Goal: Task Accomplishment & Management: Use online tool/utility

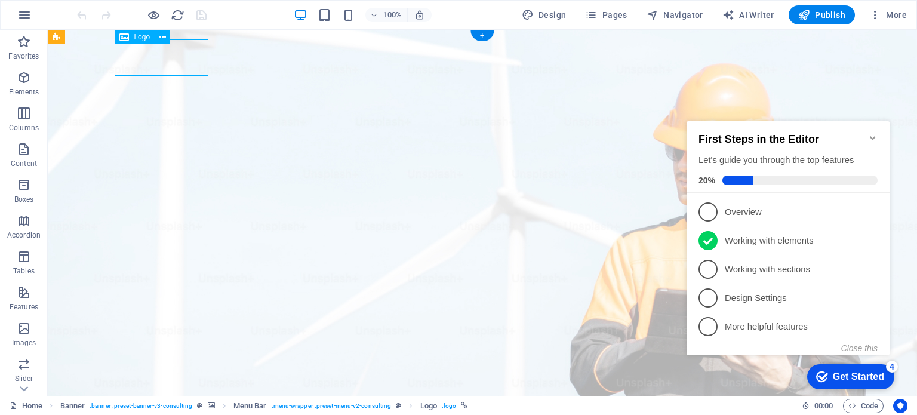
drag, startPoint x: 166, startPoint y: 61, endPoint x: 119, endPoint y: 61, distance: 46.6
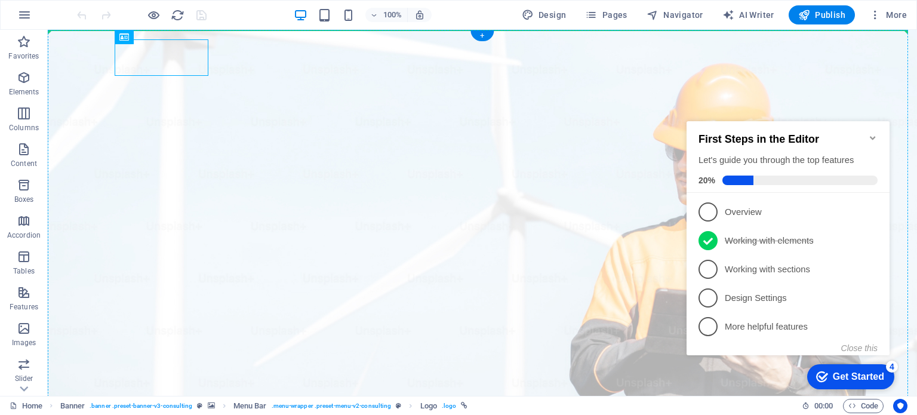
drag, startPoint x: 127, startPoint y: 56, endPoint x: 76, endPoint y: 59, distance: 50.3
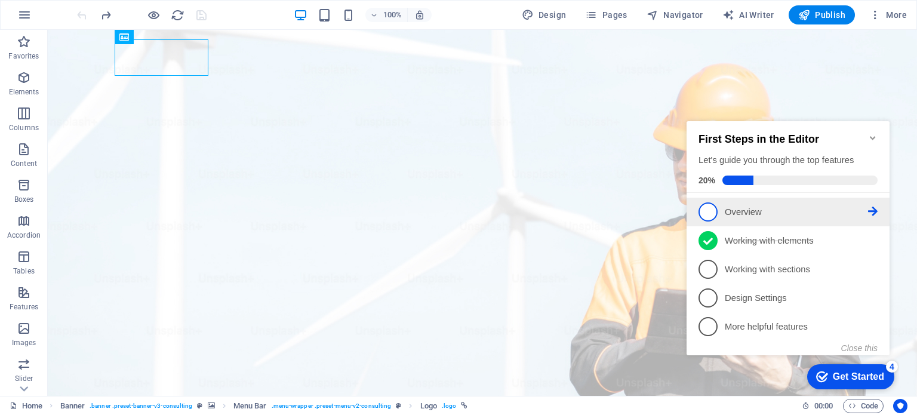
click at [707, 213] on span "1" at bounding box center [707, 211] width 19 height 19
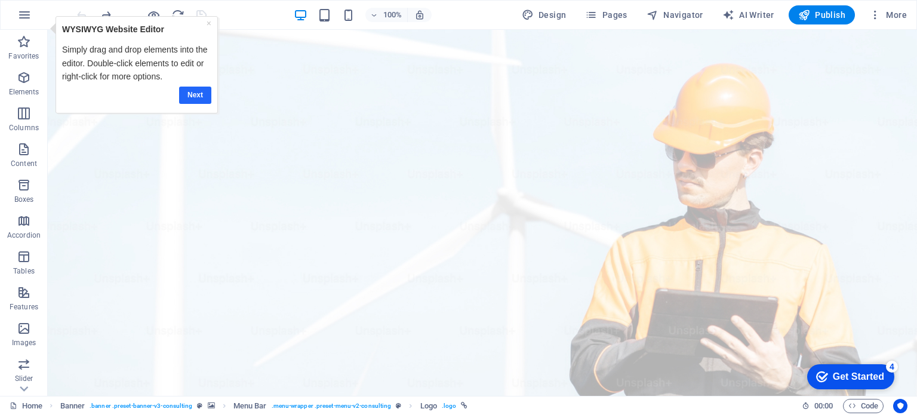
click at [199, 94] on link "Next" at bounding box center [195, 94] width 32 height 17
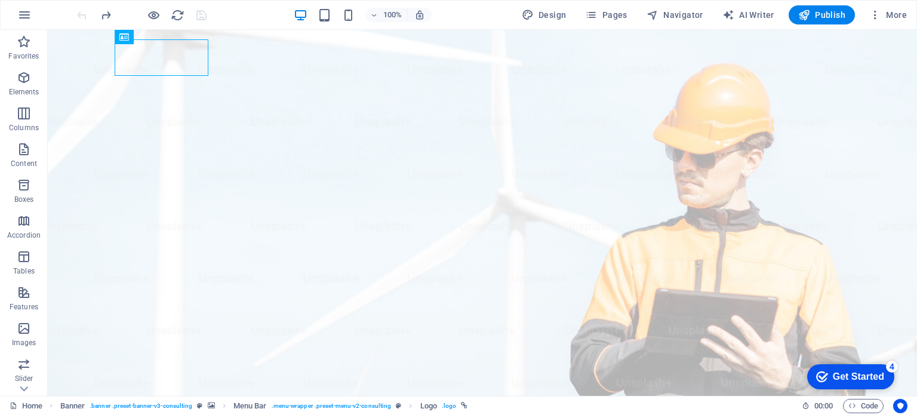
click at [867, 371] on div "Get Started" at bounding box center [858, 376] width 51 height 11
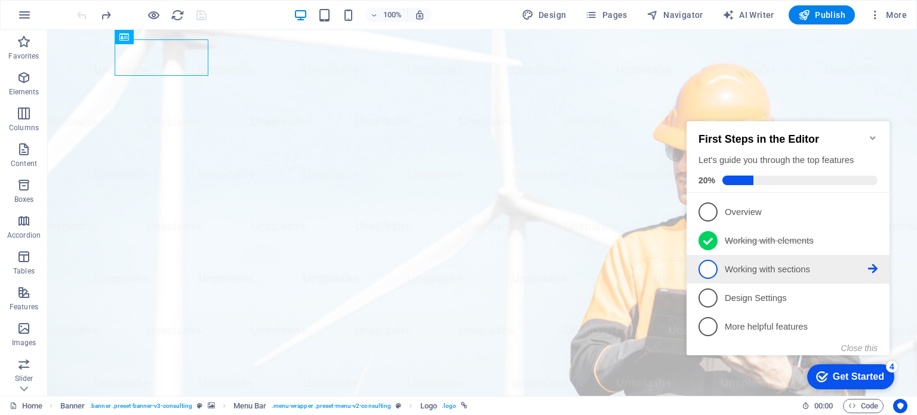
click at [710, 267] on span "3" at bounding box center [707, 269] width 19 height 19
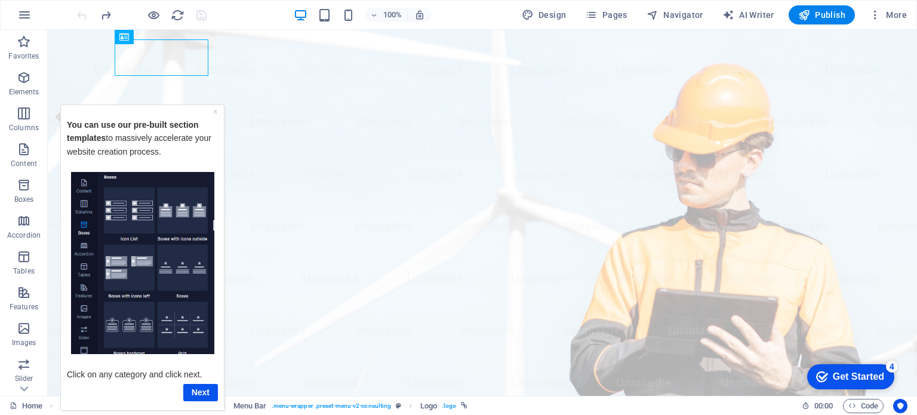
click at [863, 374] on div "Get Started" at bounding box center [858, 376] width 51 height 11
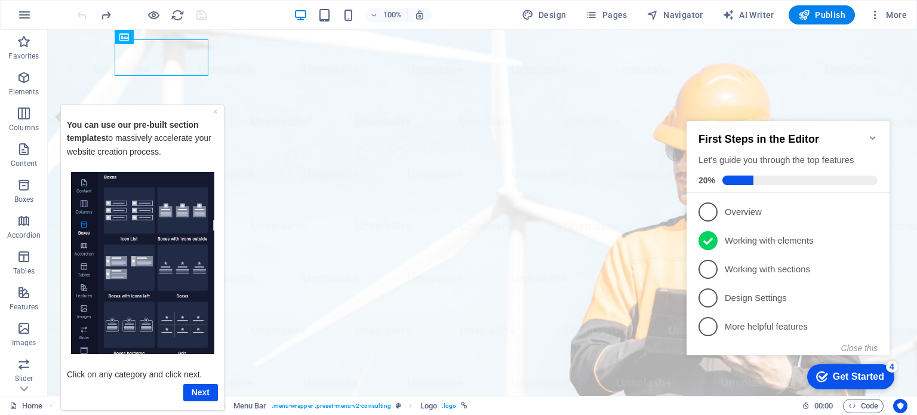
click at [863, 374] on div "Get Started" at bounding box center [858, 376] width 51 height 11
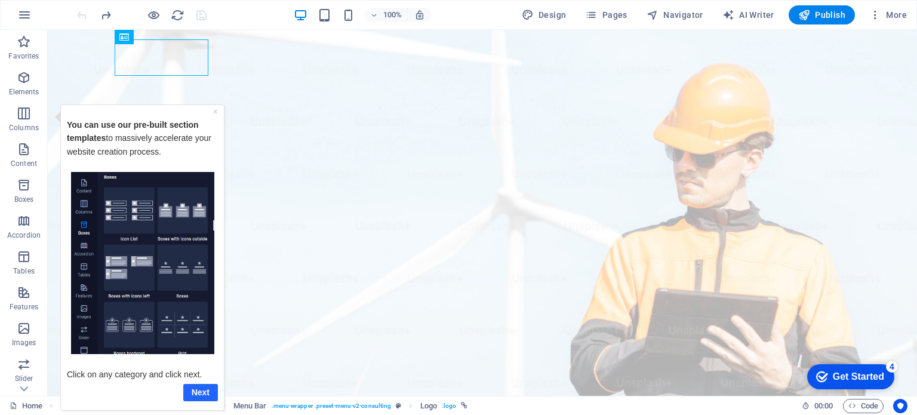
click at [208, 395] on link "Next" at bounding box center [200, 391] width 35 height 17
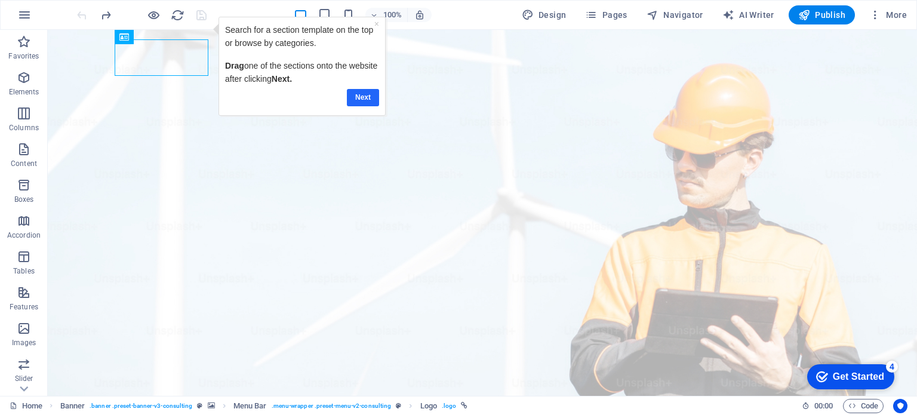
click at [367, 95] on link "Next" at bounding box center [363, 96] width 32 height 17
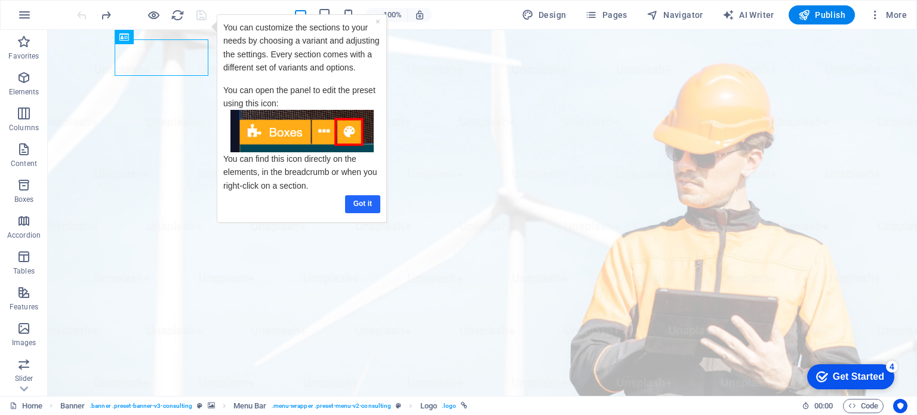
click at [357, 201] on link "Got it" at bounding box center [362, 203] width 35 height 17
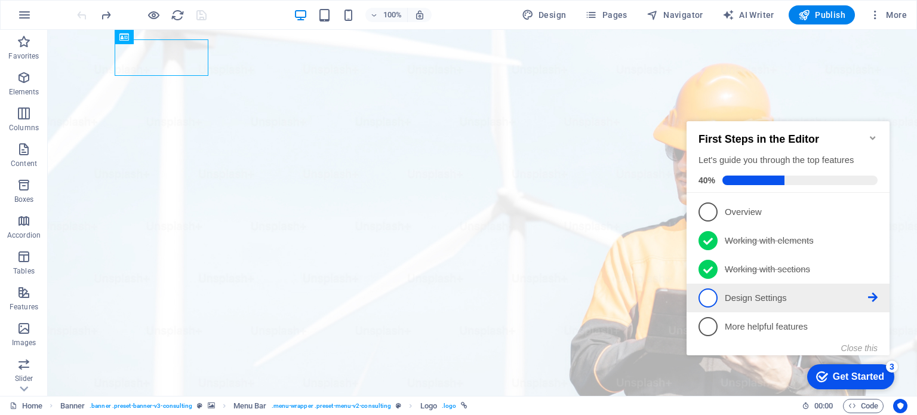
click at [847, 296] on p "Design Settings - incomplete" at bounding box center [796, 298] width 143 height 13
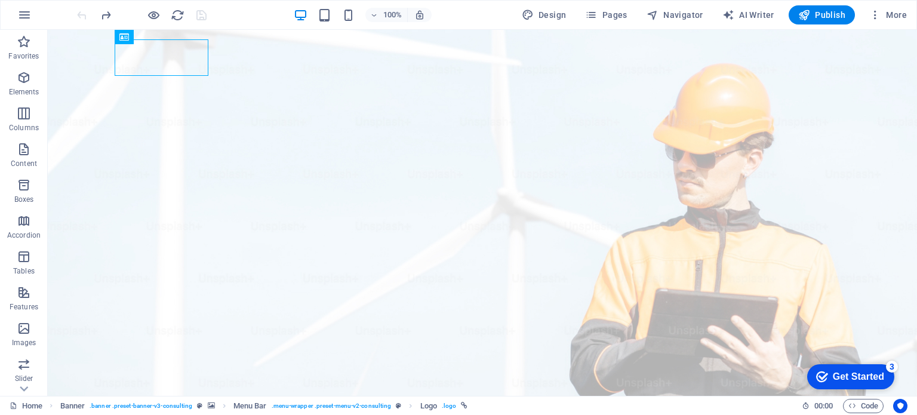
click at [874, 372] on div "Get Started" at bounding box center [858, 376] width 51 height 11
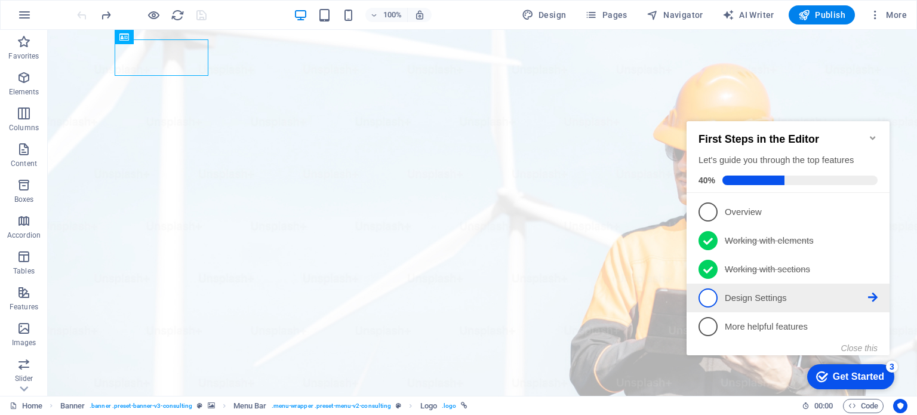
click at [704, 297] on span "4" at bounding box center [707, 297] width 19 height 19
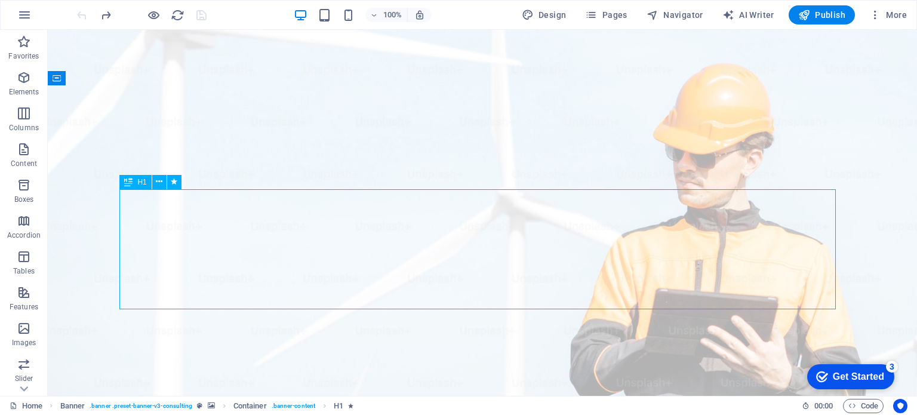
click at [0, 0] on icon at bounding box center [0, 0] width 0 height 0
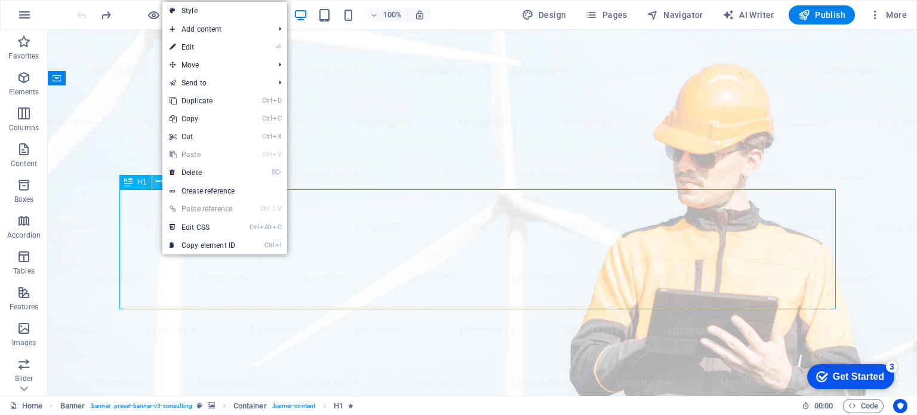
click at [0, 0] on icon at bounding box center [0, 0] width 0 height 0
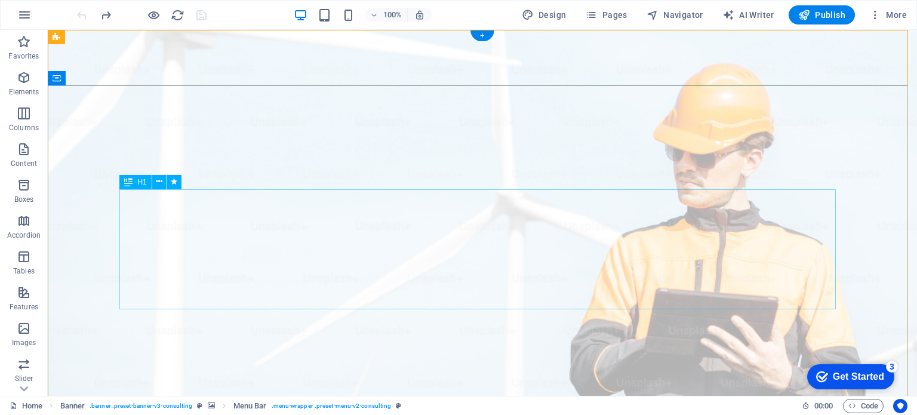
drag, startPoint x: 229, startPoint y: 257, endPoint x: 407, endPoint y: 334, distance: 193.3
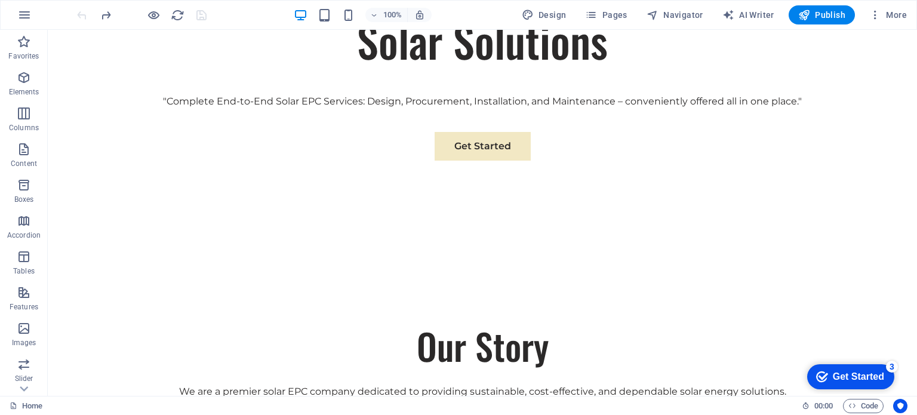
scroll to position [762, 0]
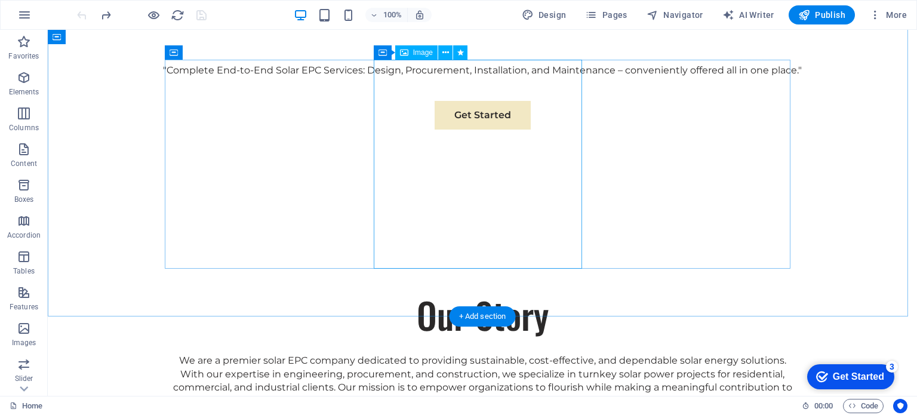
click at [420, 50] on span "Image" at bounding box center [423, 52] width 20 height 7
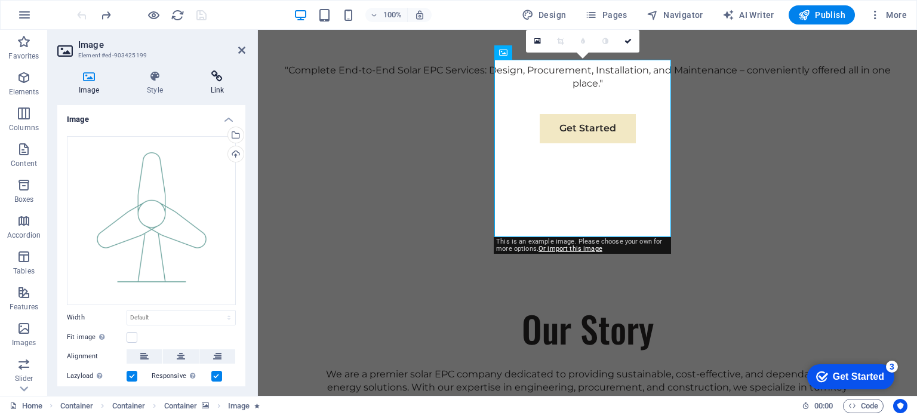
click at [220, 78] on icon at bounding box center [217, 76] width 56 height 12
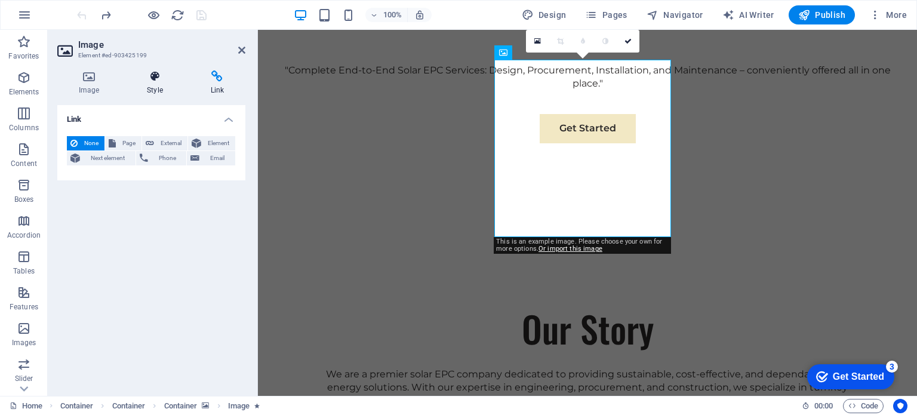
click at [154, 83] on h4 "Style" at bounding box center [156, 82] width 63 height 25
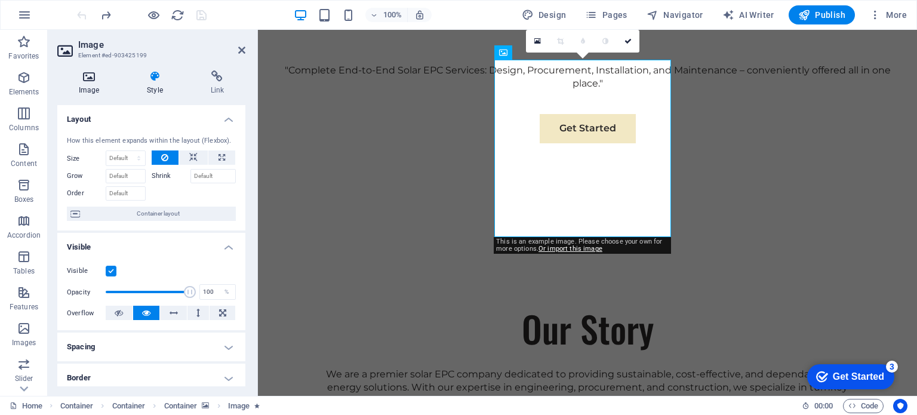
click at [97, 78] on icon at bounding box center [88, 76] width 63 height 12
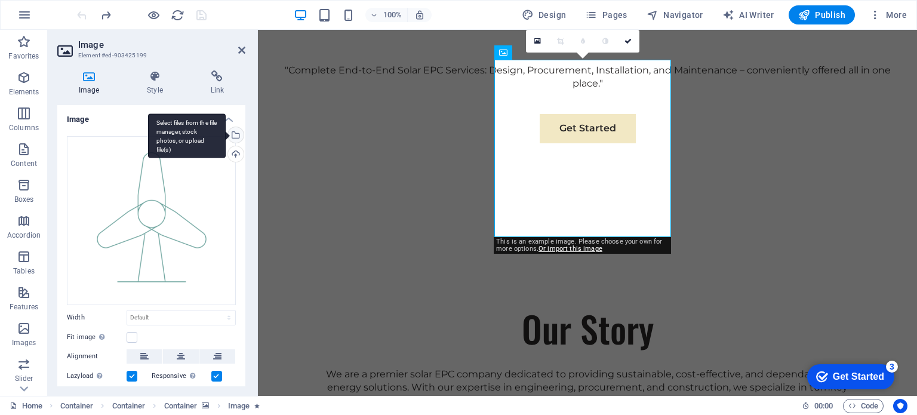
click at [232, 131] on div "Select files from the file manager, stock photos, or upload file(s)" at bounding box center [235, 136] width 18 height 18
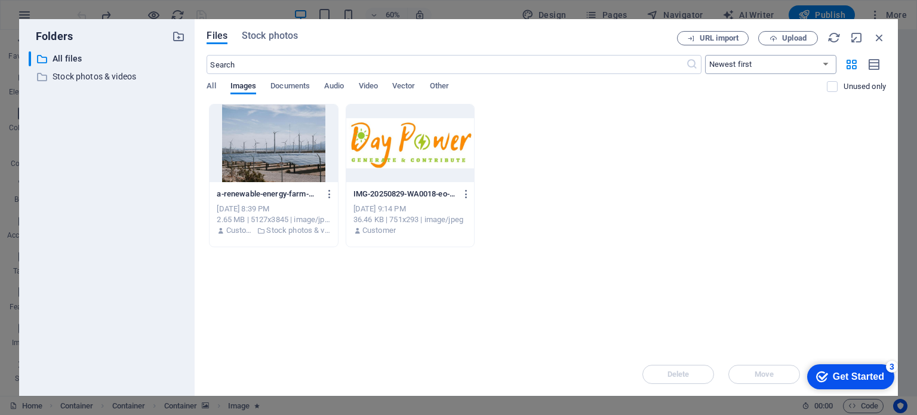
click at [817, 67] on select "Newest first Oldest first Name (A-Z) Name (Z-A) Size (0-9) Size (9-0) Resolutio…" at bounding box center [770, 64] width 131 height 19
click at [88, 76] on p "Stock photos & videos" at bounding box center [108, 77] width 111 height 14
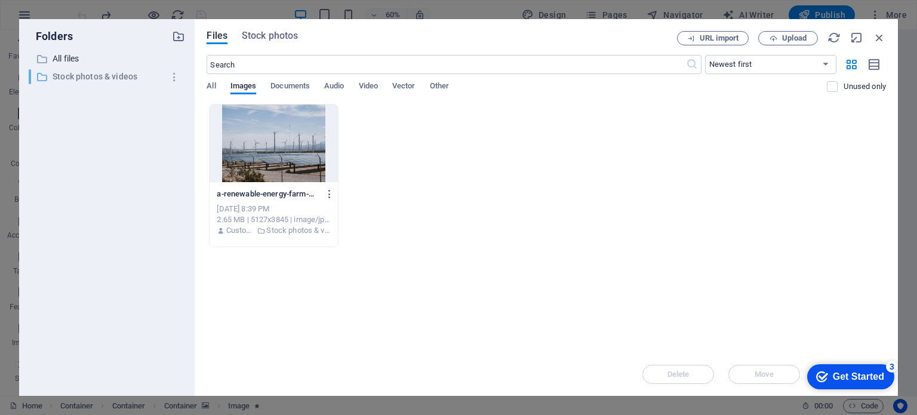
click at [93, 75] on p "Stock photos & videos" at bounding box center [108, 77] width 111 height 14
click at [170, 76] on icon "button" at bounding box center [174, 77] width 13 height 12
click at [492, 123] on div at bounding box center [458, 207] width 917 height 415
click at [244, 88] on span "Images" at bounding box center [243, 87] width 26 height 17
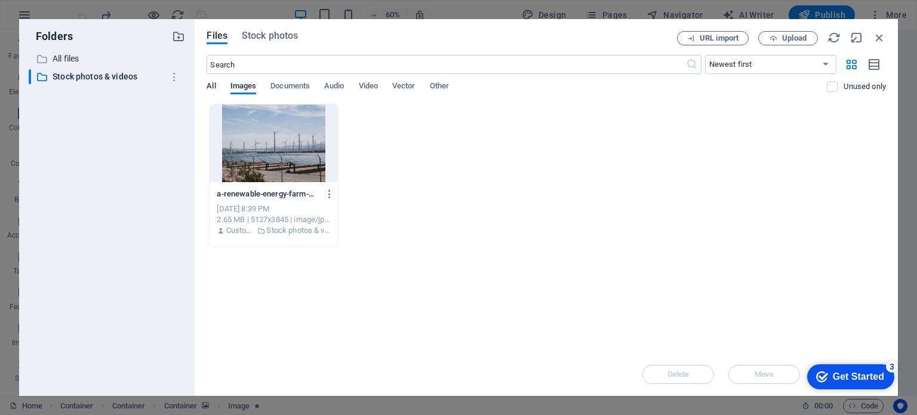
click at [212, 85] on span "All" at bounding box center [211, 87] width 9 height 17
click at [260, 41] on span "Stock photos" at bounding box center [270, 36] width 56 height 14
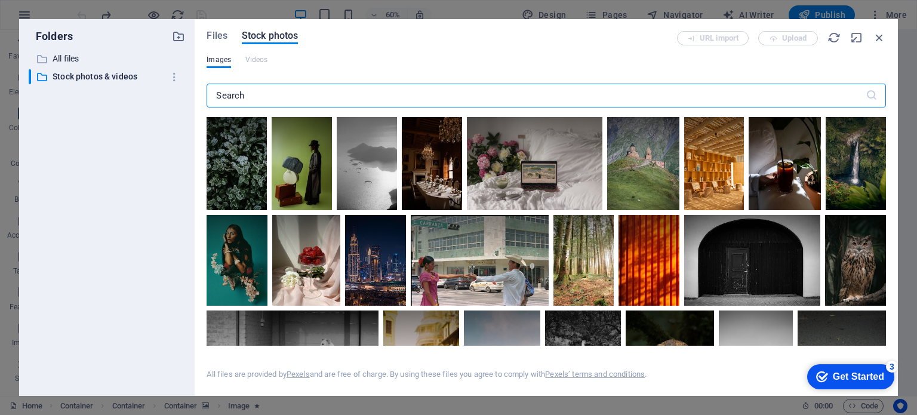
click at [344, 96] on input "text" at bounding box center [536, 96] width 658 height 24
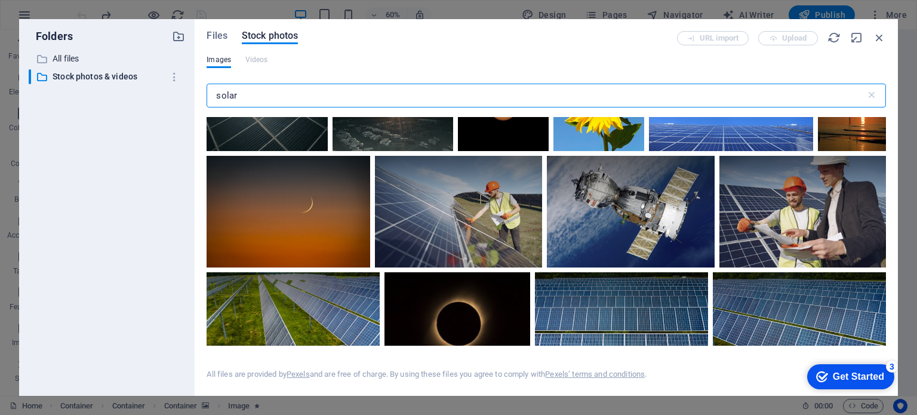
scroll to position [2524, 0]
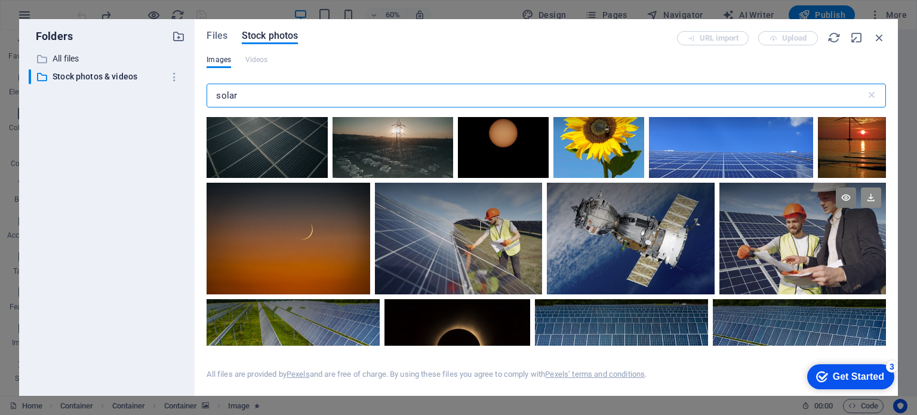
type input "solar"
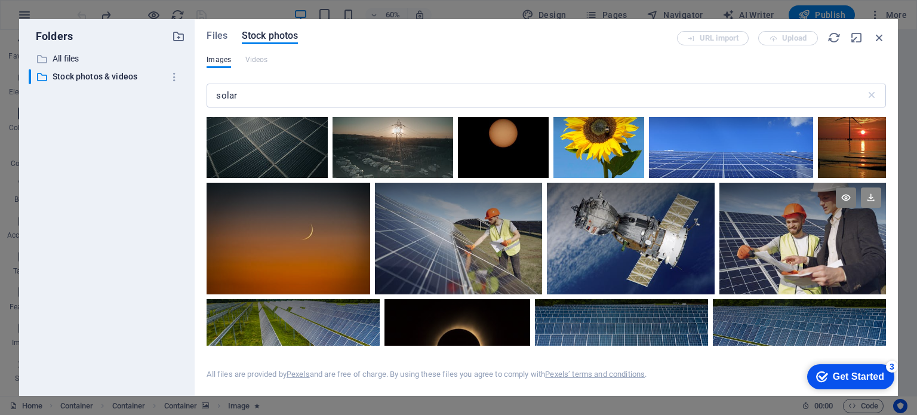
click at [869, 187] on icon at bounding box center [871, 197] width 20 height 20
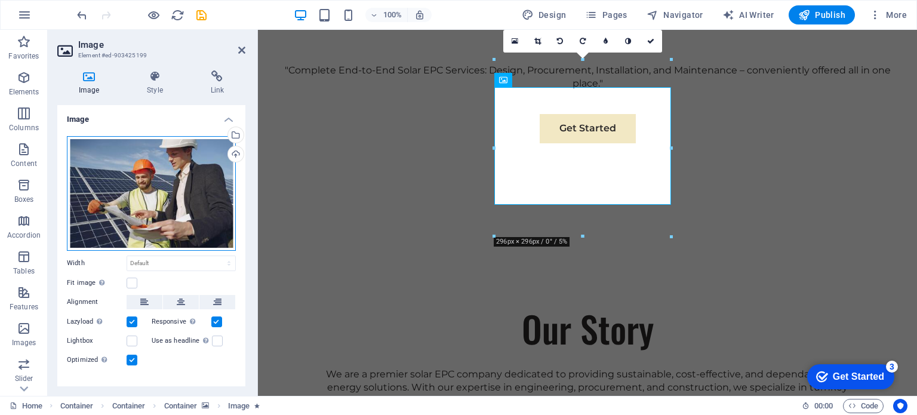
click at [167, 180] on div "Drag files here, click to choose files or select files from Files or our free s…" at bounding box center [151, 193] width 169 height 115
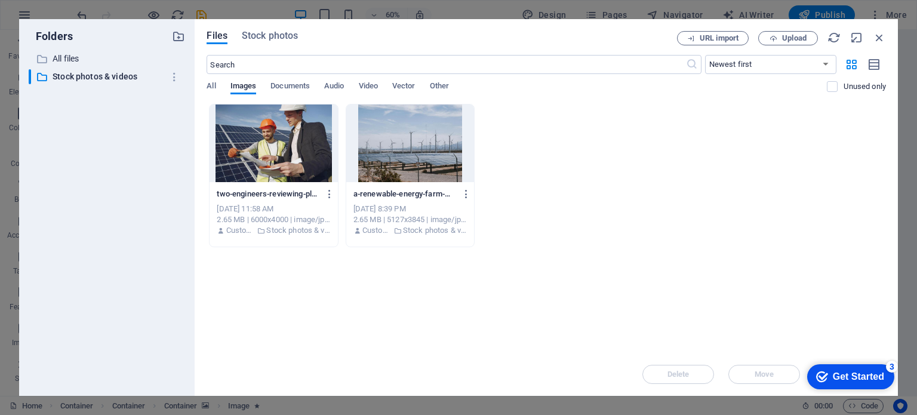
click at [250, 167] on div at bounding box center [274, 143] width 128 height 78
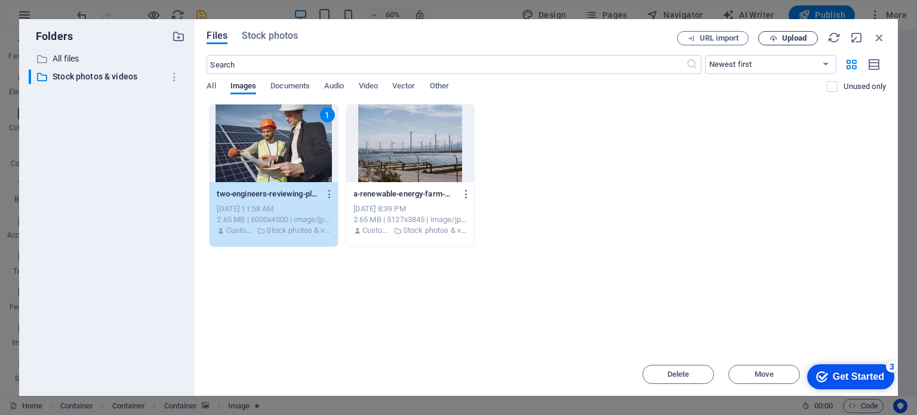
click at [788, 42] on span "Upload" at bounding box center [794, 38] width 24 height 7
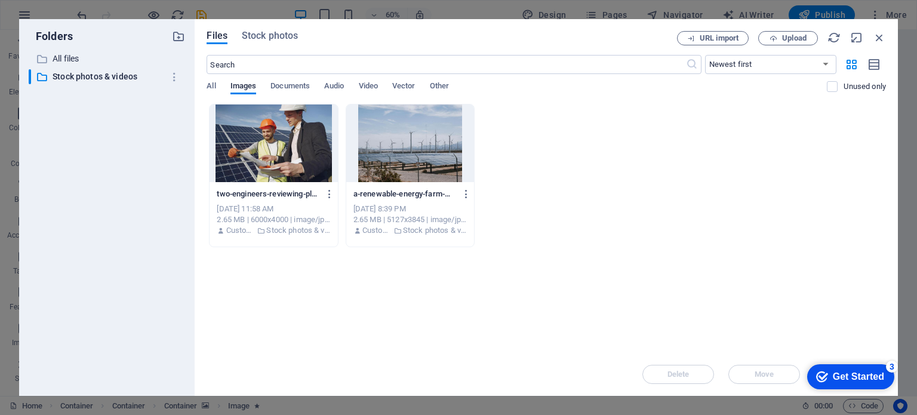
click at [260, 147] on div at bounding box center [274, 143] width 128 height 78
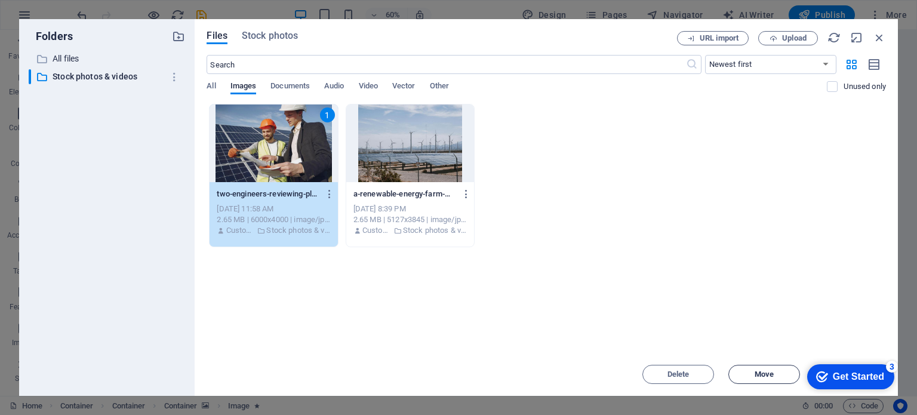
click at [756, 373] on span "Move" at bounding box center [764, 374] width 19 height 7
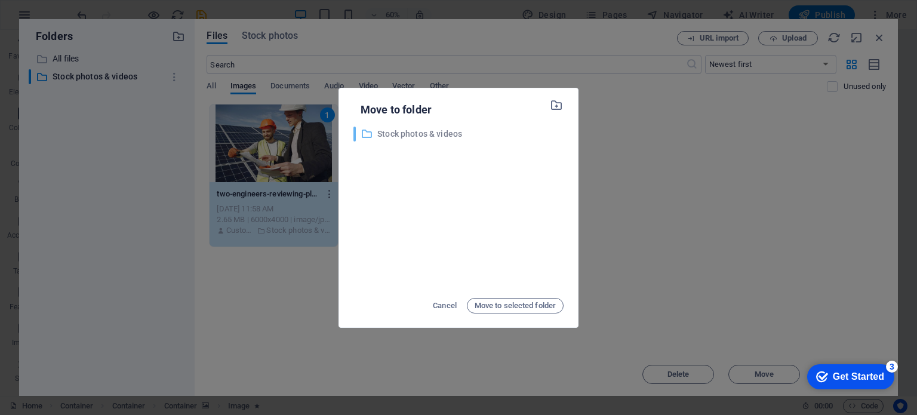
click at [424, 131] on p "Stock photos & videos" at bounding box center [470, 134] width 186 height 14
click at [474, 174] on div "​ Stock photos & videos Stock photos & videos" at bounding box center [458, 208] width 210 height 162
click at [508, 303] on span "Move to selected folder" at bounding box center [515, 306] width 81 height 14
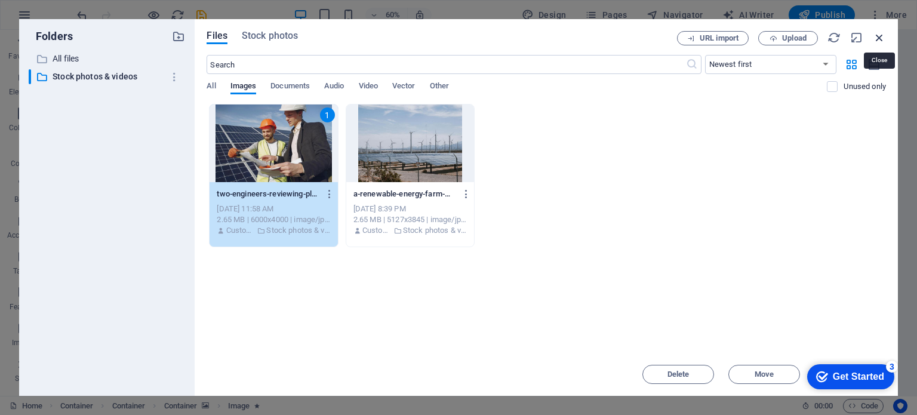
click at [877, 36] on icon "button" at bounding box center [879, 37] width 13 height 13
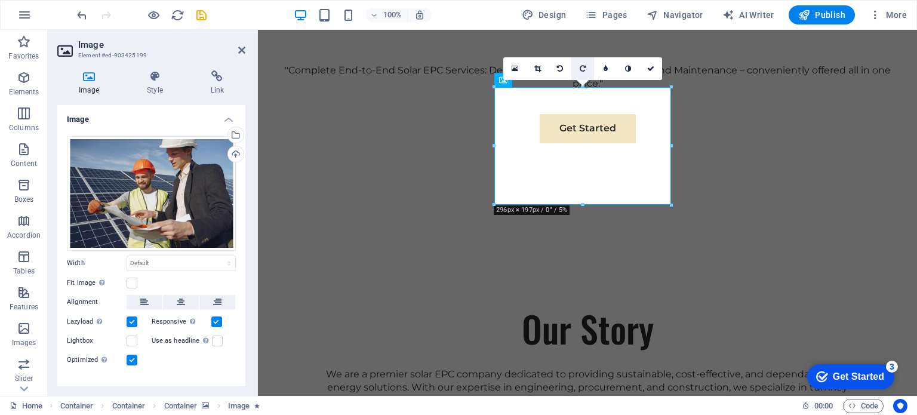
drag, startPoint x: 581, startPoint y: 86, endPoint x: 581, endPoint y: 68, distance: 17.9
click at [581, 68] on div "16:10 16:9 4:3 1:1 1:2 0" at bounding box center [582, 68] width 159 height 23
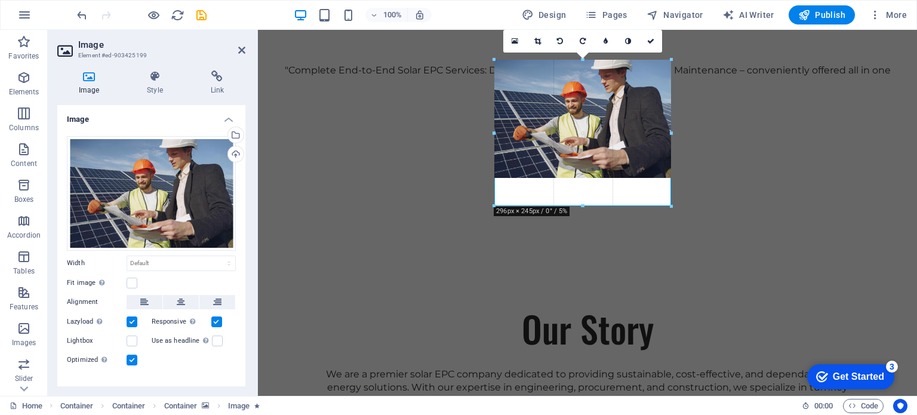
drag, startPoint x: 663, startPoint y: 87, endPoint x: 663, endPoint y: 57, distance: 29.9
click at [663, 57] on div at bounding box center [582, 59] width 177 height 4
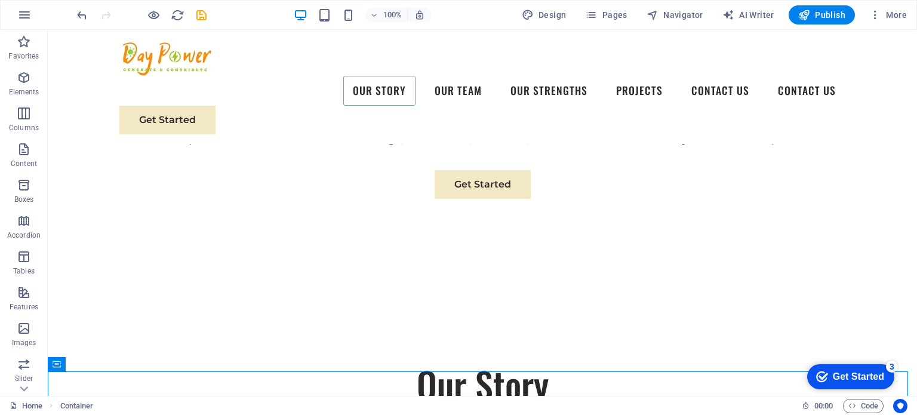
scroll to position [644, 0]
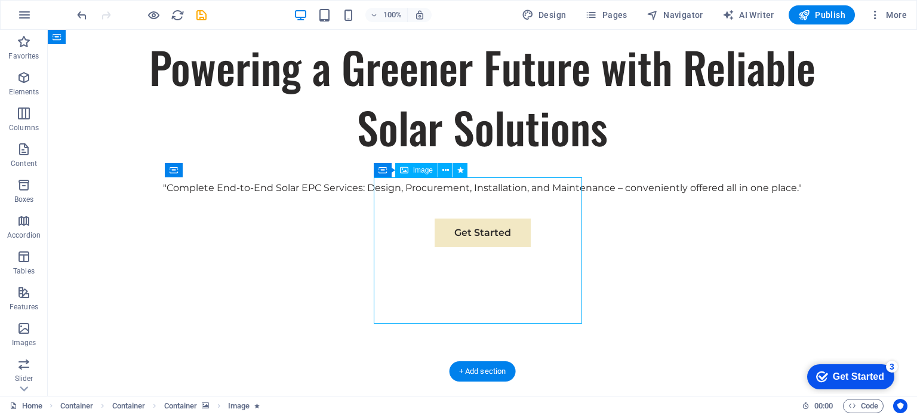
drag, startPoint x: 507, startPoint y: 252, endPoint x: 499, endPoint y: 257, distance: 9.4
click at [384, 171] on icon at bounding box center [383, 170] width 8 height 14
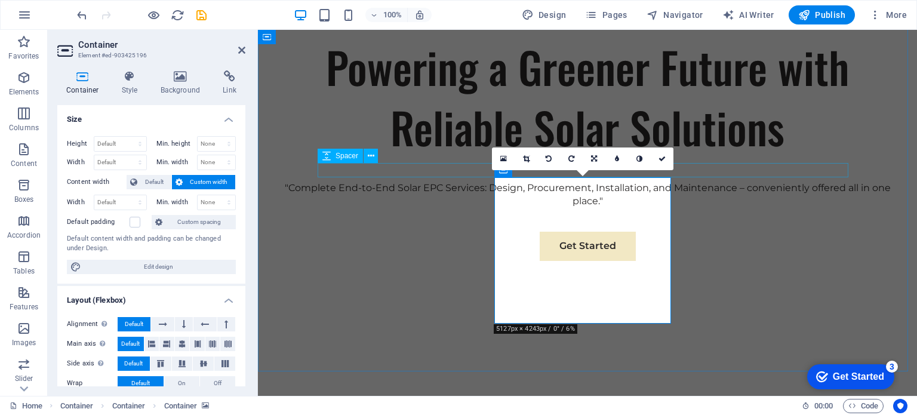
click at [327, 157] on icon at bounding box center [326, 156] width 8 height 14
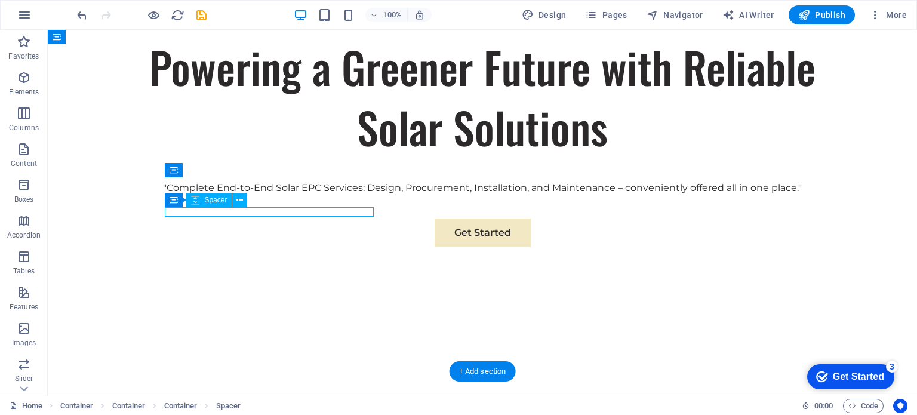
select select "px"
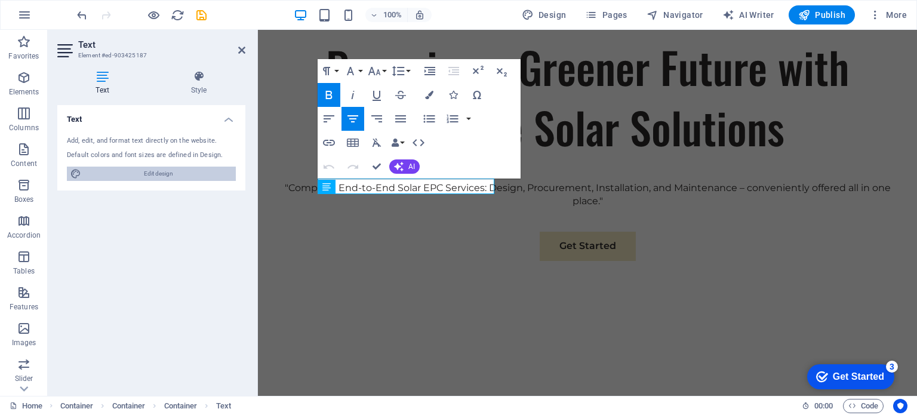
click at [153, 176] on span "Edit design" at bounding box center [158, 174] width 147 height 14
select select "px"
select select "400"
select select "px"
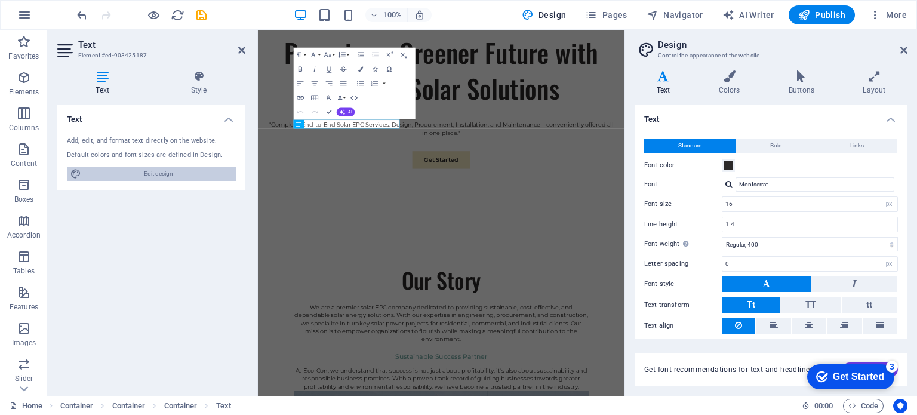
click at [153, 176] on span "Edit design" at bounding box center [158, 174] width 147 height 14
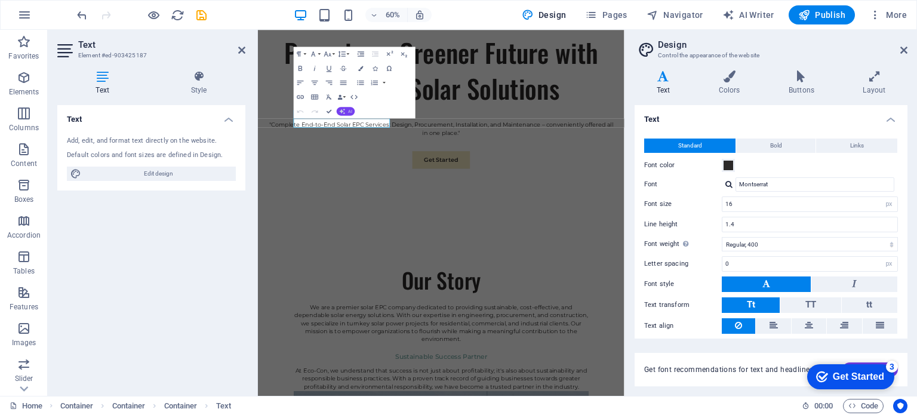
click at [343, 112] on icon "button" at bounding box center [343, 112] width 6 height 6
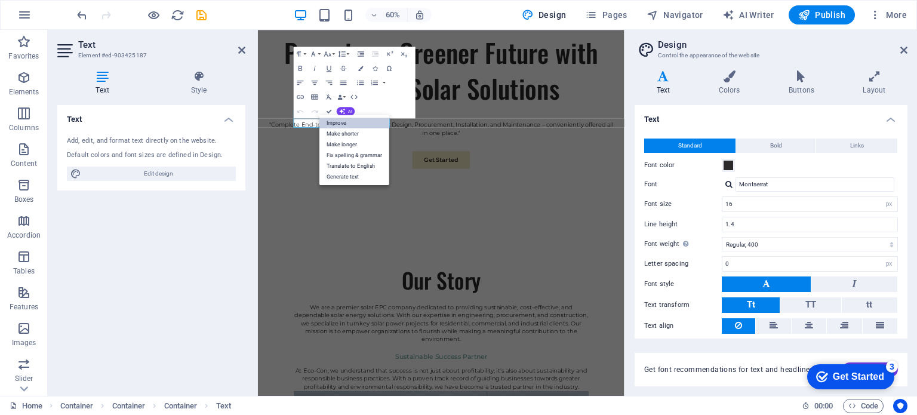
click at [337, 123] on link "Improve" at bounding box center [354, 123] width 70 height 11
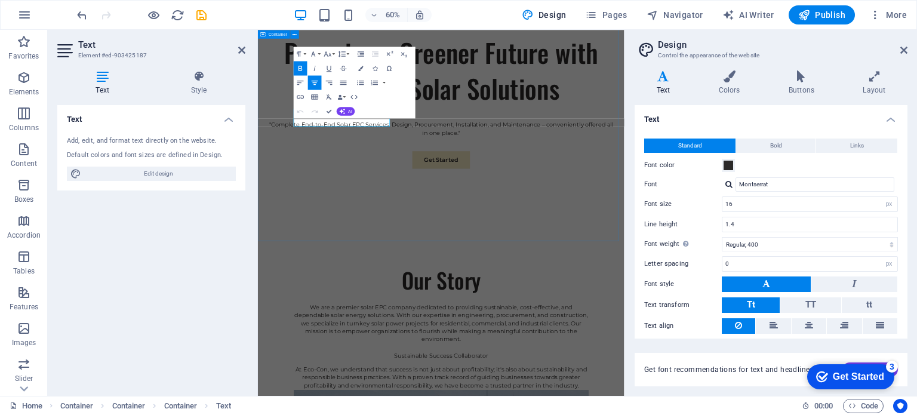
scroll to position [646, 0]
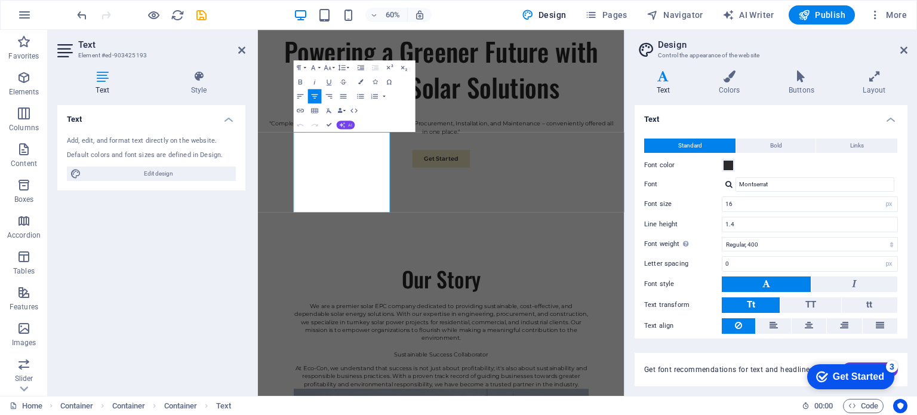
click at [346, 124] on button "AI" at bounding box center [346, 125] width 19 height 8
click at [342, 138] on link "Improve" at bounding box center [354, 136] width 70 height 11
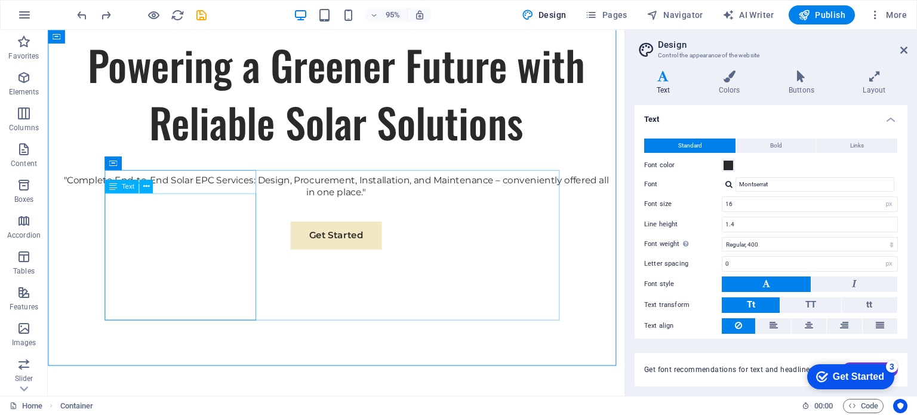
click at [131, 183] on span "Text" at bounding box center [128, 186] width 13 height 7
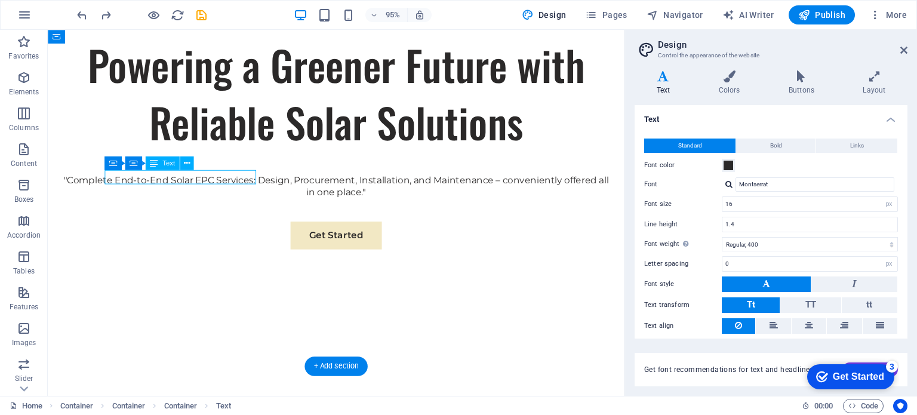
drag, startPoint x: 172, startPoint y: 189, endPoint x: 78, endPoint y: 196, distance: 94.0
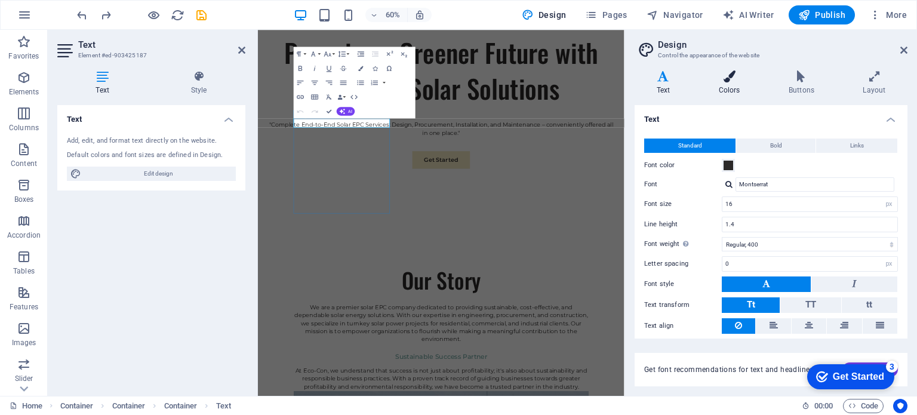
click at [732, 79] on icon at bounding box center [729, 76] width 65 height 12
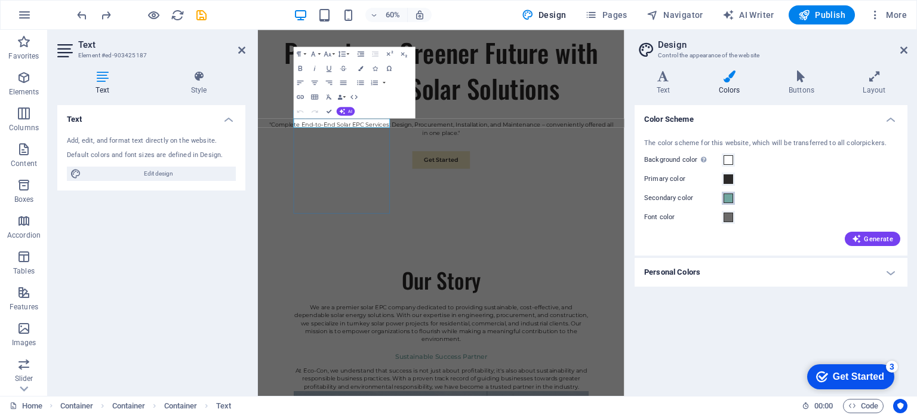
click at [727, 198] on span at bounding box center [729, 198] width 10 height 10
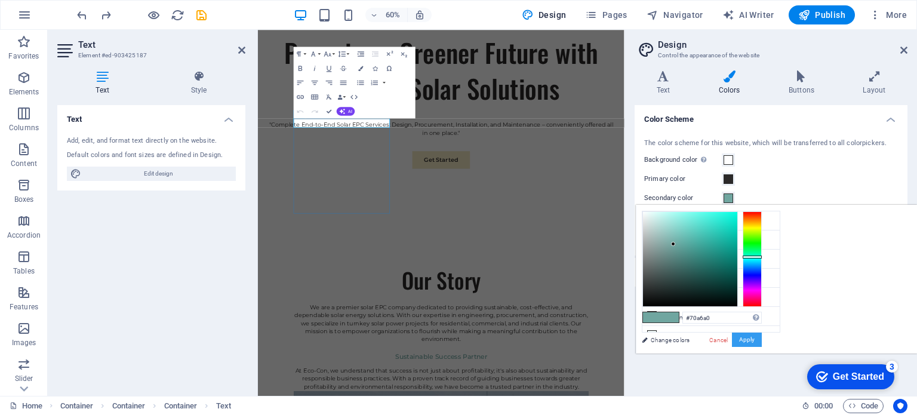
click at [762, 339] on button "Apply" at bounding box center [747, 340] width 30 height 14
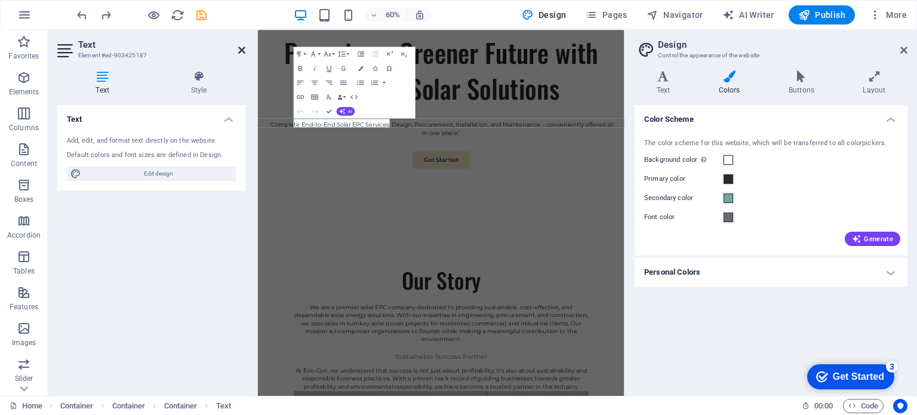
click at [241, 48] on icon at bounding box center [241, 50] width 7 height 10
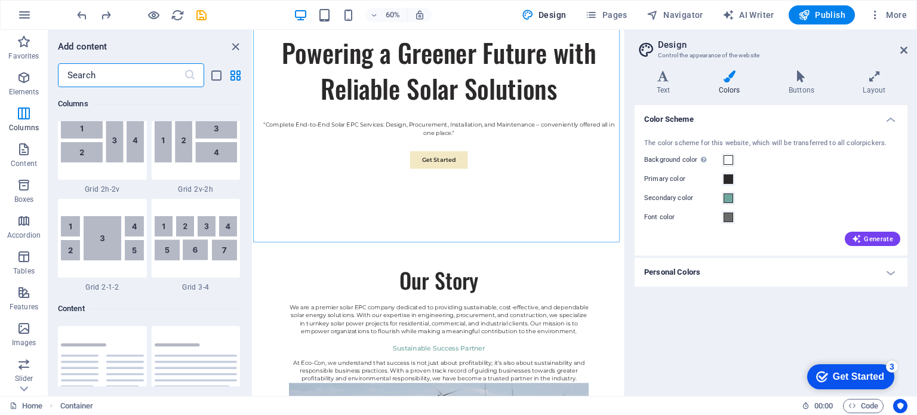
scroll to position [1828, 0]
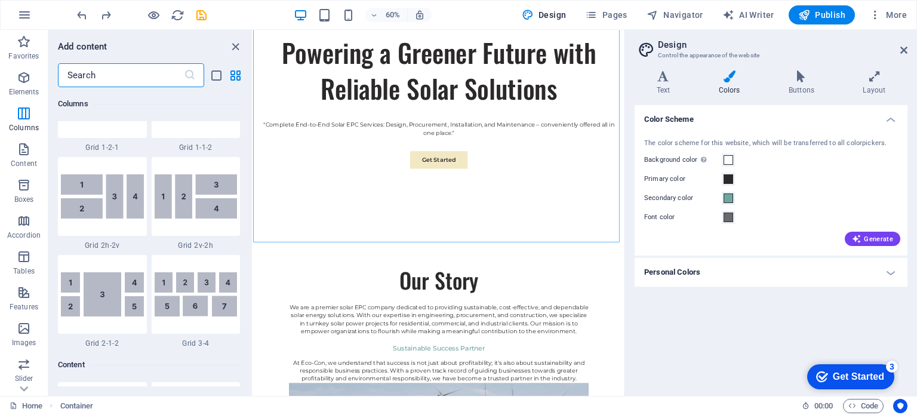
drag, startPoint x: 251, startPoint y: 146, endPoint x: 4, endPoint y: 182, distance: 249.8
click at [88, 306] on img at bounding box center [102, 294] width 83 height 44
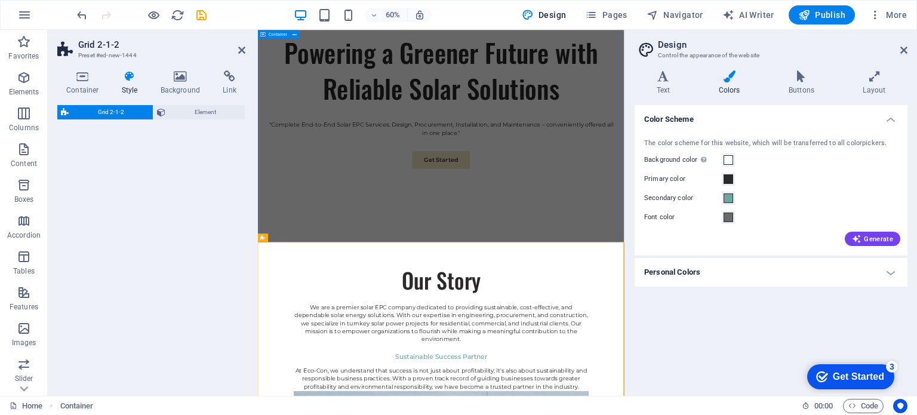
select select "rem"
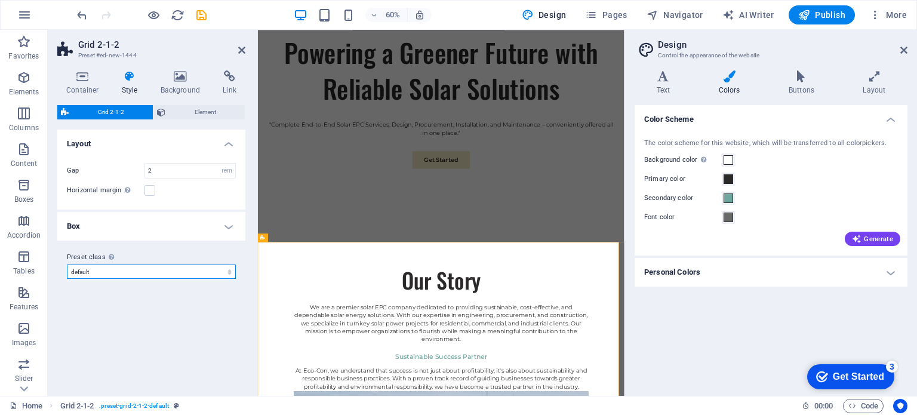
click at [164, 274] on select "default Add preset class" at bounding box center [151, 271] width 169 height 14
click at [67, 264] on select "default Add preset class" at bounding box center [151, 271] width 169 height 14
select select "preset-grid-2-1-2-default"
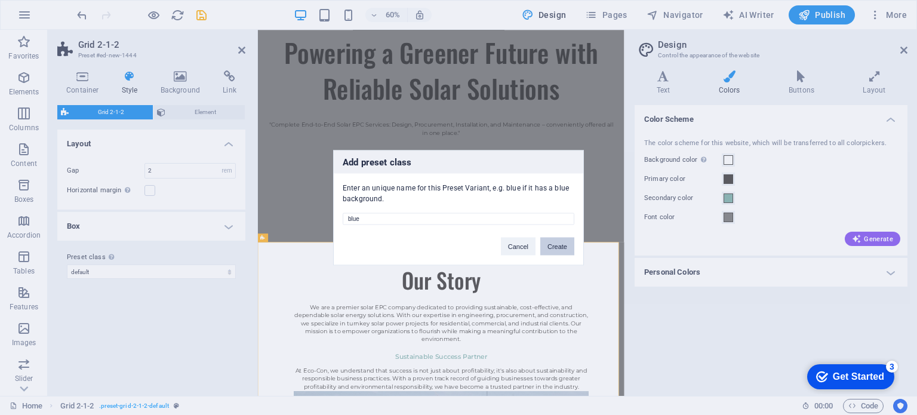
type input "blue"
click at [559, 247] on button "Create" at bounding box center [557, 246] width 34 height 18
select select "preset-grid-2-1-2-blue"
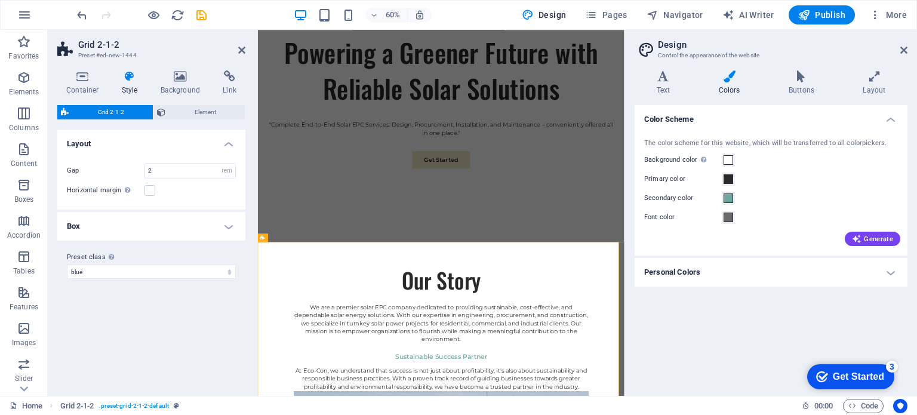
click at [227, 227] on h4 "Box" at bounding box center [151, 226] width 188 height 29
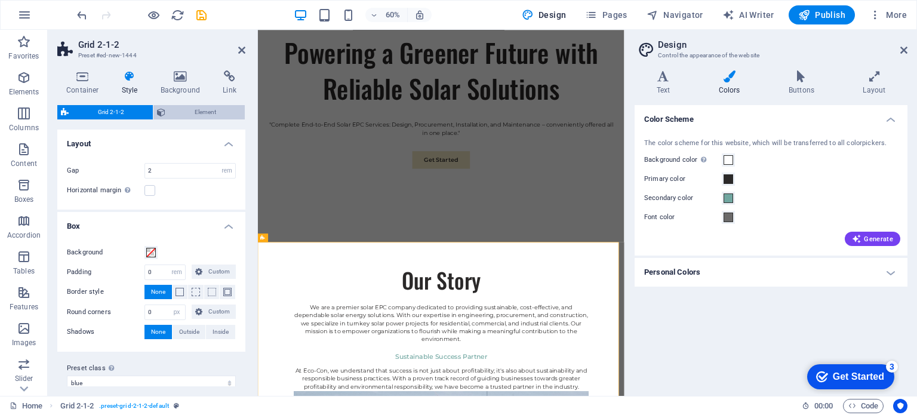
click at [191, 111] on span "Element" at bounding box center [205, 112] width 72 height 14
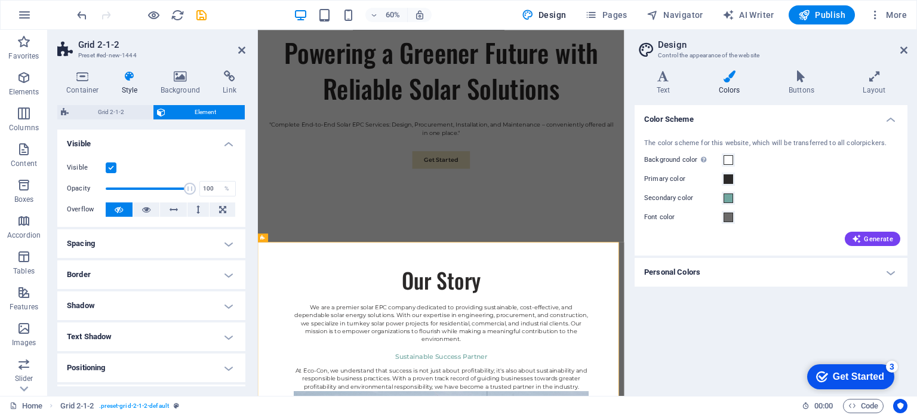
click at [210, 246] on h4 "Spacing" at bounding box center [151, 243] width 188 height 29
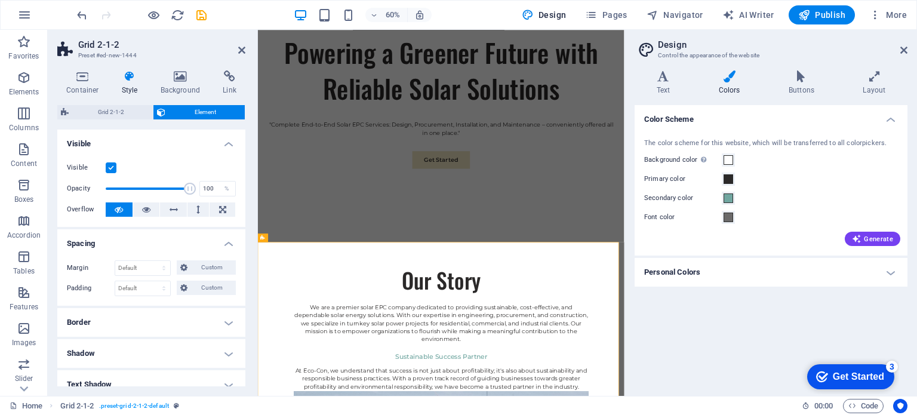
click at [176, 316] on h4 "Border" at bounding box center [151, 322] width 188 height 29
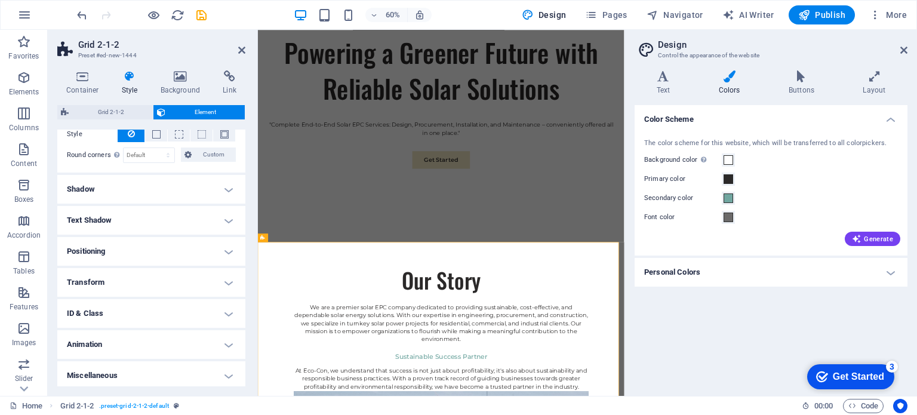
scroll to position [215, 0]
click at [190, 282] on h4 "Transform" at bounding box center [151, 280] width 188 height 29
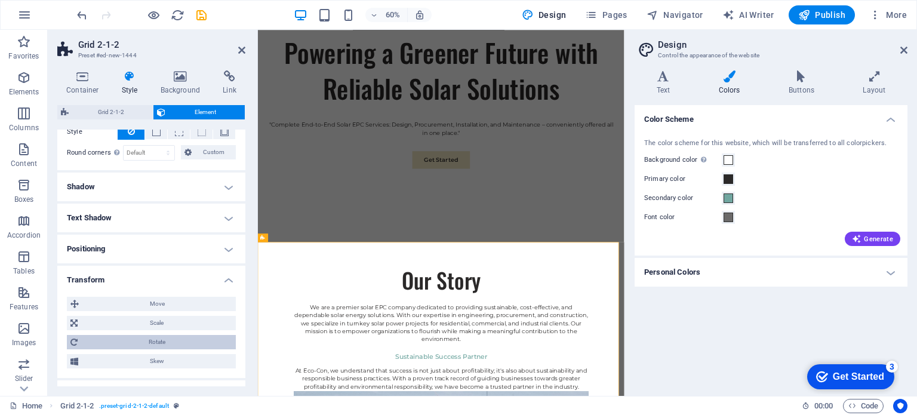
click at [130, 336] on span "Rotate" at bounding box center [156, 342] width 151 height 14
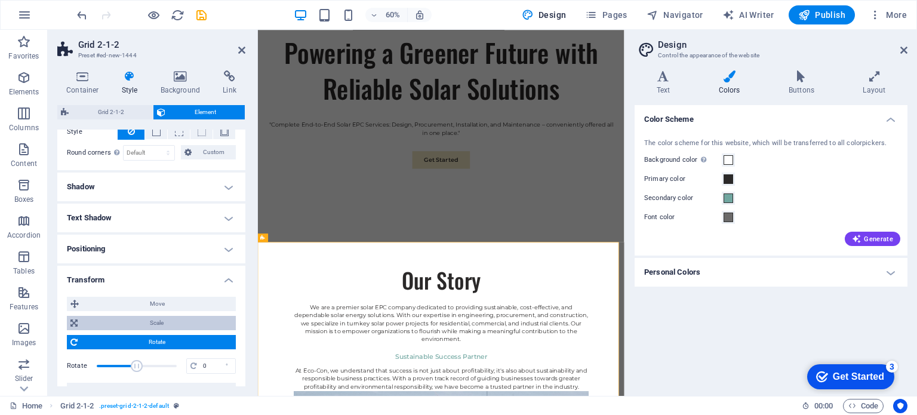
click at [130, 320] on span "Scale" at bounding box center [156, 323] width 151 height 14
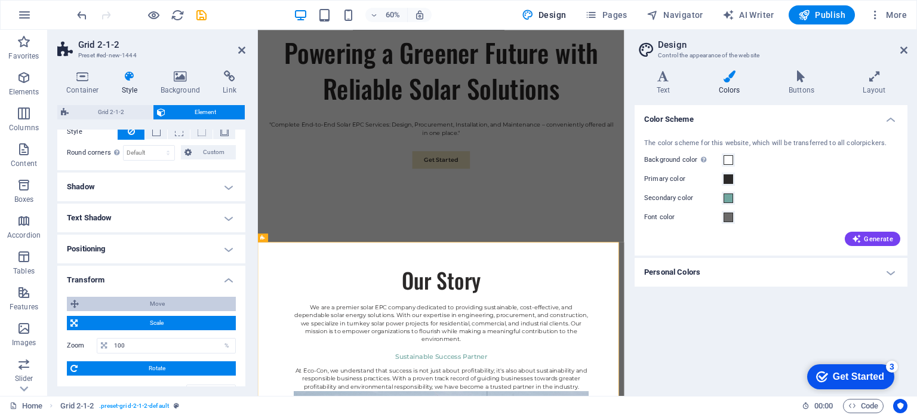
click at [127, 304] on span "Move" at bounding box center [157, 304] width 150 height 14
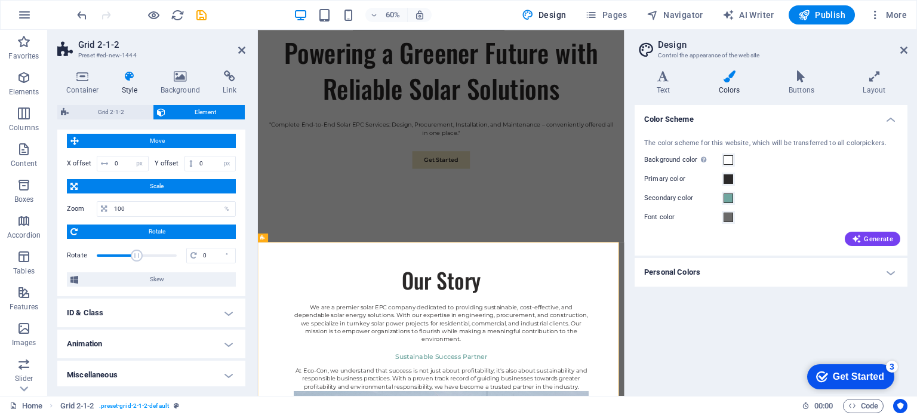
scroll to position [379, 0]
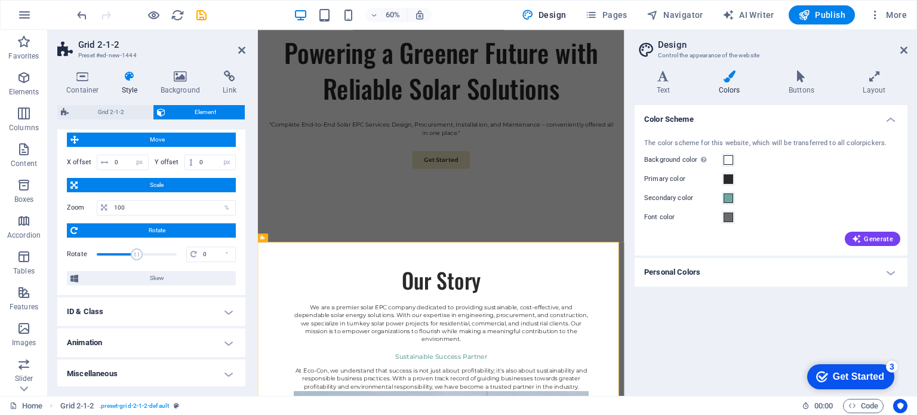
click at [167, 341] on h4 "Animation" at bounding box center [151, 342] width 188 height 29
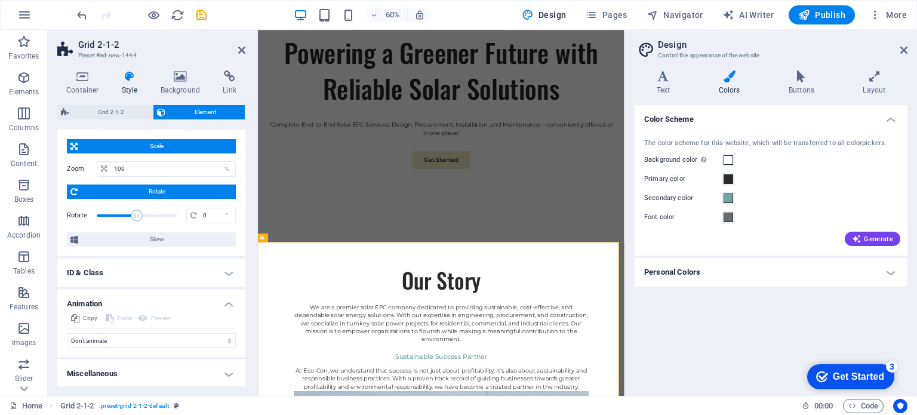
click at [179, 346] on div "Copy Paste Preview Don't animate Show / Hide Slide up/down Zoom in/out Slide le…" at bounding box center [151, 334] width 188 height 46
click at [187, 340] on select "Don't animate Show / Hide Slide up/down Zoom in/out Slide left to right Slide r…" at bounding box center [151, 340] width 169 height 14
select select "slide"
click at [67, 333] on select "Don't animate Show / Hide Slide up/down Zoom in/out Slide left to right Slide r…" at bounding box center [151, 340] width 169 height 14
select select "scroll"
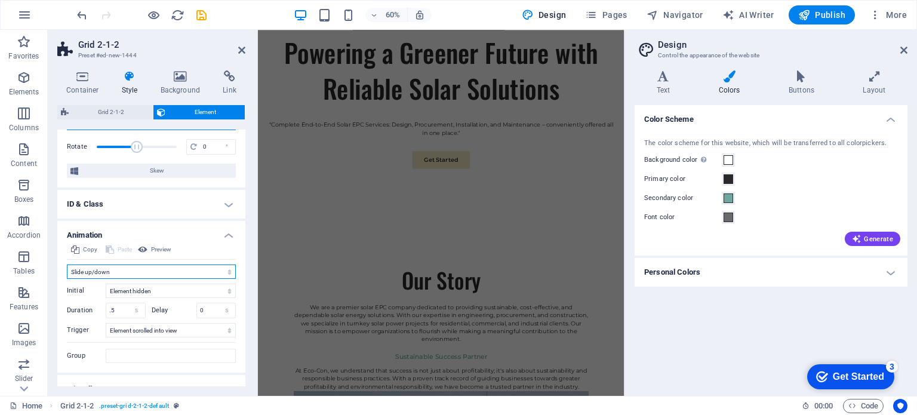
scroll to position [501, 0]
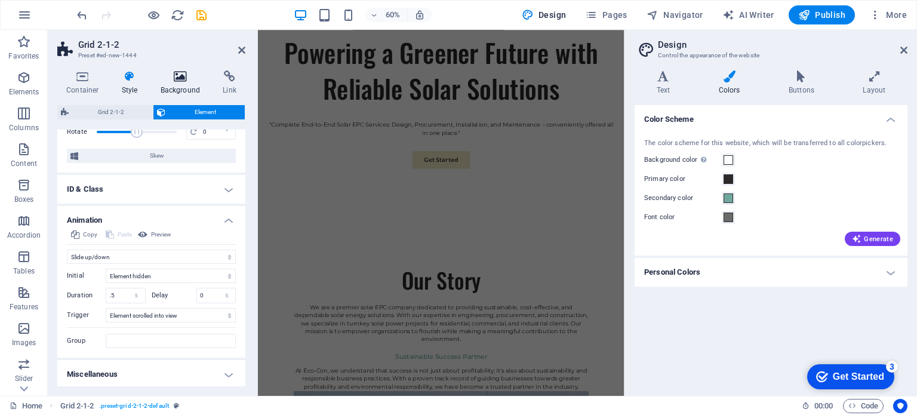
click at [183, 84] on h4 "Background" at bounding box center [183, 82] width 63 height 25
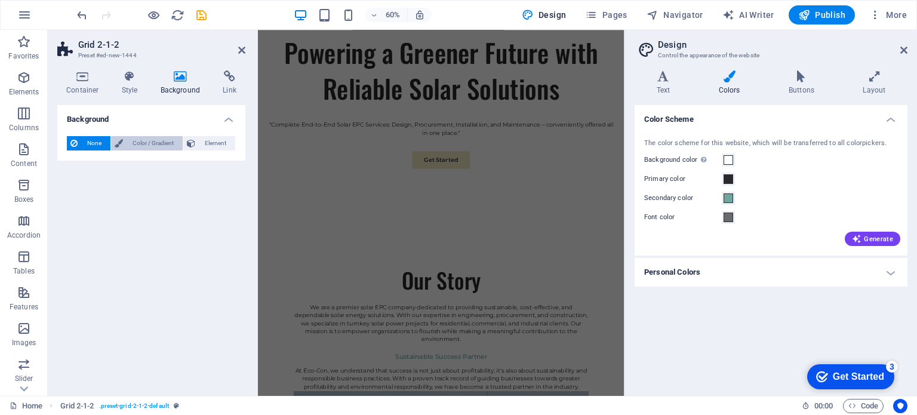
click at [146, 147] on span "Color / Gradient" at bounding box center [153, 143] width 53 height 14
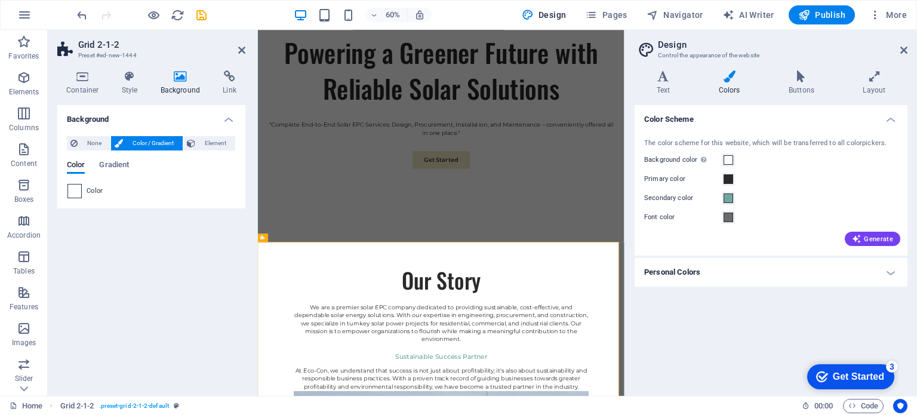
click at [77, 189] on span at bounding box center [74, 190] width 13 height 13
type input "#ffffff"
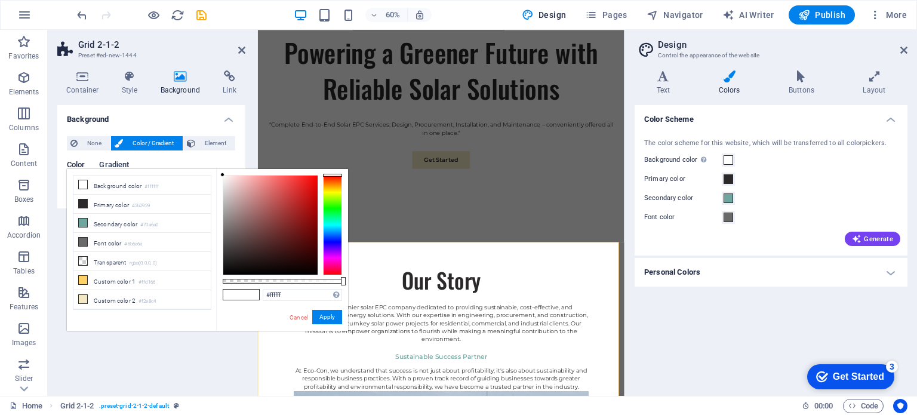
drag, startPoint x: 114, startPoint y: 164, endPoint x: 3, endPoint y: 278, distance: 158.7
click at [114, 164] on span "Gradient" at bounding box center [114, 166] width 30 height 17
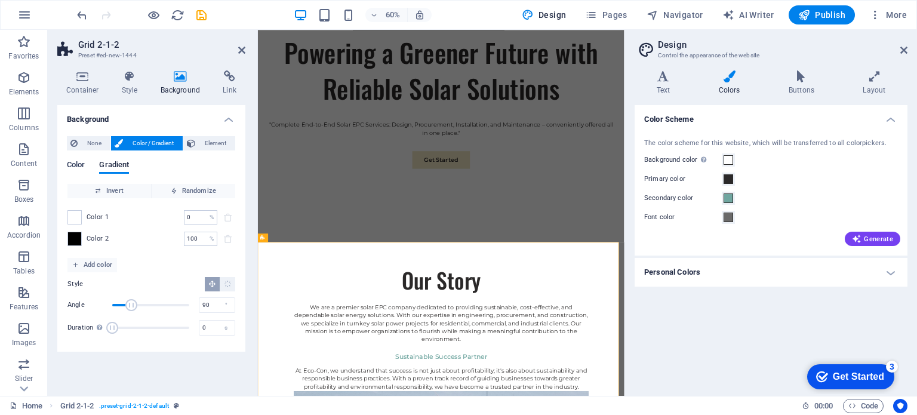
click at [77, 167] on span "Color" at bounding box center [76, 166] width 18 height 17
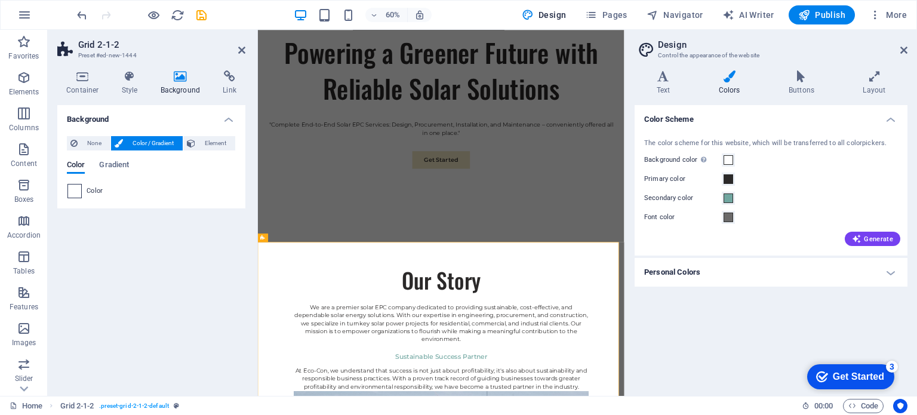
click at [77, 191] on span at bounding box center [74, 190] width 13 height 13
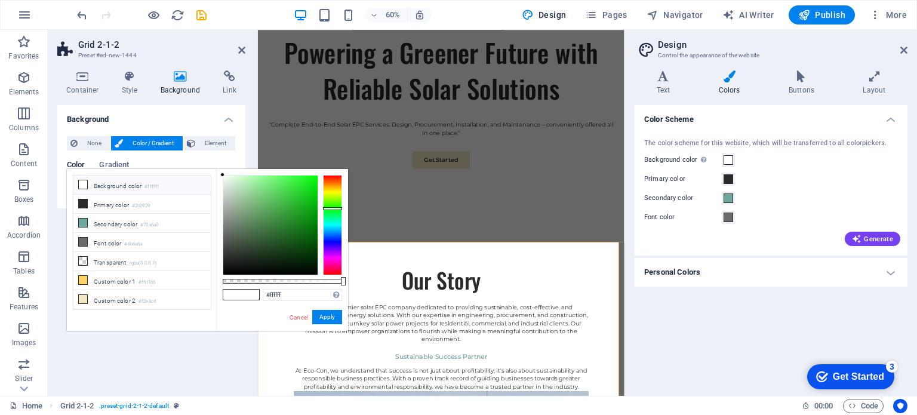
click at [332, 208] on div at bounding box center [332, 225] width 19 height 100
click at [330, 318] on button "Apply" at bounding box center [327, 317] width 30 height 14
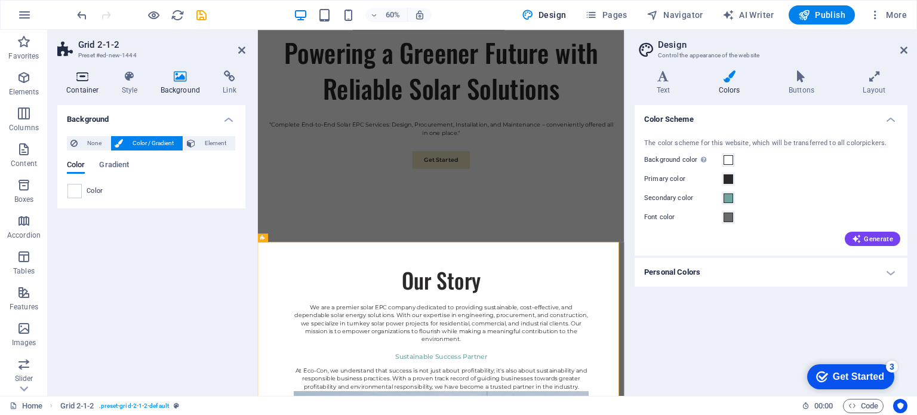
click at [75, 86] on h4 "Container" at bounding box center [85, 82] width 56 height 25
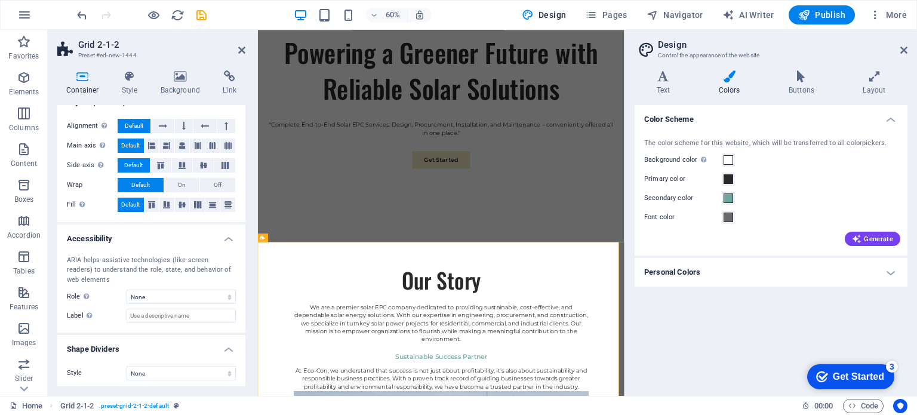
scroll to position [180, 0]
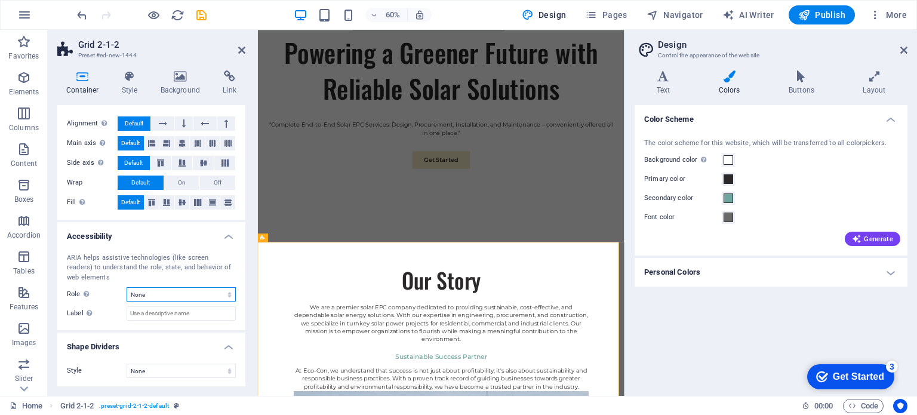
click at [198, 292] on select "None Alert Article Banner Comment Complementary Dialog Footer Header Marquee Pr…" at bounding box center [181, 294] width 109 height 14
select select "banner"
click at [127, 287] on select "None Alert Article Banner Comment Complementary Dialog Footer Header Marquee Pr…" at bounding box center [181, 294] width 109 height 14
click at [173, 315] on input "Label Use the ARIA label to provide a clear and descriptive name for elements t…" at bounding box center [181, 313] width 109 height 14
click at [167, 377] on div "Style None Triangle Square Diagonal Polygon 1 Polygon 2 Zigzag Multiple Zigzags…" at bounding box center [151, 370] width 188 height 33
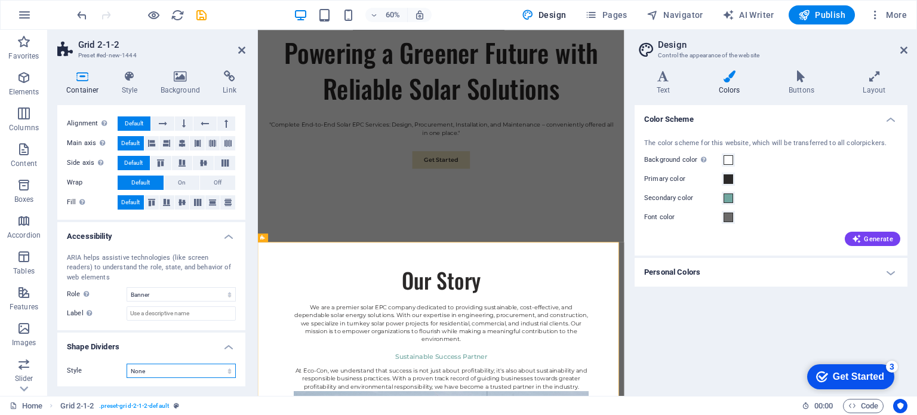
click at [229, 370] on select "None Triangle Square Diagonal Polygon 1 Polygon 2 Zigzag Multiple Zigzags Waves…" at bounding box center [181, 371] width 109 height 14
select select "zigzag"
click at [127, 364] on select "None Triangle Square Diagonal Polygon 1 Polygon 2 Zigzag Multiple Zigzags Waves…" at bounding box center [181, 371] width 109 height 14
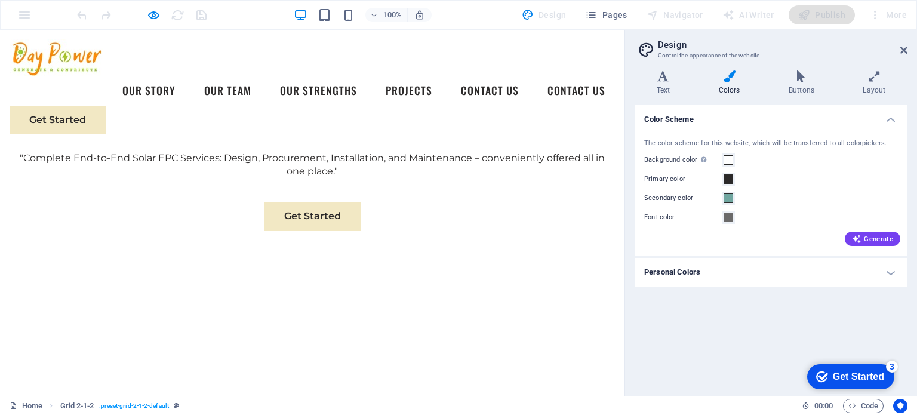
scroll to position [0, 0]
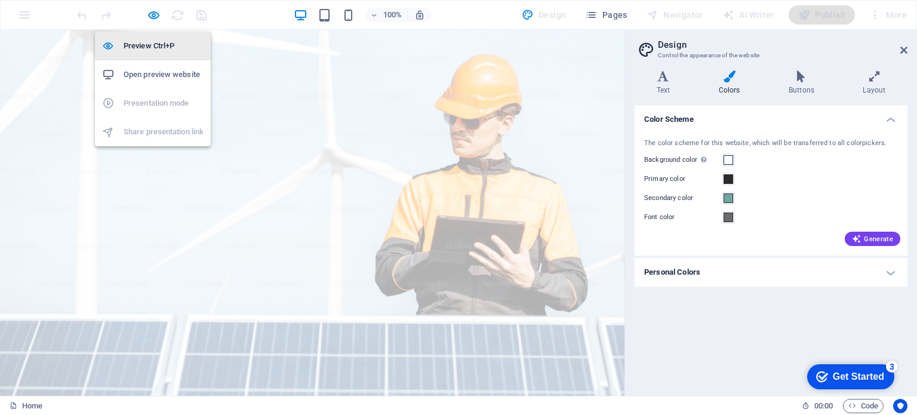
select select "banner"
select select "zigzag"
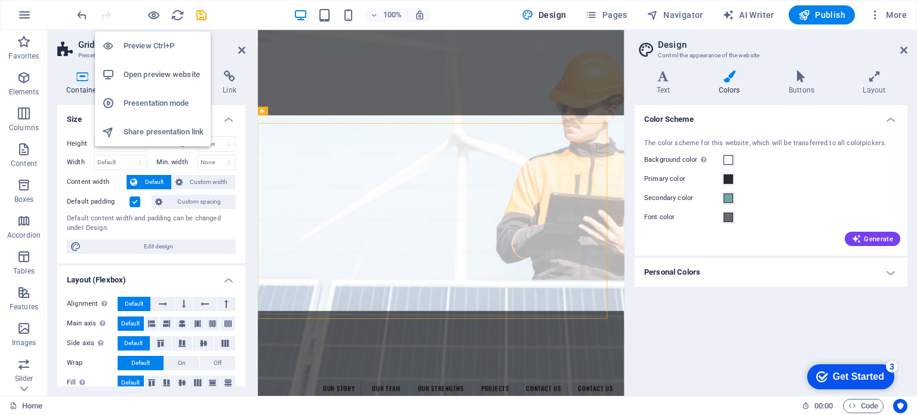
scroll to position [856, 0]
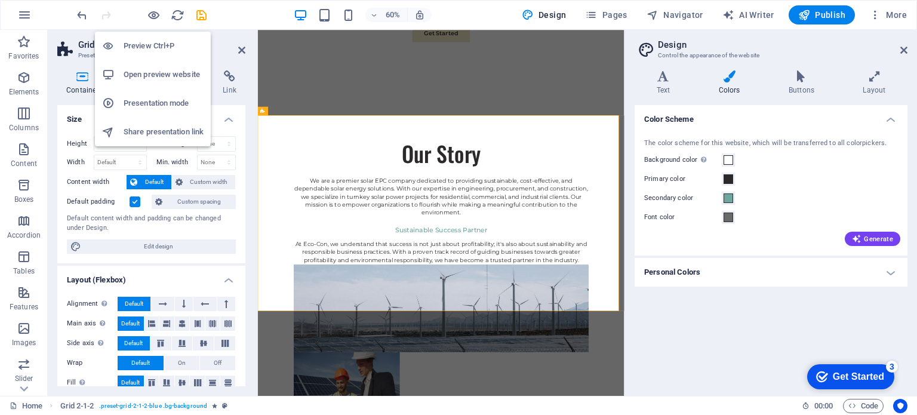
click at [156, 45] on h6 "Preview Ctrl+P" at bounding box center [164, 46] width 80 height 14
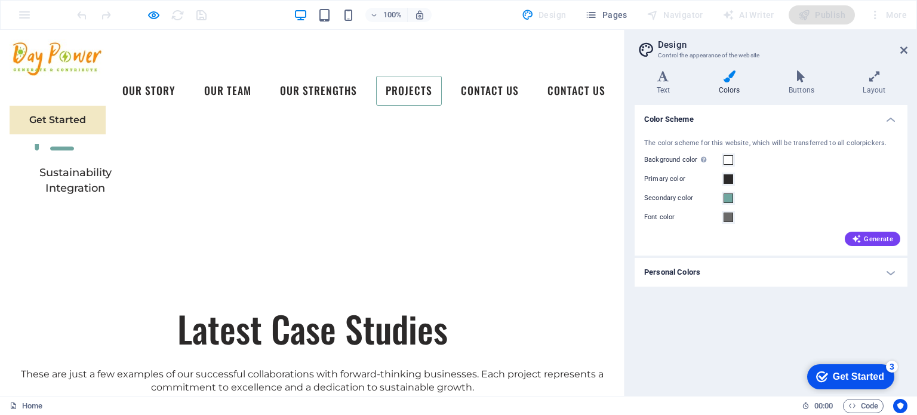
scroll to position [3528, 0]
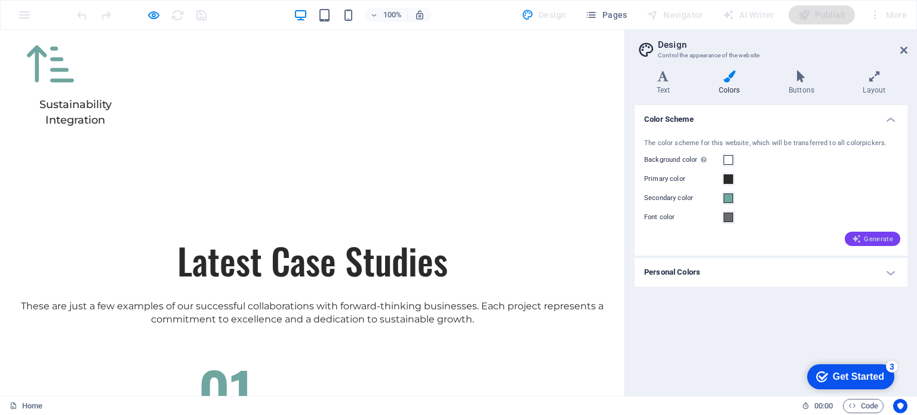
click at [873, 237] on span "Generate" at bounding box center [872, 239] width 41 height 10
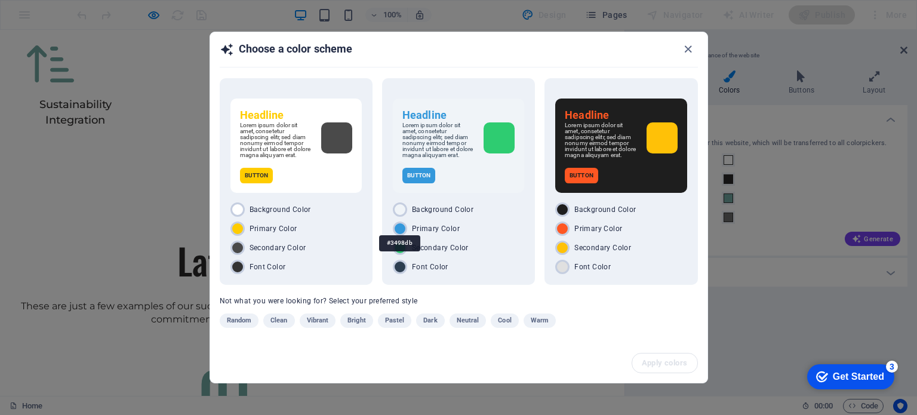
click at [399, 228] on div "#3498db" at bounding box center [399, 243] width 41 height 33
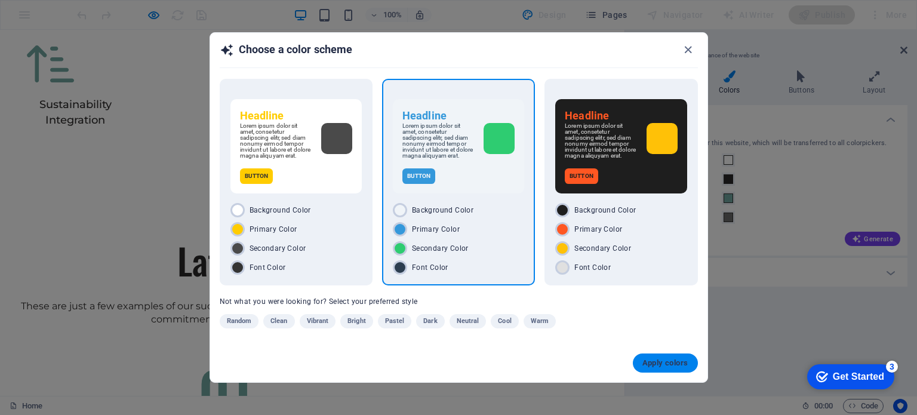
click at [666, 362] on span "Apply colors" at bounding box center [665, 363] width 46 height 10
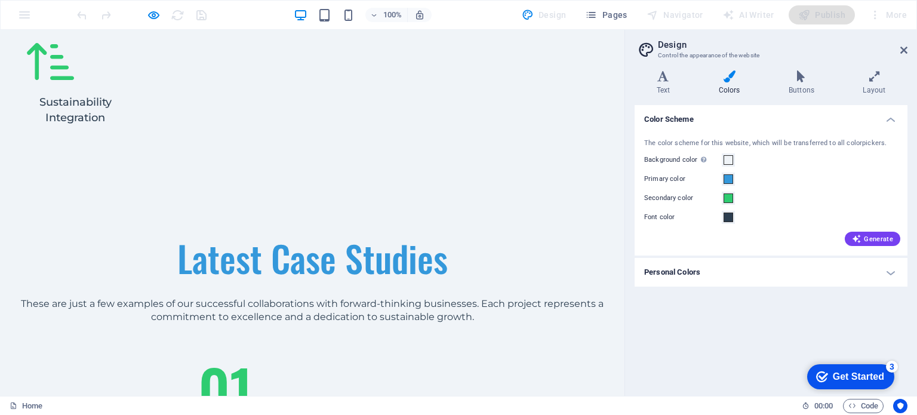
scroll to position [3527, 0]
click at [869, 84] on h4 "Layout" at bounding box center [874, 82] width 66 height 25
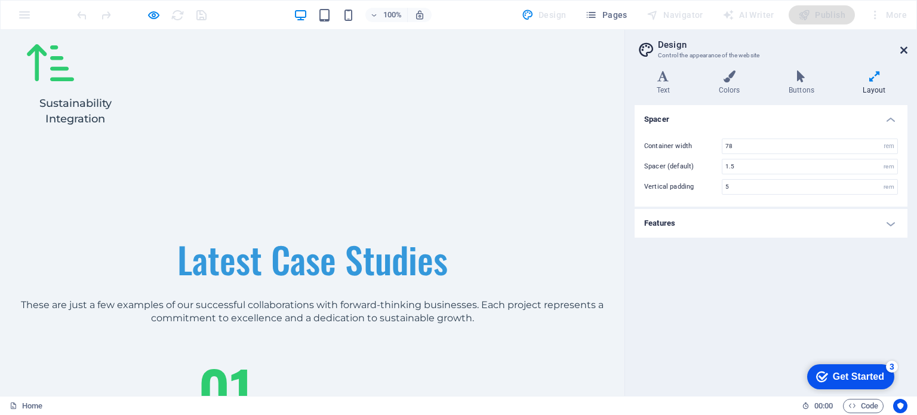
click at [902, 53] on icon at bounding box center [903, 50] width 7 height 10
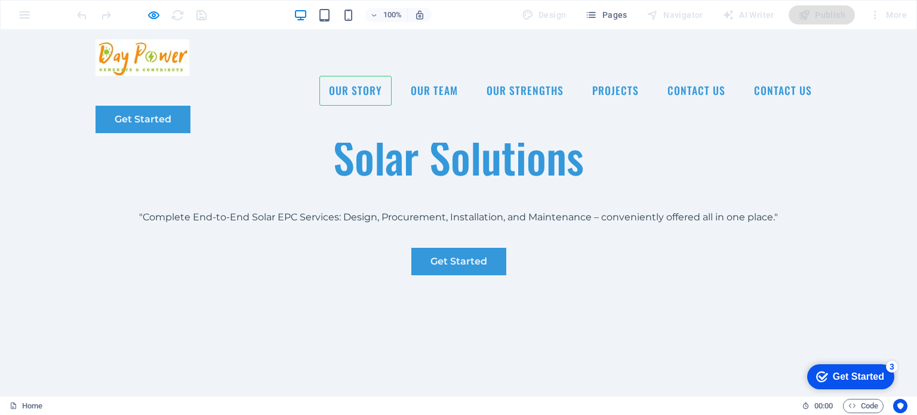
scroll to position [545, 0]
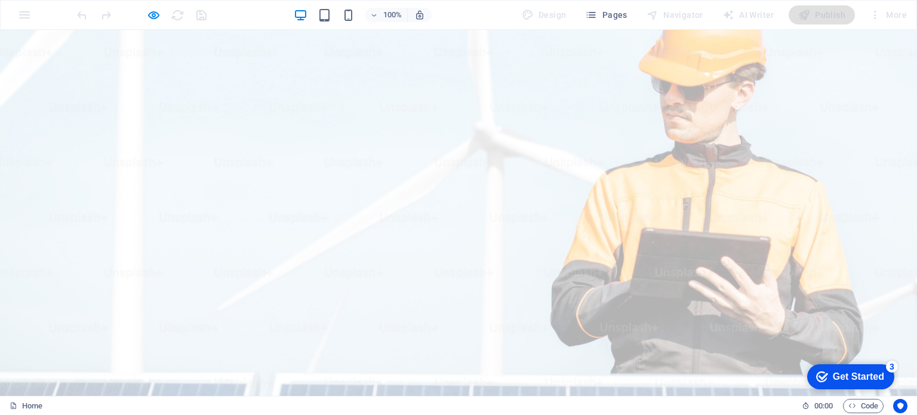
scroll to position [103, 0]
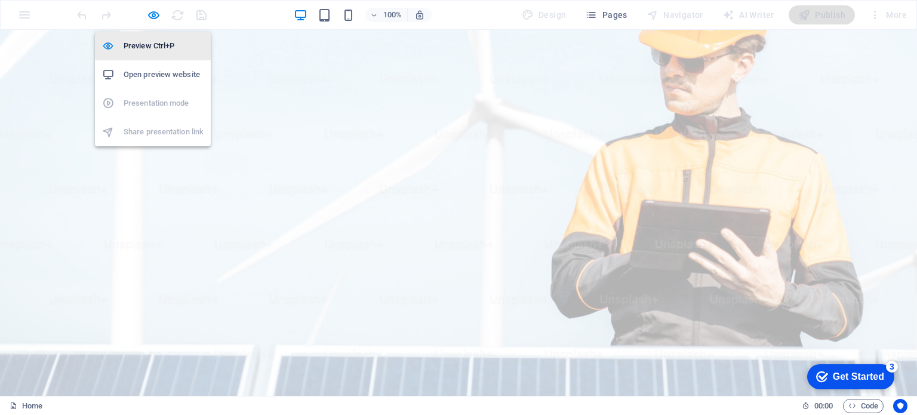
click at [153, 41] on h6 "Preview Ctrl+P" at bounding box center [164, 46] width 80 height 14
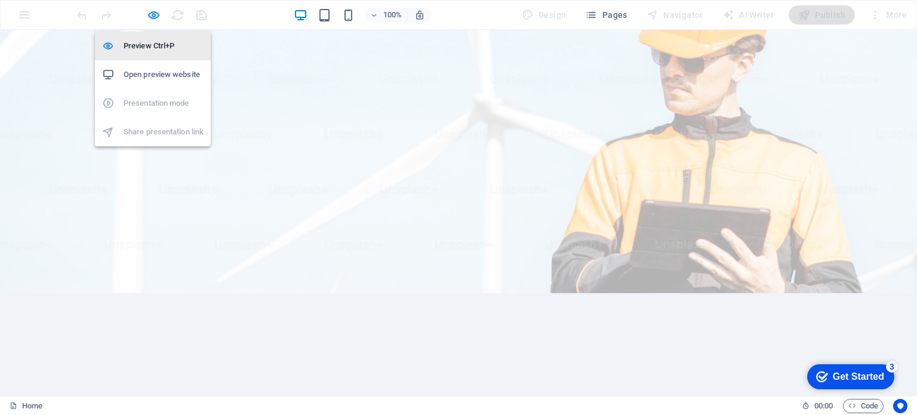
select select "banner"
select select "zigzag"
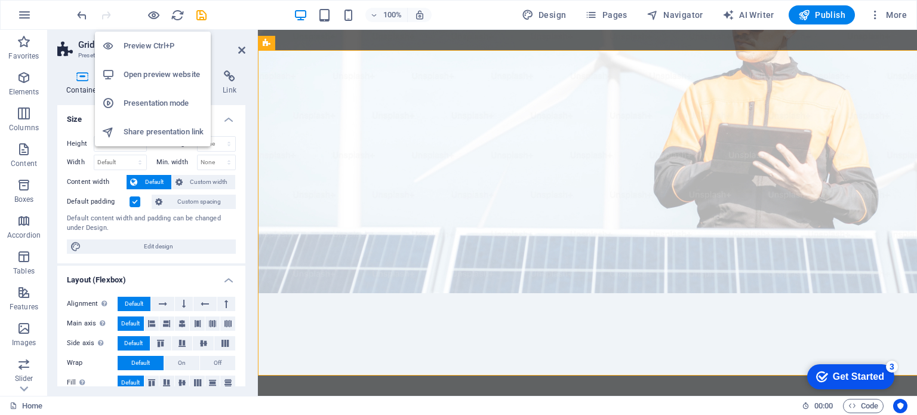
scroll to position [965, 0]
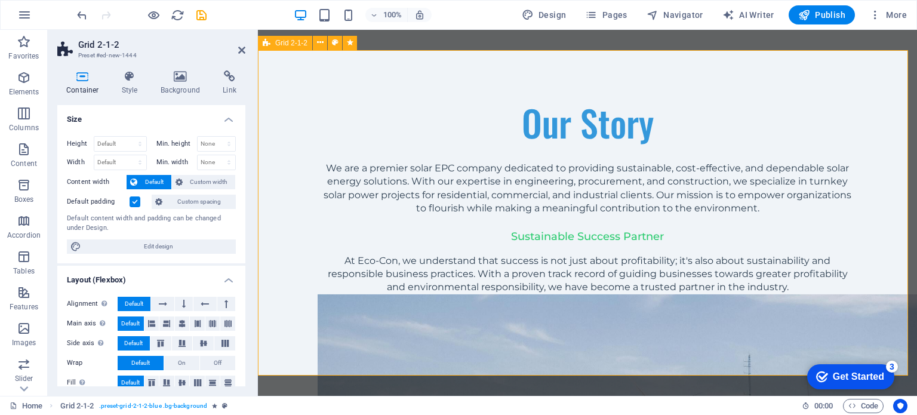
click at [176, 83] on h4 "Background" at bounding box center [183, 82] width 63 height 25
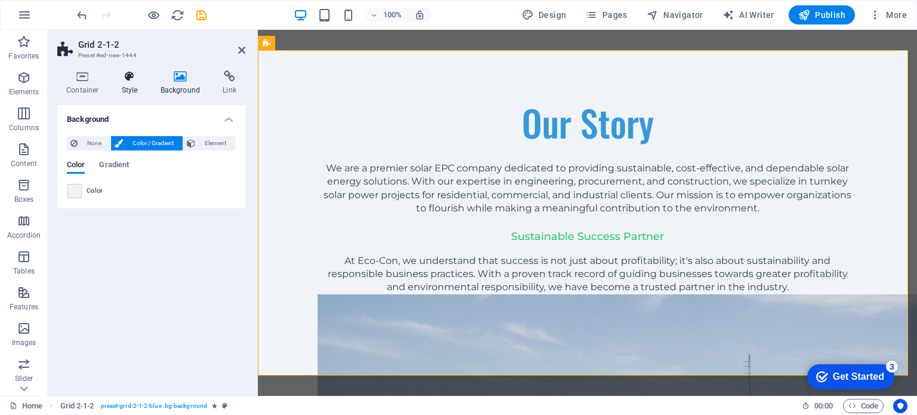
click at [129, 84] on h4 "Style" at bounding box center [132, 82] width 39 height 25
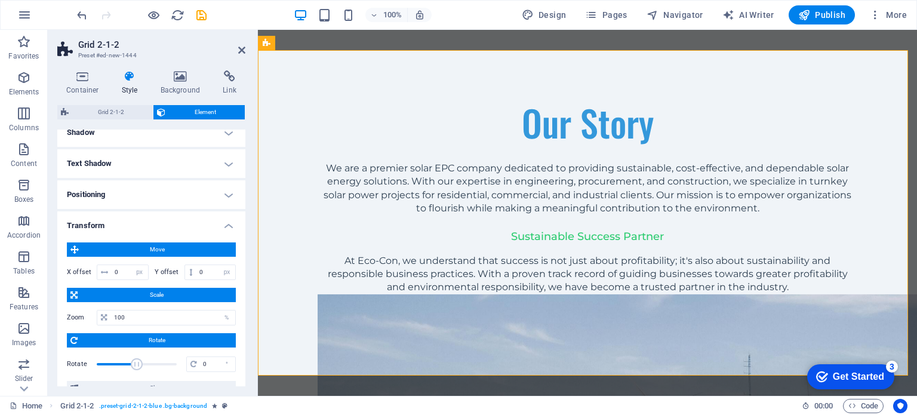
scroll to position [197, 0]
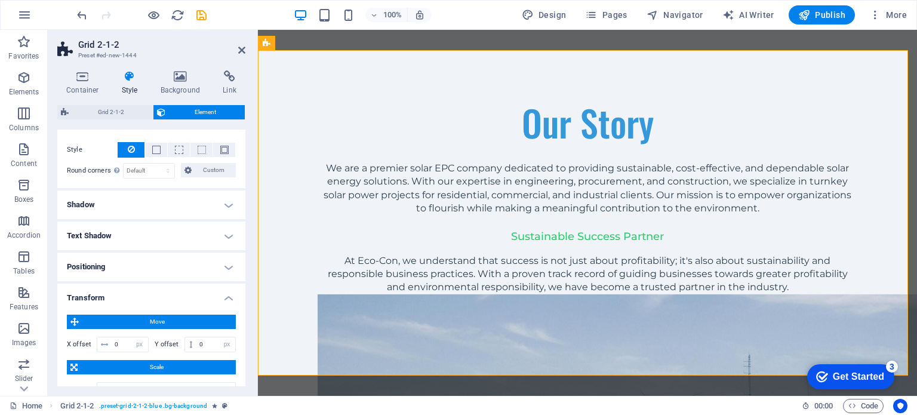
click at [216, 264] on h4 "Positioning" at bounding box center [151, 267] width 188 height 29
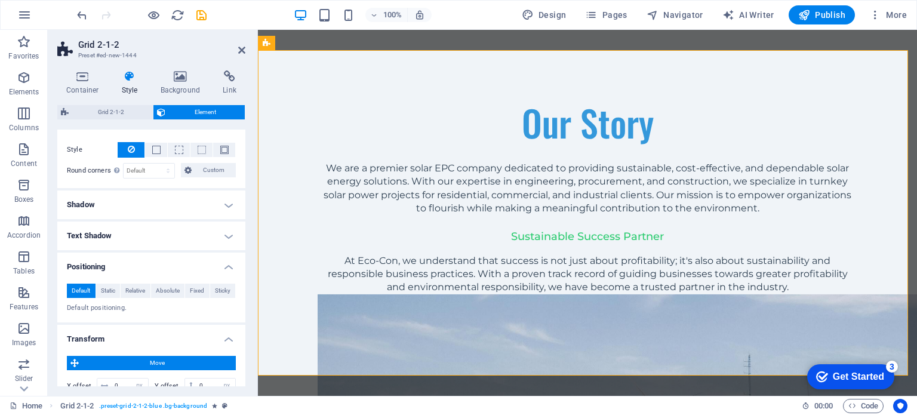
click at [210, 201] on h4 "Shadow" at bounding box center [151, 204] width 188 height 29
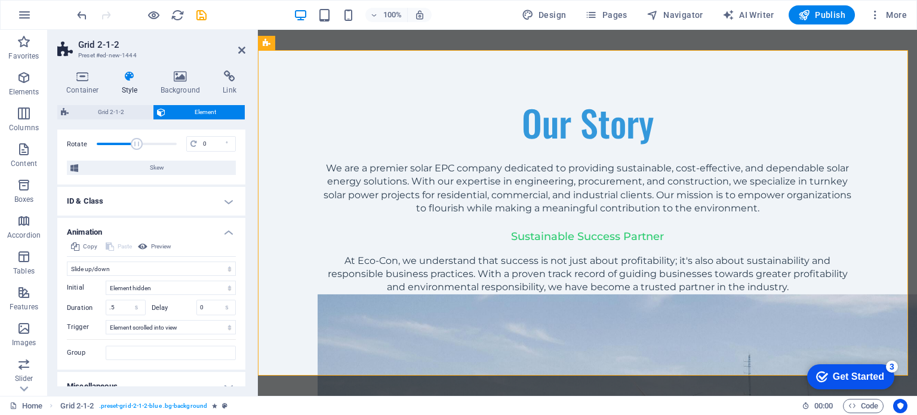
scroll to position [570, 0]
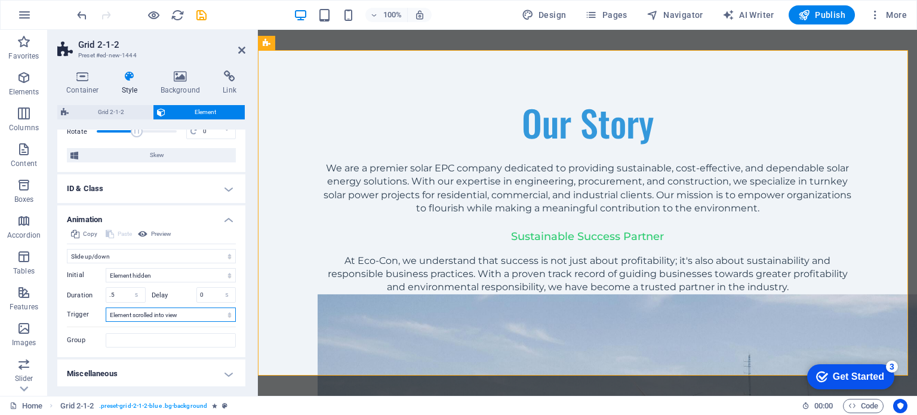
click at [146, 319] on select "No automatic trigger On page load Element scrolled into view" at bounding box center [171, 314] width 130 height 14
select select "onload"
click at [106, 307] on select "No automatic trigger On page load Element scrolled into view" at bounding box center [171, 314] width 130 height 14
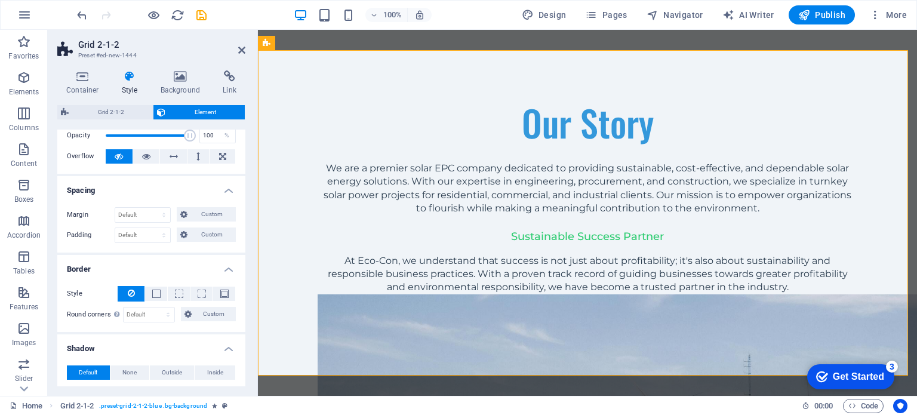
scroll to position [0, 0]
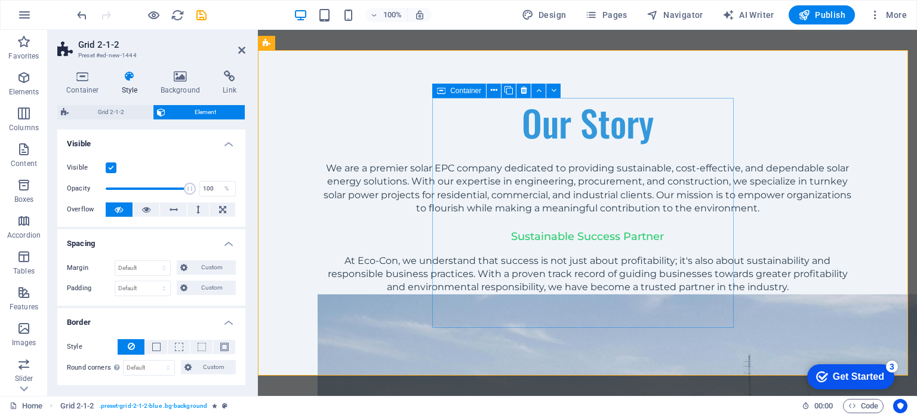
click at [469, 91] on span "Container" at bounding box center [465, 90] width 31 height 7
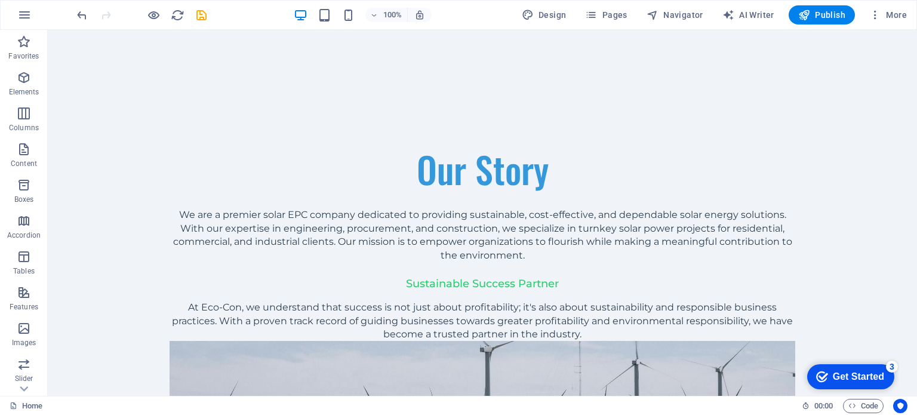
scroll to position [999, 0]
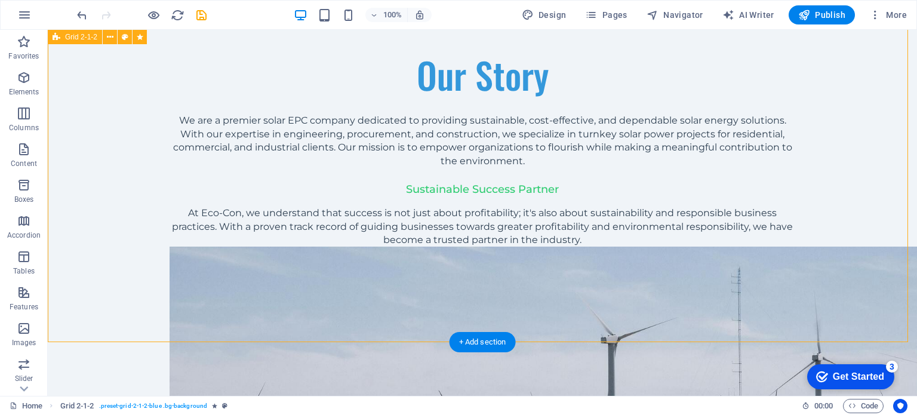
scroll to position [1023, 0]
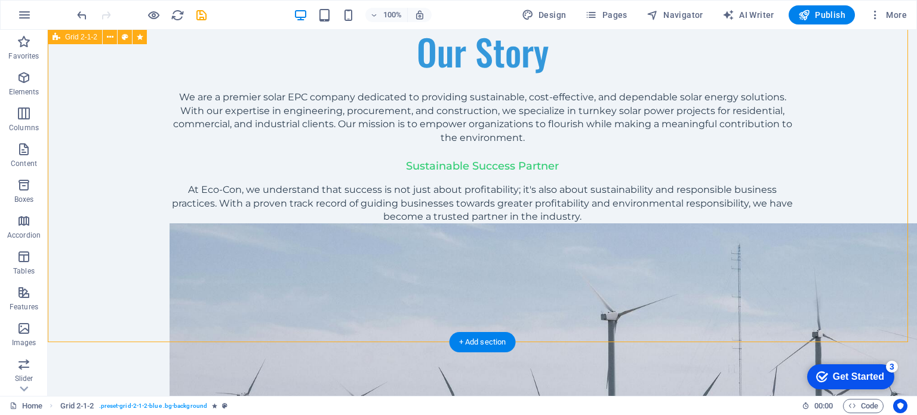
select select "px"
select select "slide"
select select "s"
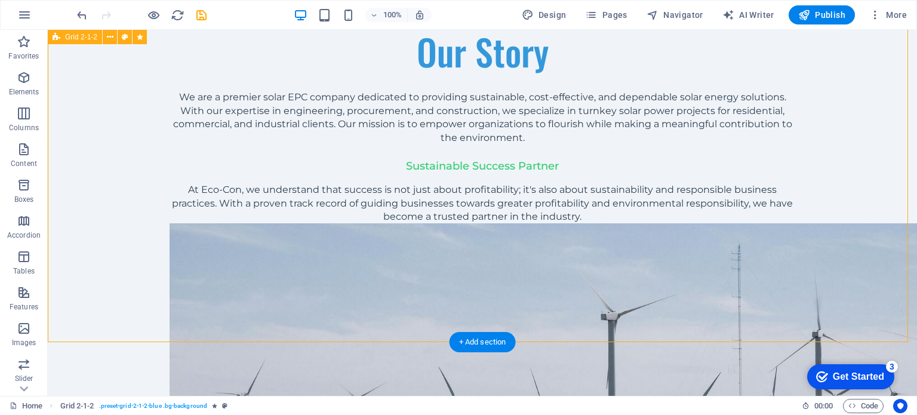
select select "onload"
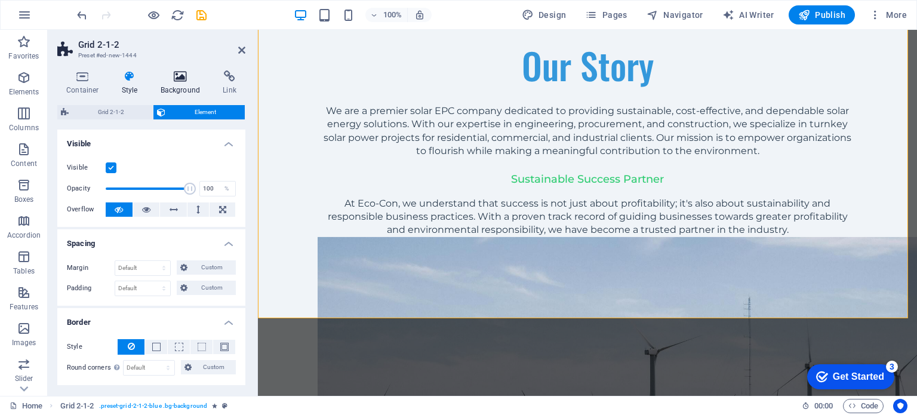
click at [181, 81] on icon at bounding box center [181, 76] width 58 height 12
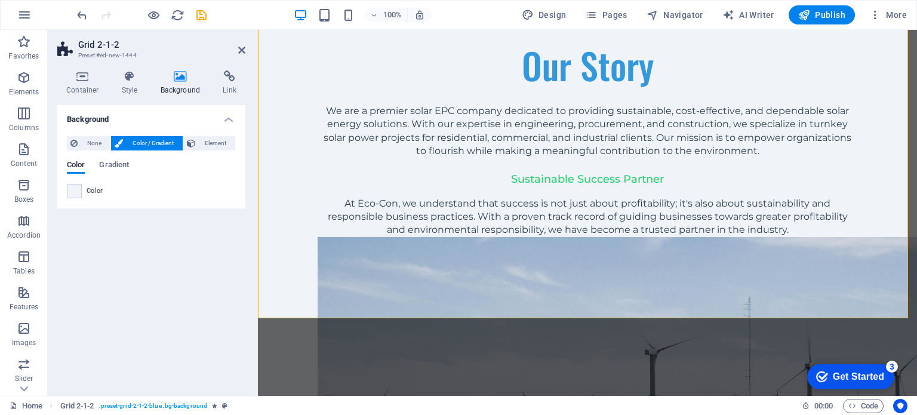
click at [157, 142] on span "Color / Gradient" at bounding box center [153, 143] width 53 height 14
click at [69, 195] on span at bounding box center [74, 190] width 13 height 13
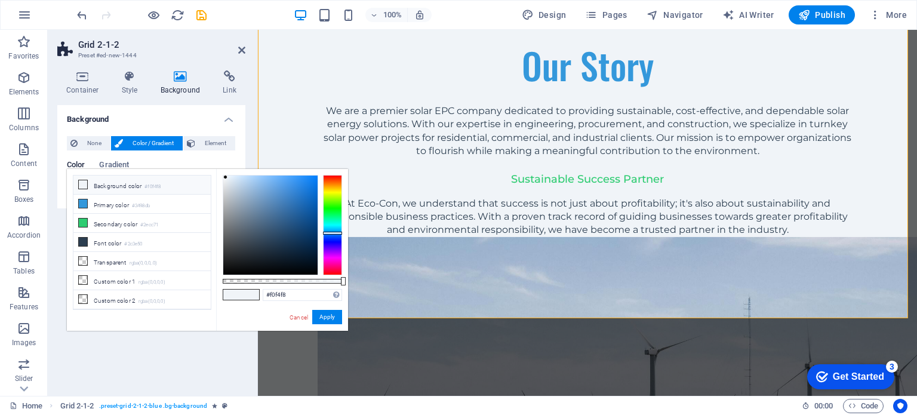
type input "#f0f8f0"
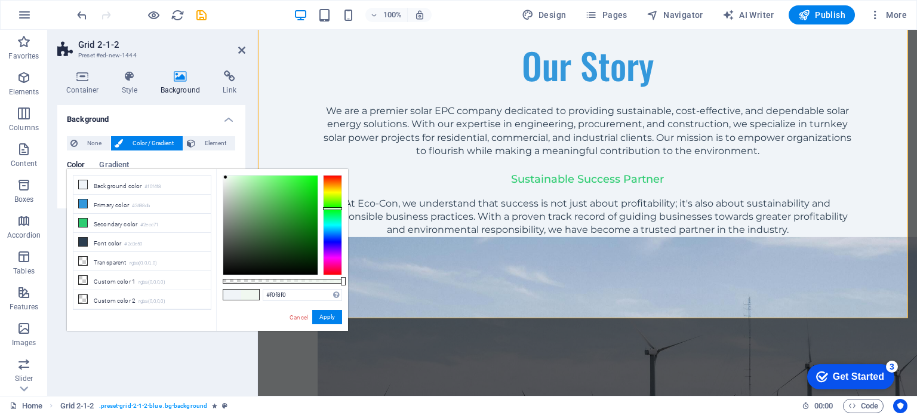
click at [325, 208] on div at bounding box center [332, 225] width 19 height 100
click at [322, 318] on button "Apply" at bounding box center [327, 317] width 30 height 14
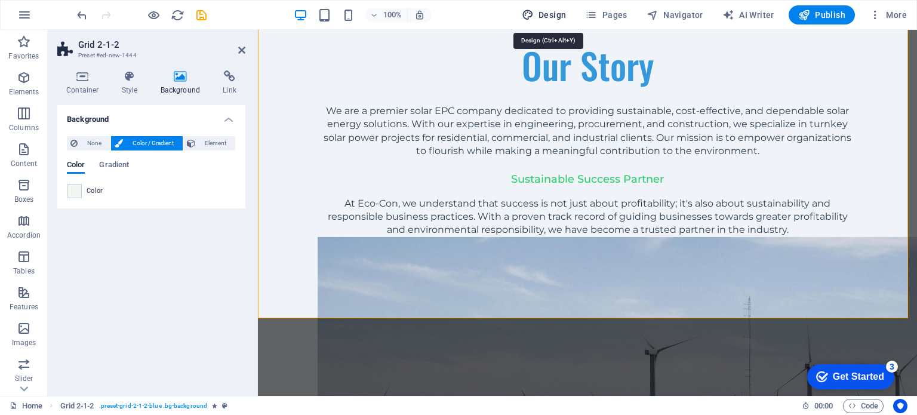
select select "rem"
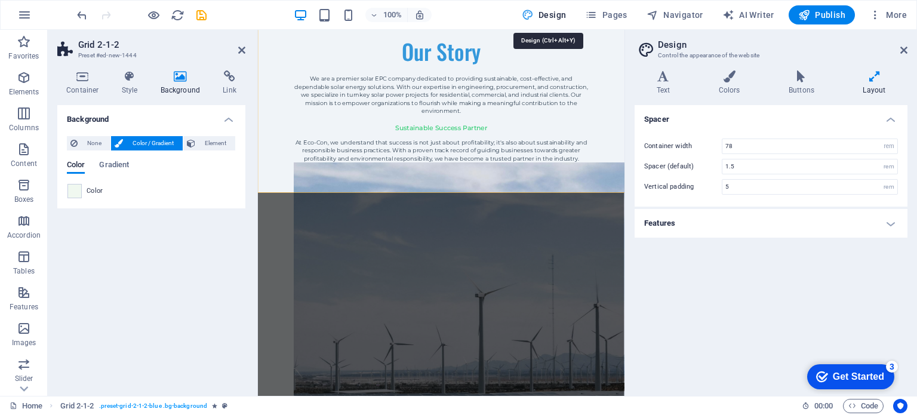
scroll to position [1041, 0]
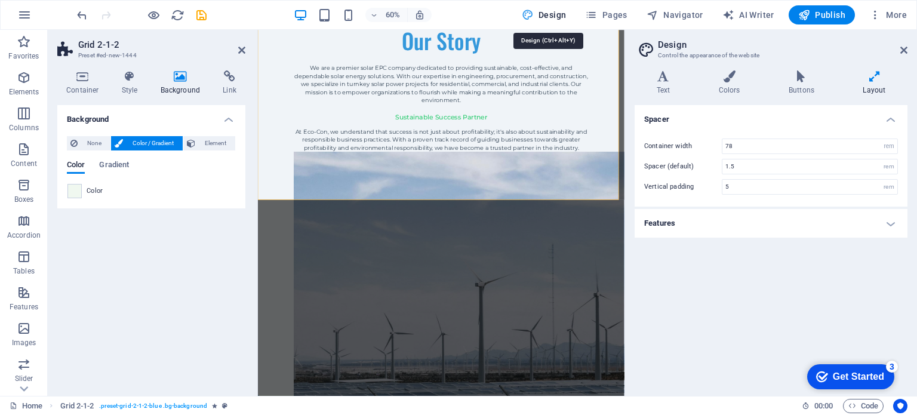
click at [657, 84] on h4 "Text" at bounding box center [666, 82] width 62 height 25
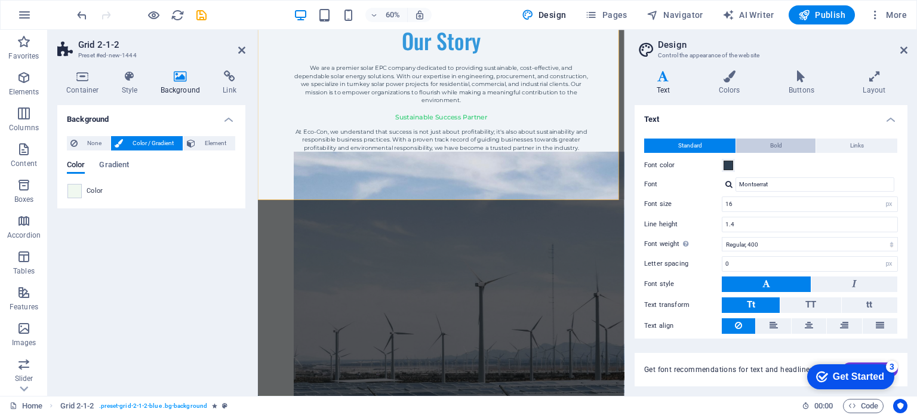
click at [770, 147] on span "Bold" at bounding box center [776, 146] width 12 height 14
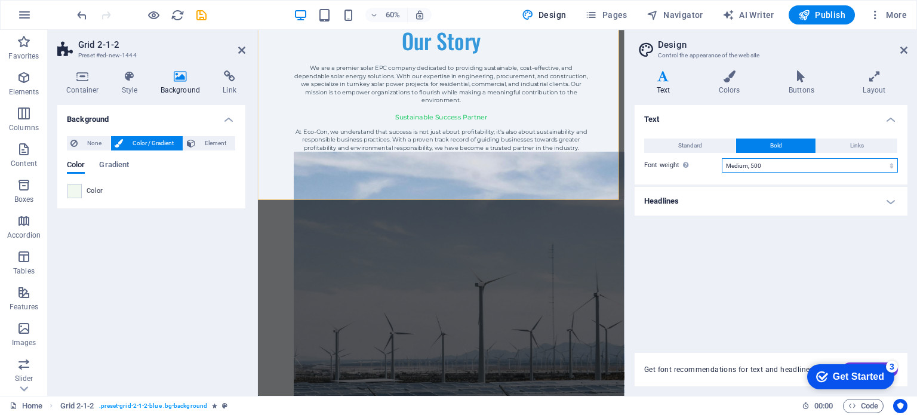
click at [766, 165] on select "Thin, 100 Extra-light, 200 Light, 300 Regular, 400 Medium, 500 Semi-bold, 600 B…" at bounding box center [810, 165] width 176 height 14
select select "400"
click at [722, 158] on select "Thin, 100 Extra-light, 200 Light, 300 Regular, 400 Medium, 500 Semi-bold, 600 B…" at bounding box center [810, 165] width 176 height 14
click at [798, 79] on icon at bounding box center [801, 76] width 69 height 12
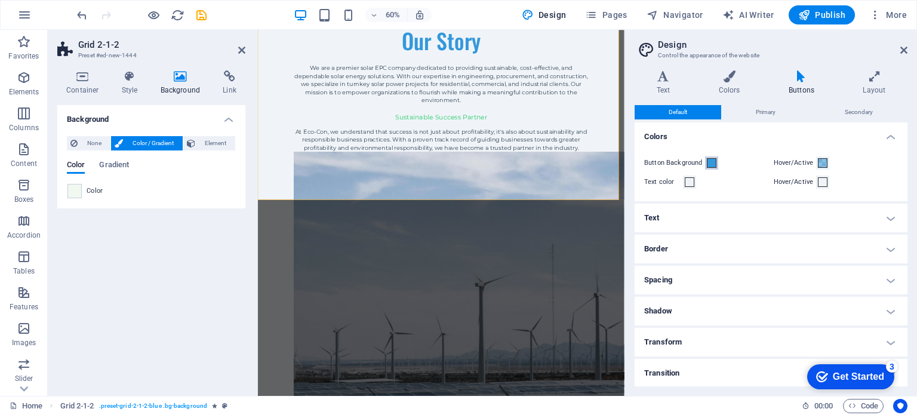
click at [711, 164] on span at bounding box center [712, 163] width 10 height 10
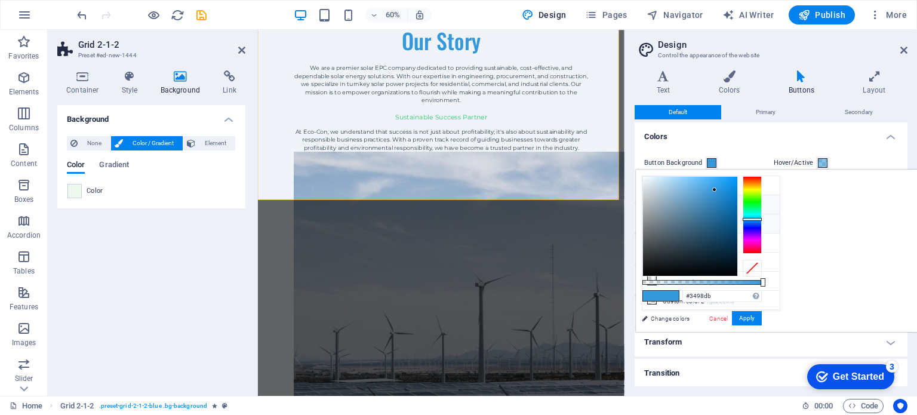
click at [651, 221] on icon at bounding box center [652, 223] width 8 height 8
type input "#2ecc71"
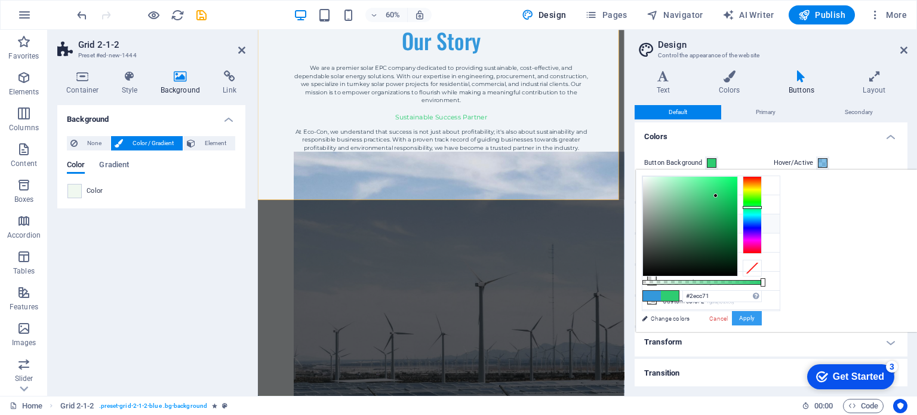
click at [762, 319] on button "Apply" at bounding box center [747, 318] width 30 height 14
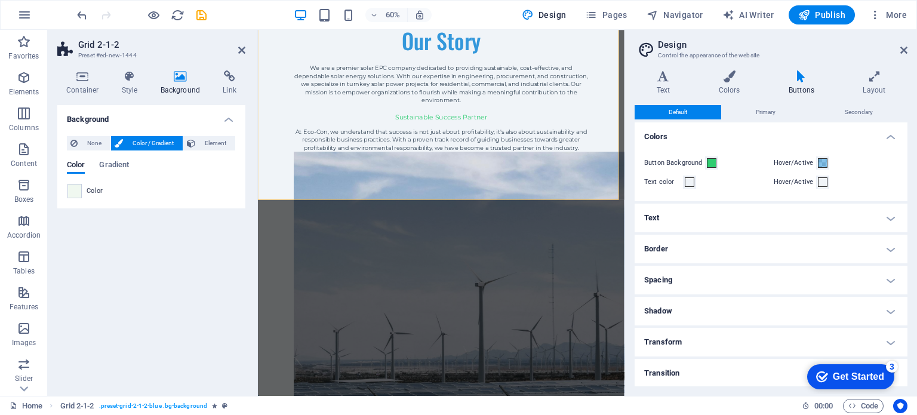
click at [697, 341] on h4 "Transform" at bounding box center [771, 342] width 273 height 29
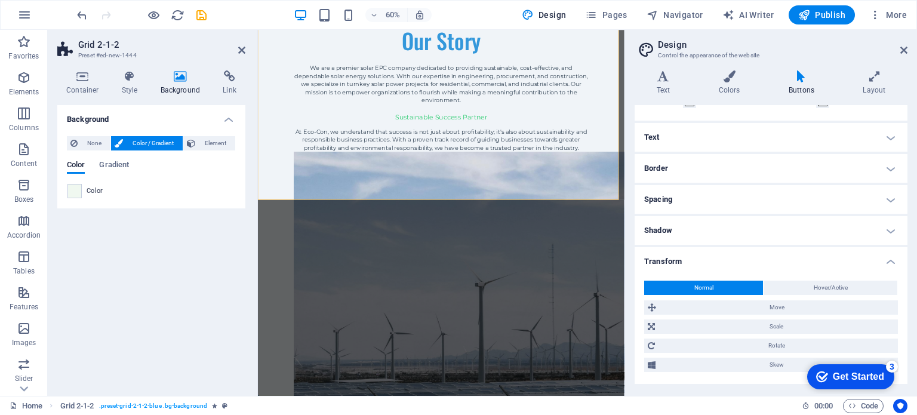
scroll to position [109, 0]
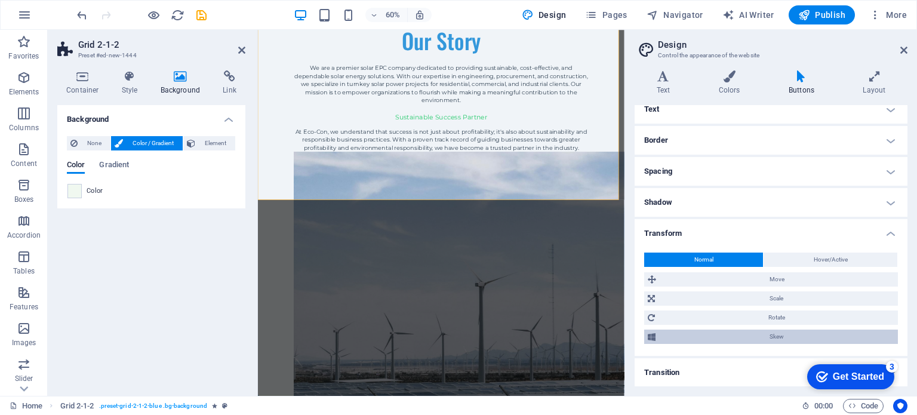
click at [749, 339] on span "Skew" at bounding box center [776, 337] width 235 height 14
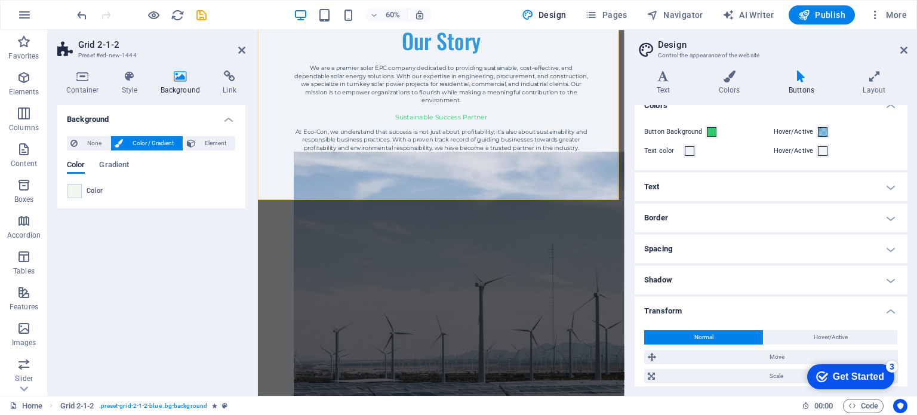
scroll to position [0, 0]
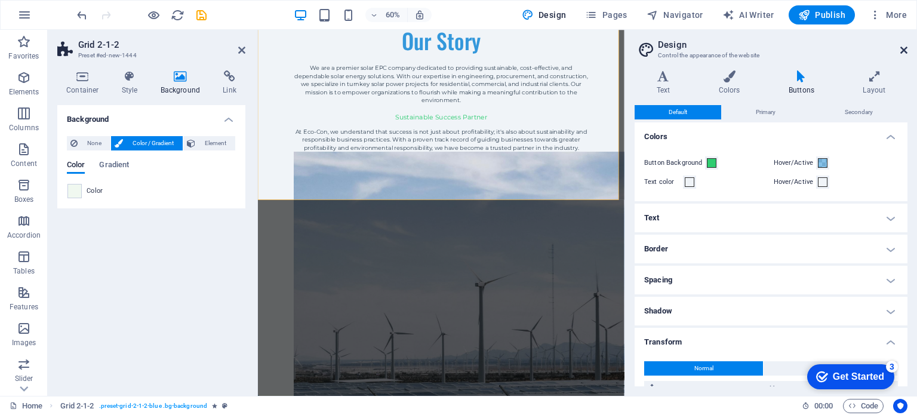
click at [903, 48] on icon at bounding box center [903, 50] width 7 height 10
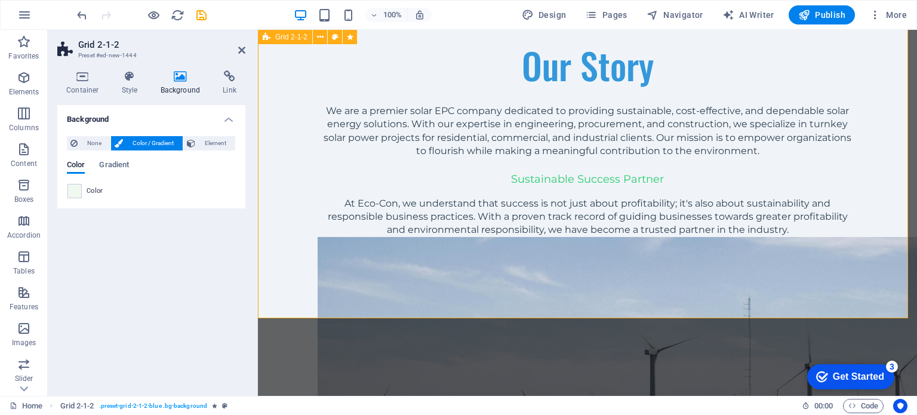
click at [268, 37] on icon at bounding box center [267, 37] width 8 height 14
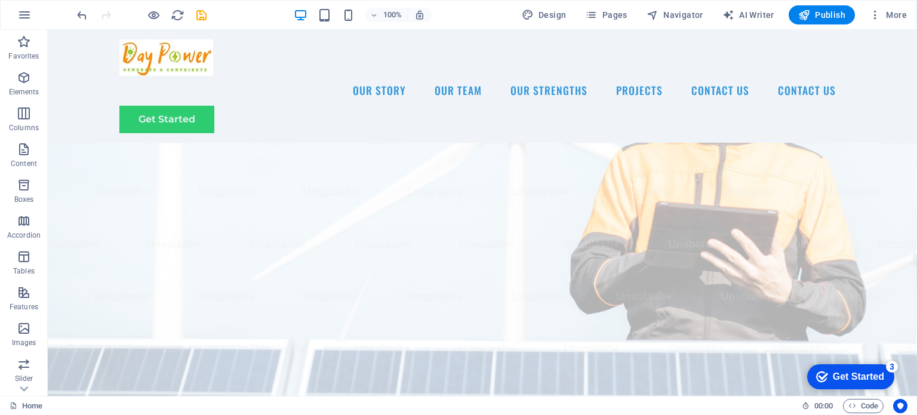
scroll to position [66, 0]
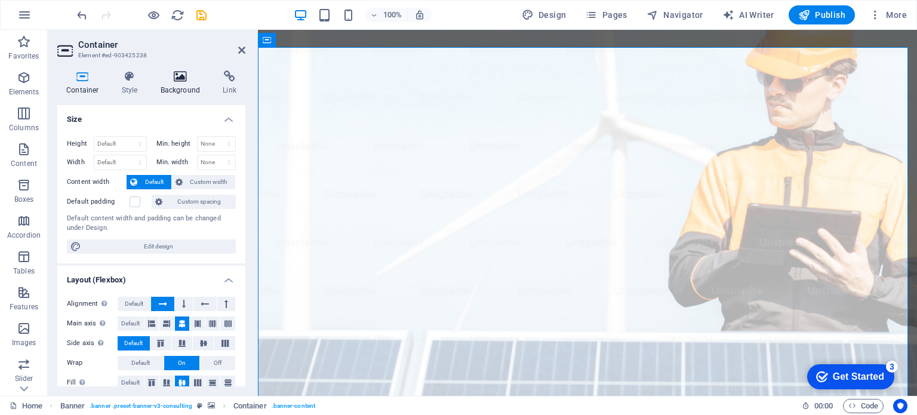
click at [174, 84] on h4 "Background" at bounding box center [183, 82] width 63 height 25
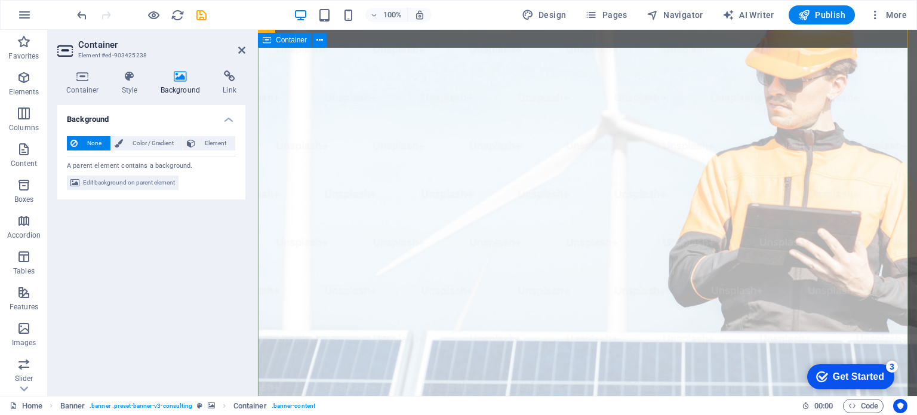
click at [24, 328] on icon "button" at bounding box center [24, 328] width 14 height 14
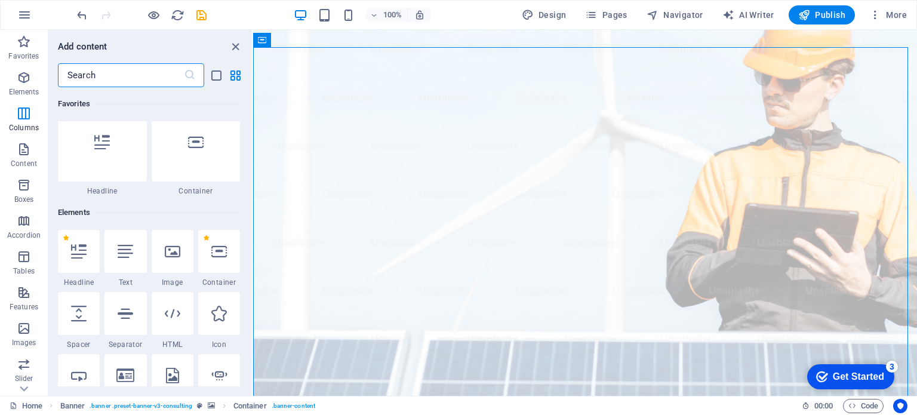
scroll to position [0, 0]
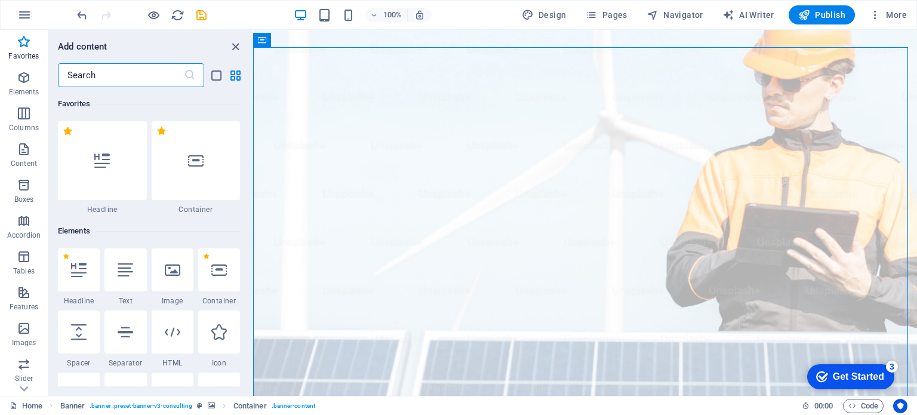
drag, startPoint x: 250, startPoint y: 242, endPoint x: 17, endPoint y: 22, distance: 320.5
click at [117, 171] on div at bounding box center [102, 160] width 89 height 79
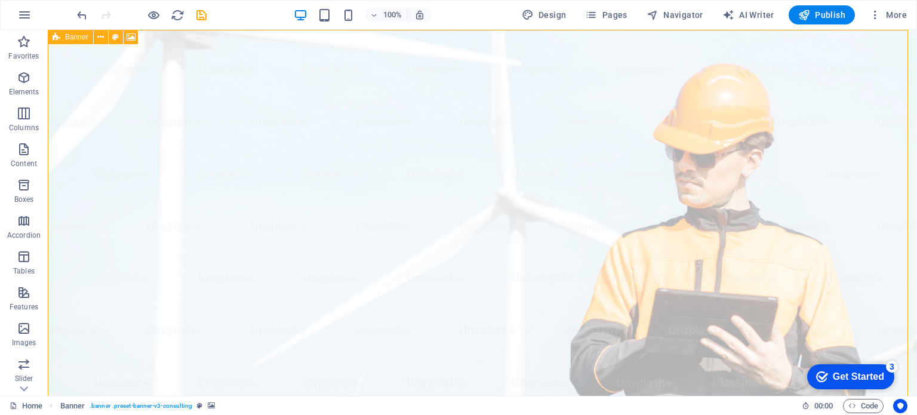
select select "px"
select select "header"
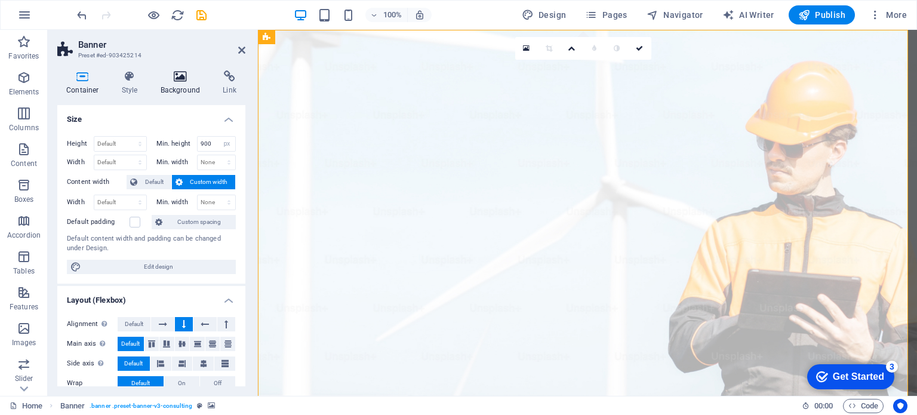
click at [170, 88] on h4 "Background" at bounding box center [183, 82] width 63 height 25
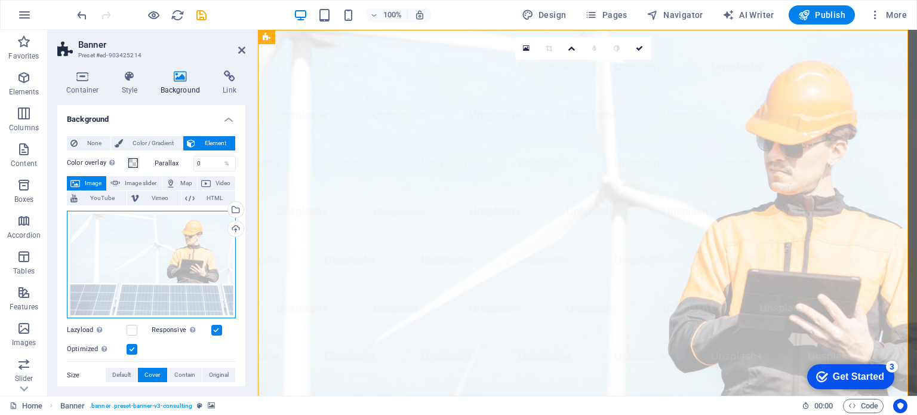
click at [168, 230] on div "Drag files here, click to choose files or select files from Files or our free s…" at bounding box center [151, 265] width 169 height 108
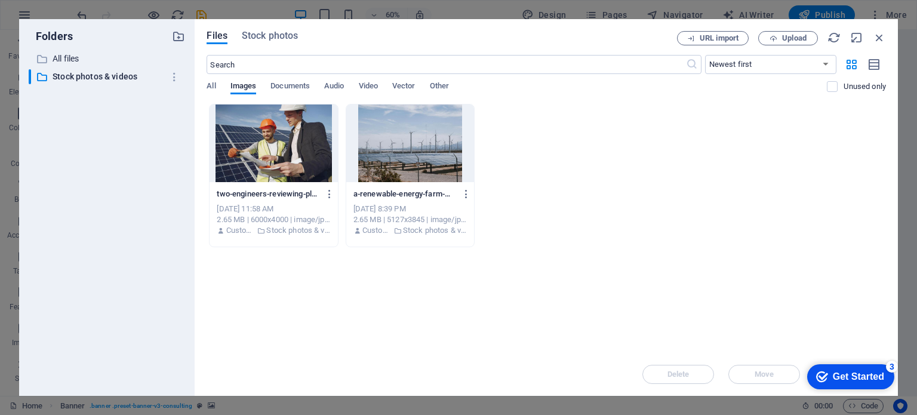
click at [168, 230] on div "​ All files All files ​ Stock photos & videos Stock photos & videos" at bounding box center [107, 218] width 156 height 335
click at [410, 155] on div at bounding box center [410, 143] width 128 height 78
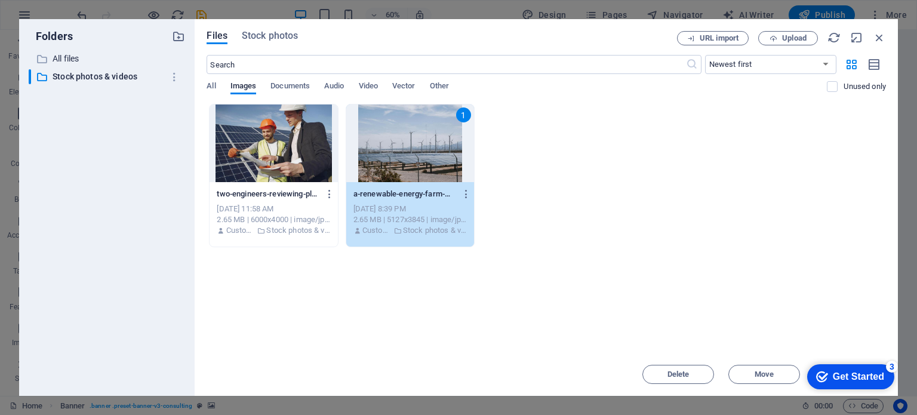
click at [236, 141] on div at bounding box center [274, 143] width 128 height 78
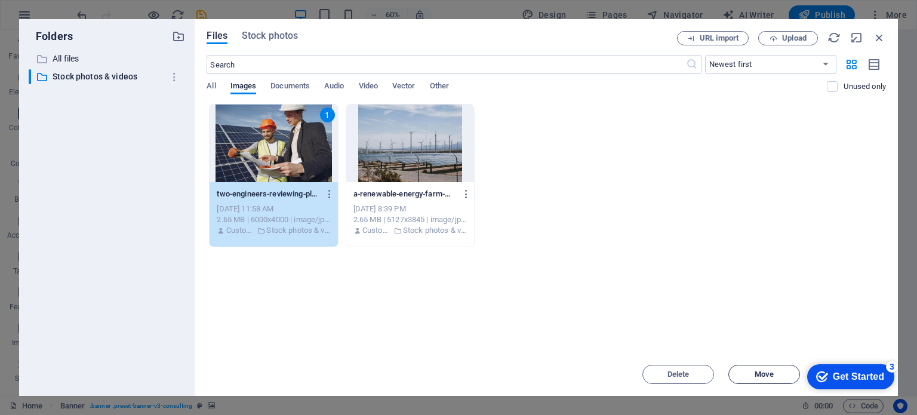
click at [774, 370] on button "Move" at bounding box center [764, 374] width 72 height 19
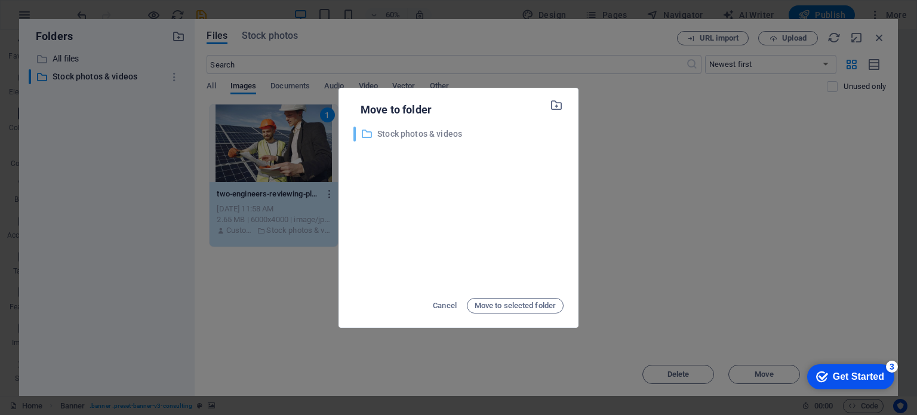
click at [419, 136] on p "Stock photos & videos" at bounding box center [470, 134] width 186 height 14
click at [501, 303] on span "Move to selected folder" at bounding box center [515, 306] width 81 height 14
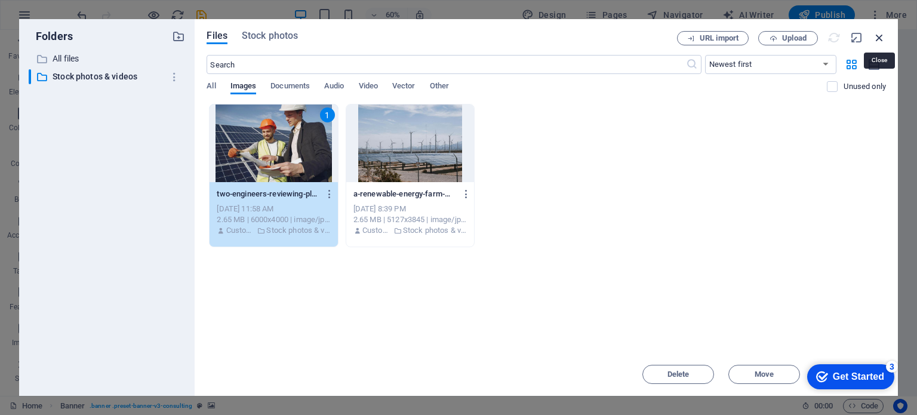
click at [878, 39] on icon "button" at bounding box center [879, 37] width 13 height 13
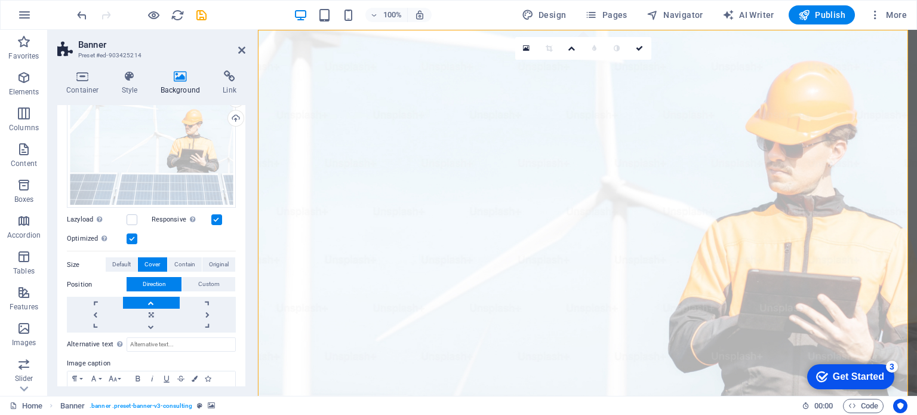
scroll to position [74, 0]
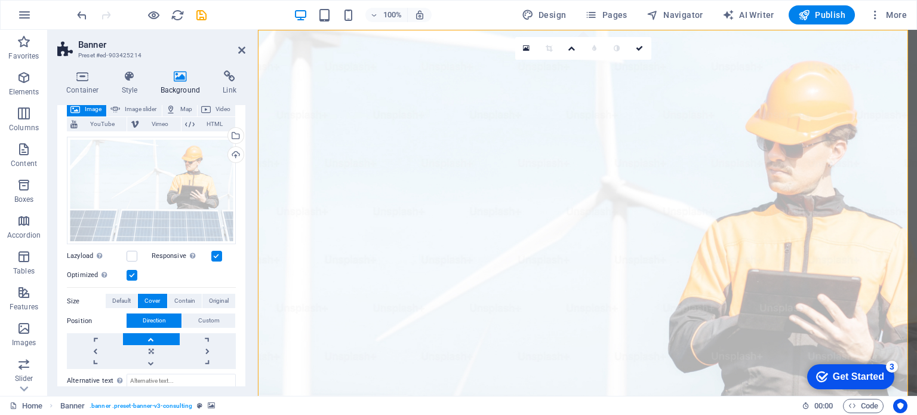
click at [85, 109] on span "Image" at bounding box center [93, 109] width 19 height 14
click at [139, 107] on span "Image slider" at bounding box center [141, 109] width 34 height 14
select select "ms"
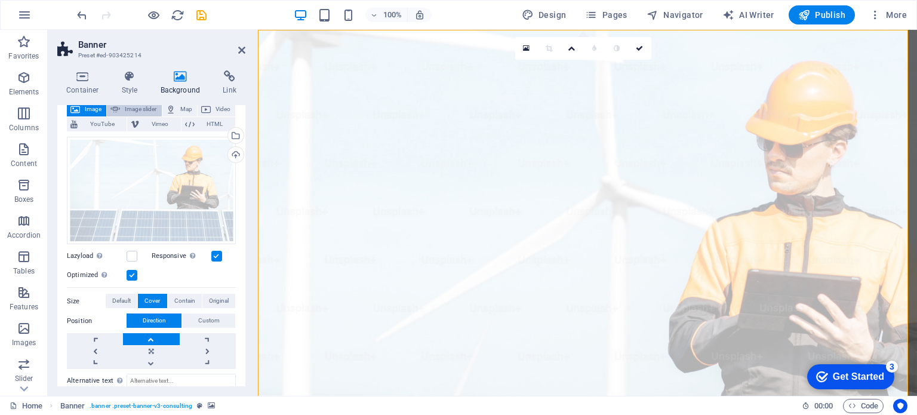
select select "s"
select select "progressive"
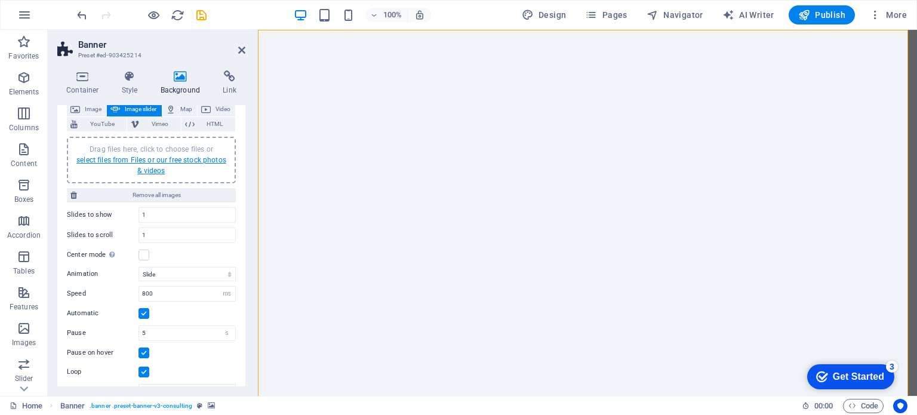
click at [147, 161] on link "select files from Files or our free stock photos & videos" at bounding box center [151, 165] width 150 height 19
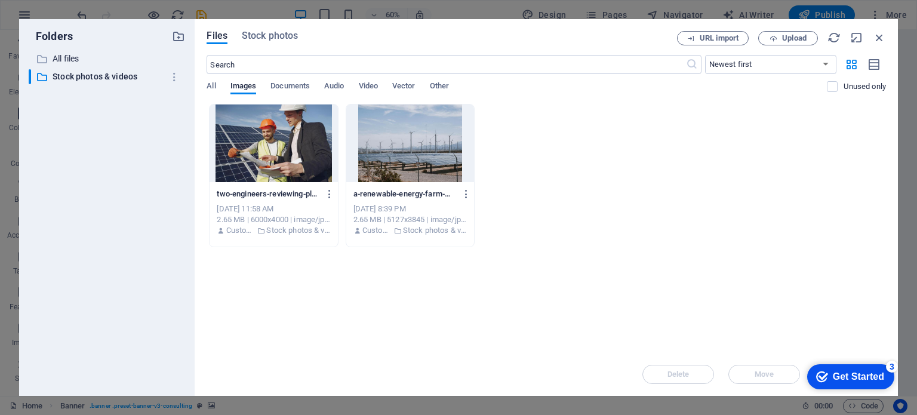
click at [272, 135] on div at bounding box center [274, 143] width 128 height 78
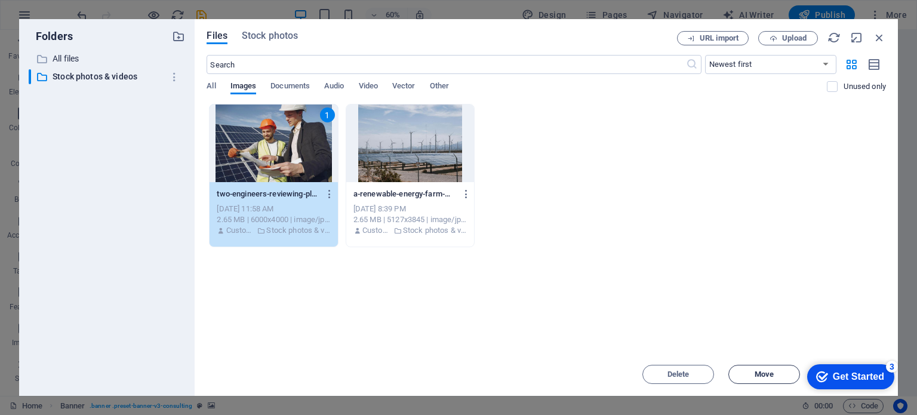
click at [753, 371] on span "Move" at bounding box center [764, 374] width 61 height 7
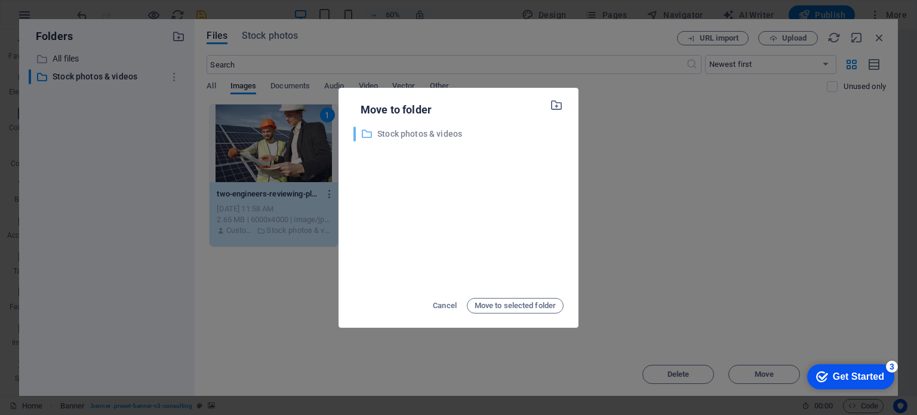
click at [417, 136] on p "Stock photos & videos" at bounding box center [470, 134] width 186 height 14
click at [505, 305] on span "Move to selected folder" at bounding box center [515, 306] width 81 height 14
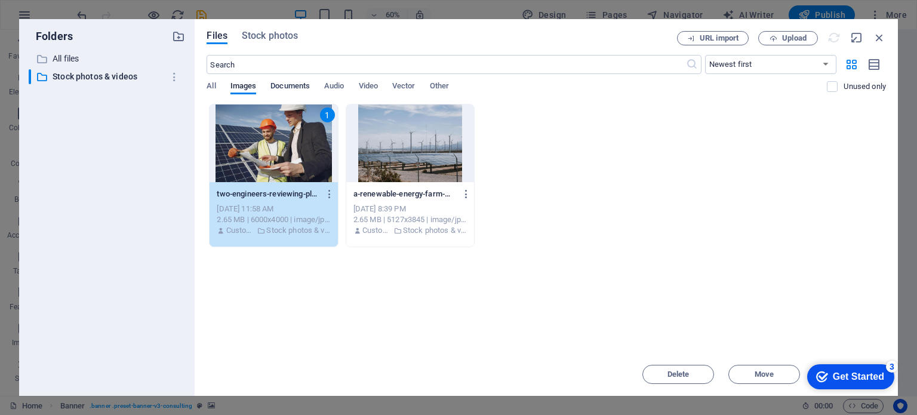
click at [288, 85] on span "Documents" at bounding box center [289, 87] width 39 height 17
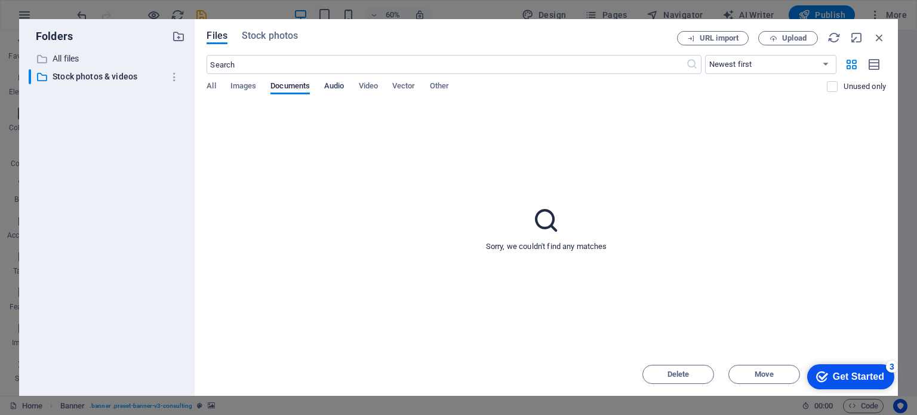
click at [334, 91] on span "Audio" at bounding box center [334, 87] width 20 height 17
click at [367, 86] on span "Video" at bounding box center [368, 87] width 19 height 17
click at [399, 85] on span "Vector" at bounding box center [403, 87] width 23 height 17
click at [436, 87] on span "Other" at bounding box center [439, 87] width 19 height 17
click at [879, 36] on icon "button" at bounding box center [879, 37] width 13 height 13
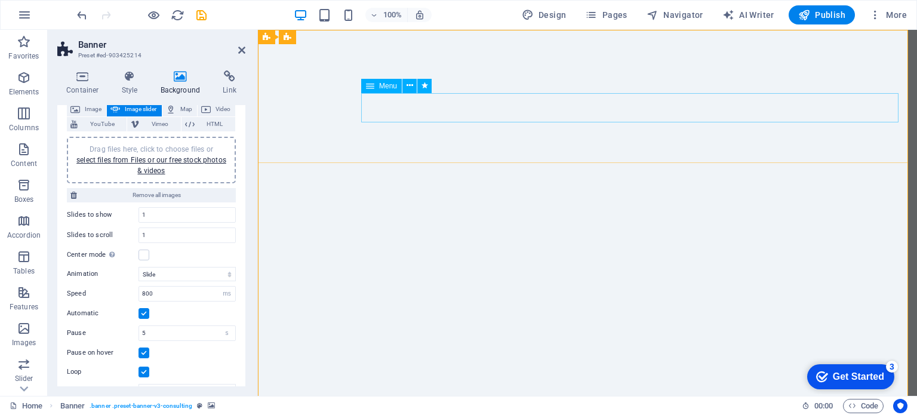
select select
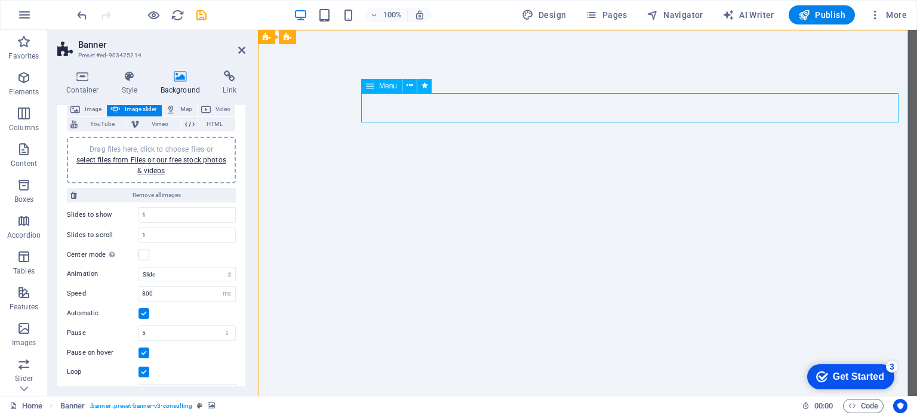
select select
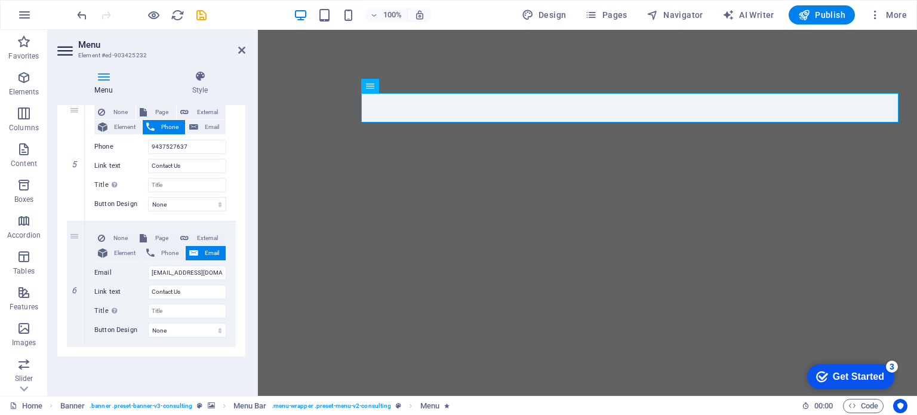
scroll to position [781, 0]
click at [156, 128] on button "Phone" at bounding box center [164, 125] width 42 height 14
click at [76, 341] on icon at bounding box center [75, 345] width 7 height 8
select select
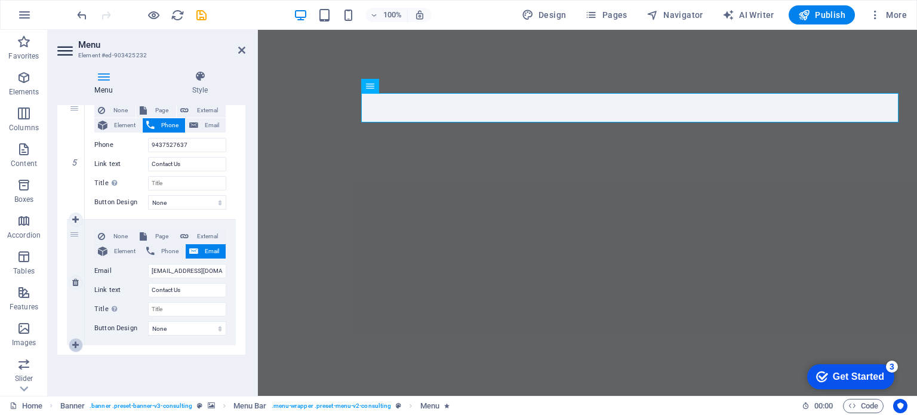
select select
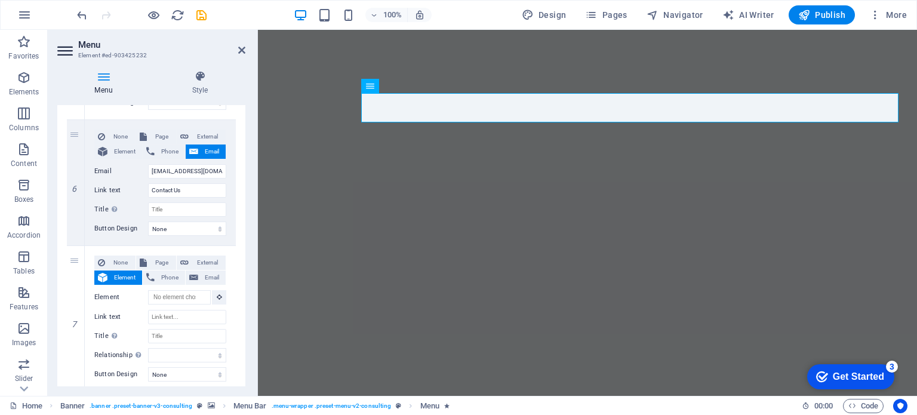
scroll to position [918, 0]
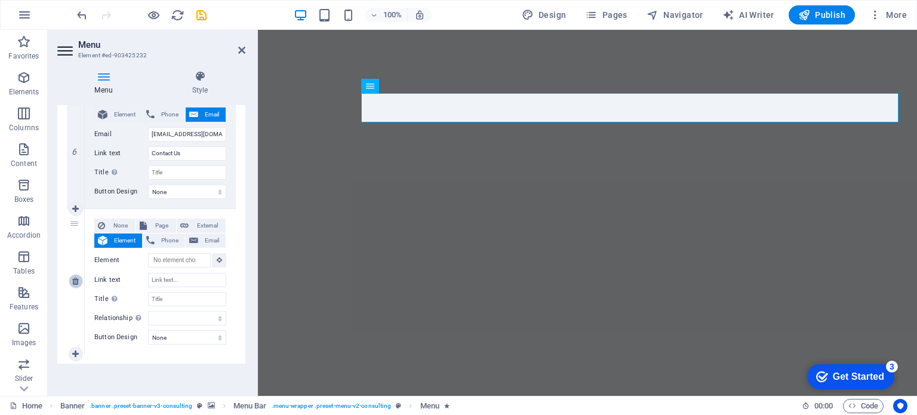
click at [76, 281] on icon at bounding box center [75, 281] width 7 height 8
select select
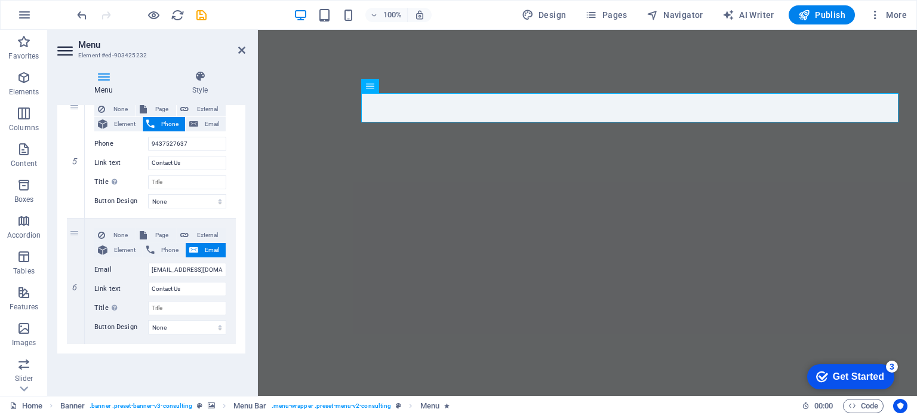
scroll to position [781, 0]
click at [198, 87] on h4 "Style" at bounding box center [200, 82] width 91 height 25
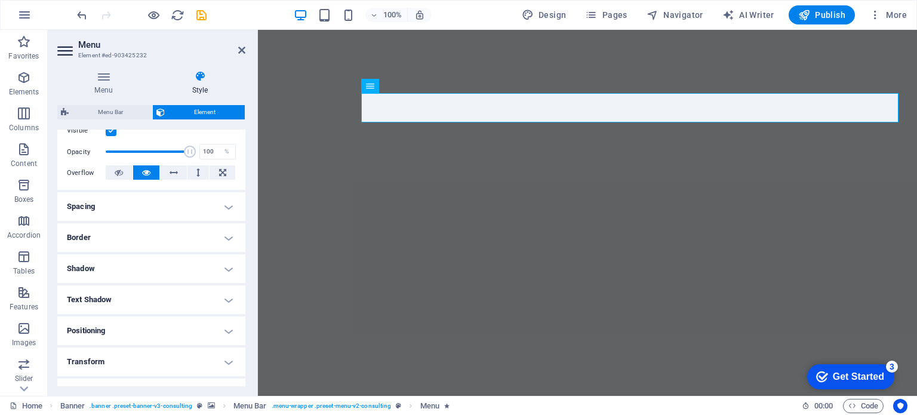
scroll to position [167, 0]
click at [175, 327] on h4 "Positioning" at bounding box center [151, 328] width 188 height 29
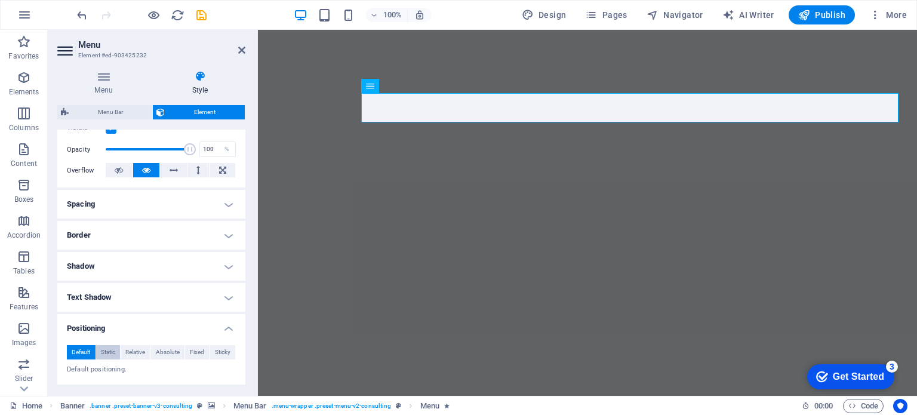
click at [111, 352] on span "Static" at bounding box center [108, 352] width 14 height 14
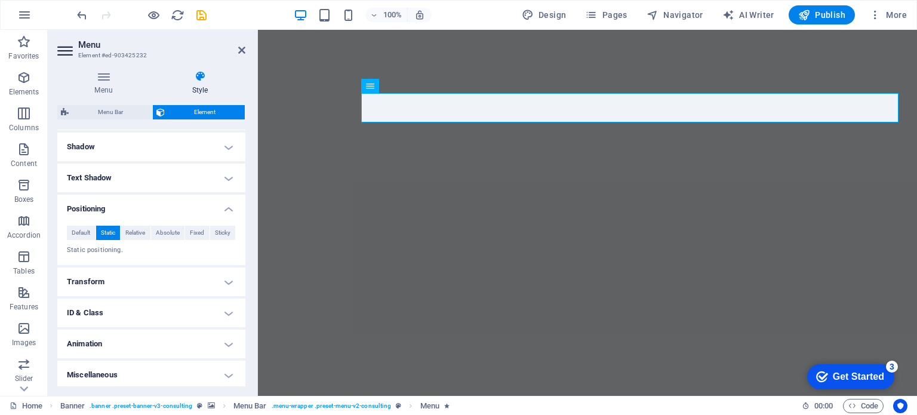
scroll to position [289, 0]
click at [209, 339] on h4 "Animation" at bounding box center [151, 341] width 188 height 29
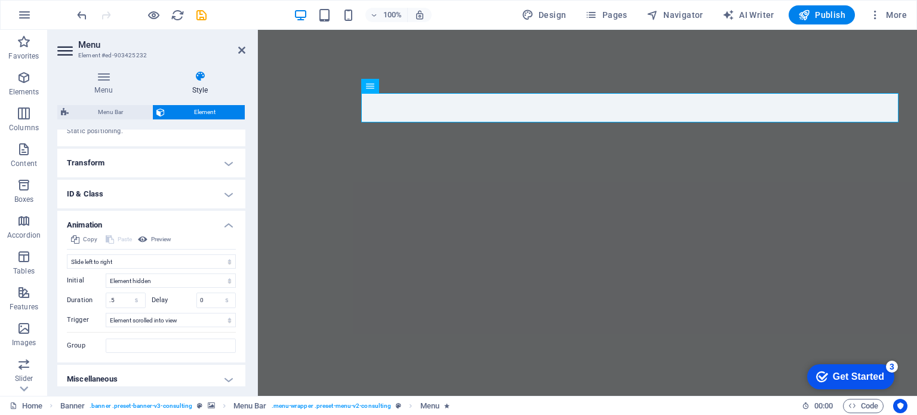
scroll to position [411, 0]
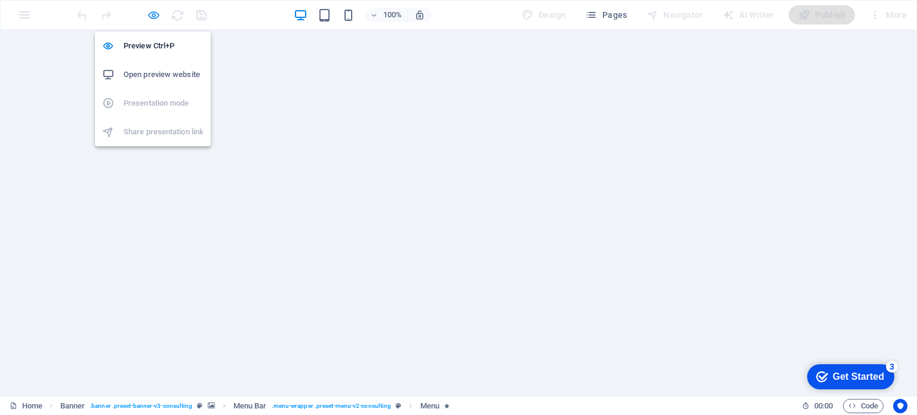
select select "move-left-to-right"
select select "s"
select select "scroll"
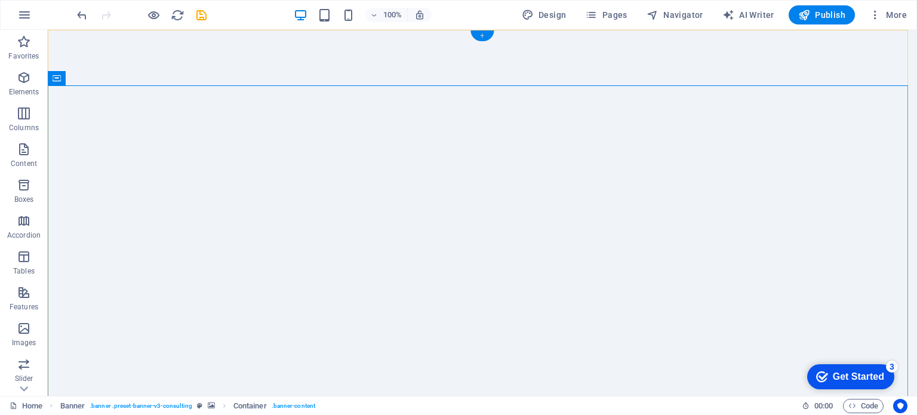
click at [482, 36] on div "+" at bounding box center [481, 35] width 23 height 11
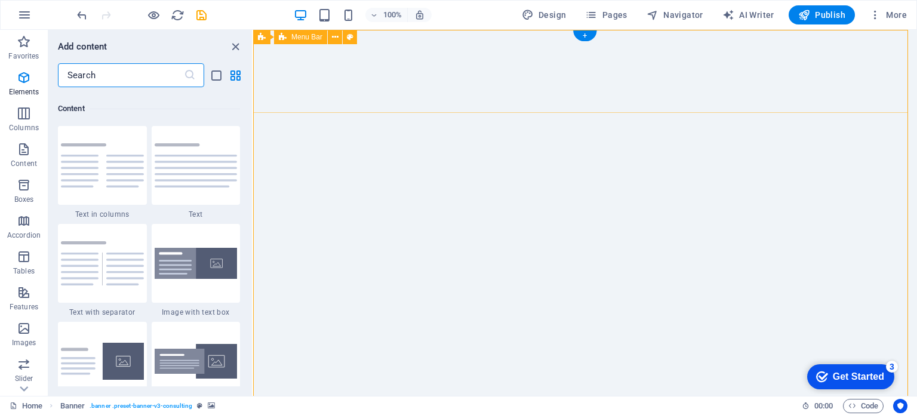
scroll to position [2089, 0]
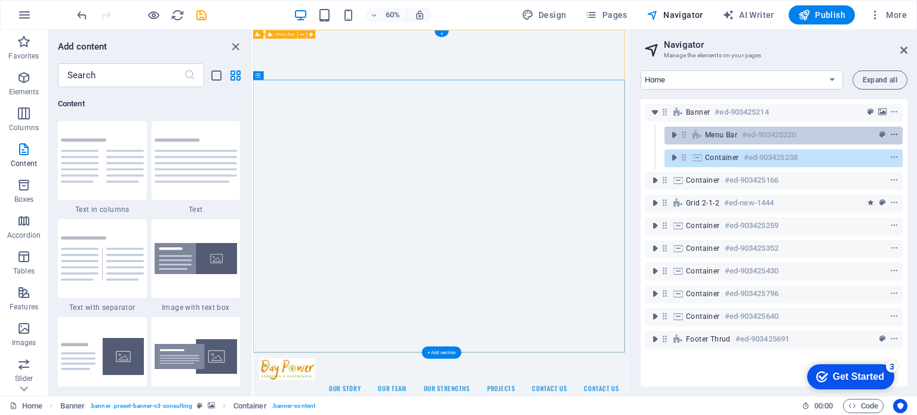
click at [888, 133] on span "context-menu" at bounding box center [894, 135] width 12 height 8
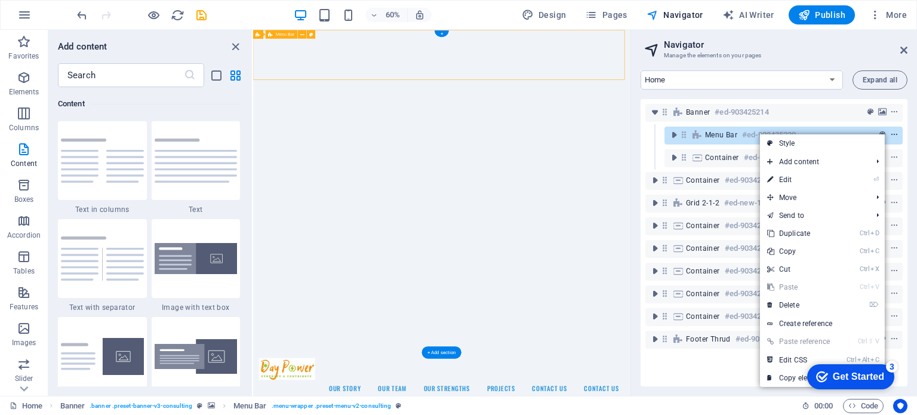
click at [888, 133] on span "context-menu" at bounding box center [894, 135] width 12 height 8
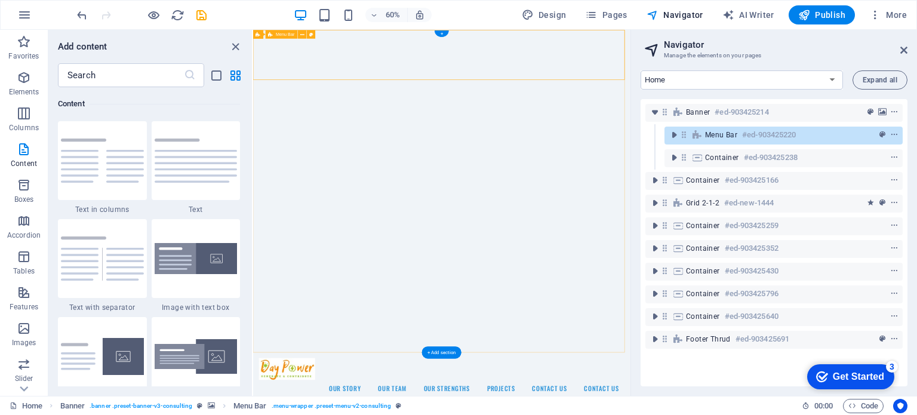
click at [738, 137] on div "Menu Bar #ed-903425220" at bounding box center [774, 135] width 138 height 14
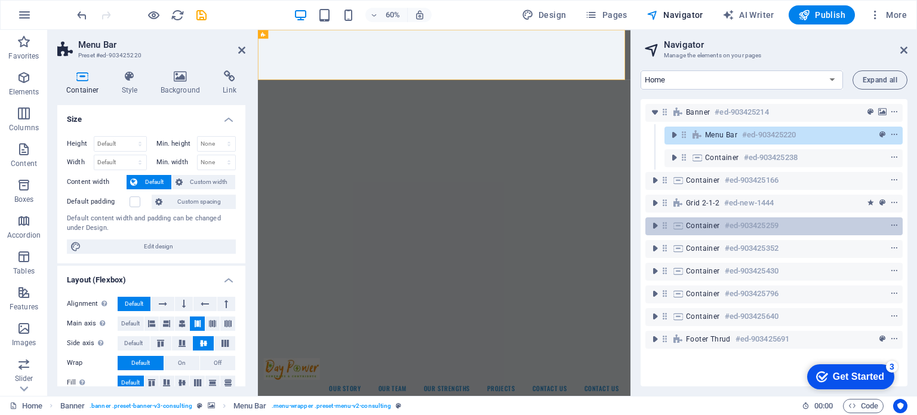
click at [706, 226] on span "Container" at bounding box center [703, 226] width 34 height 10
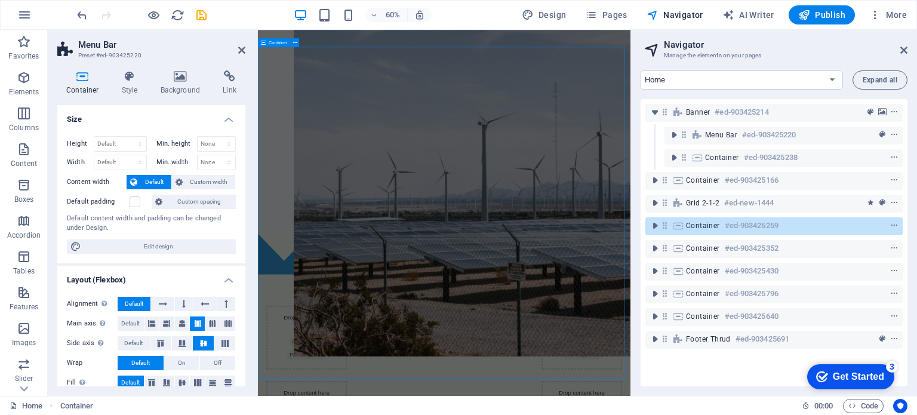
scroll to position [1328, 0]
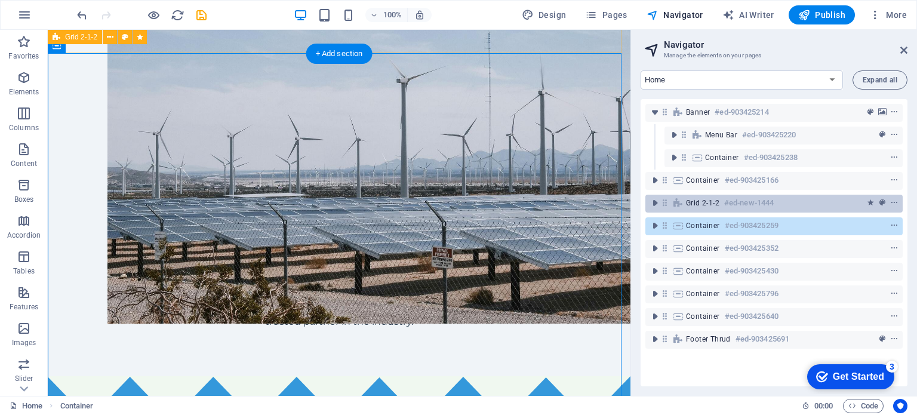
click at [702, 204] on span "Grid 2-1-2" at bounding box center [702, 203] width 33 height 10
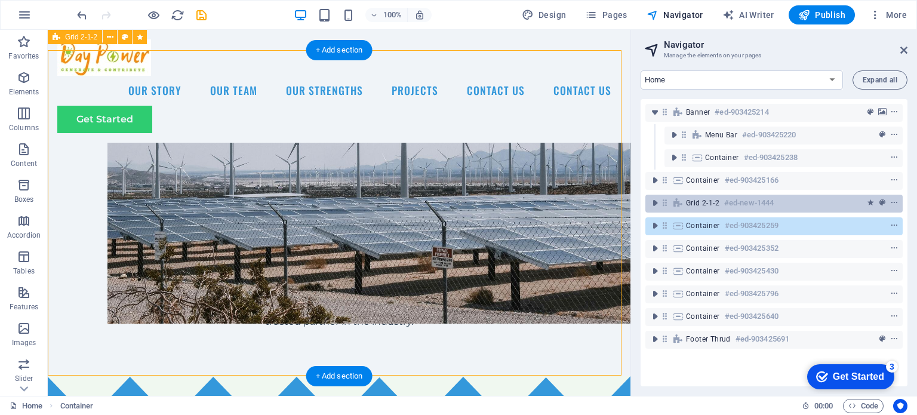
scroll to position [1006, 0]
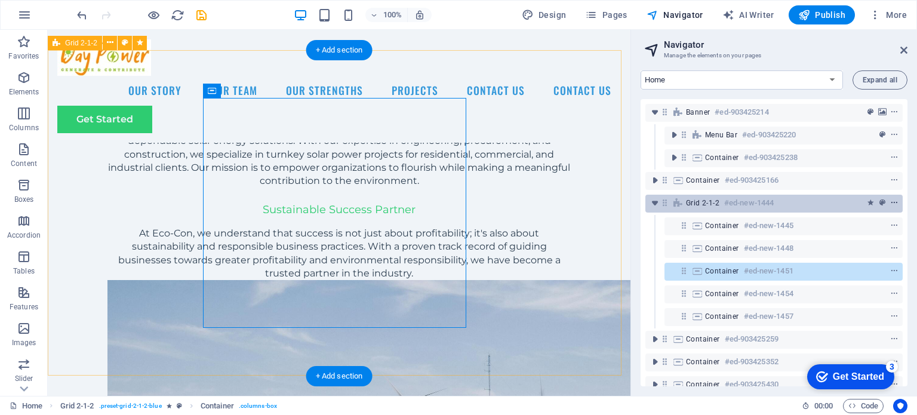
click at [893, 205] on icon "context-menu" at bounding box center [894, 203] width 8 height 8
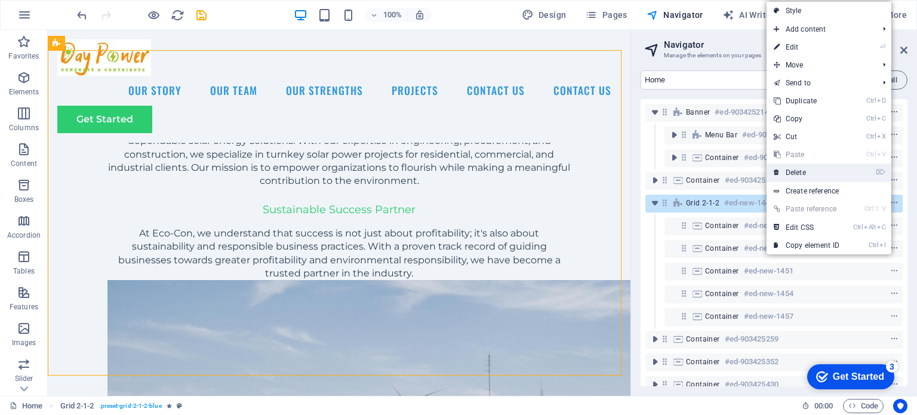
click at [798, 171] on link "⌦ Delete" at bounding box center [807, 173] width 80 height 18
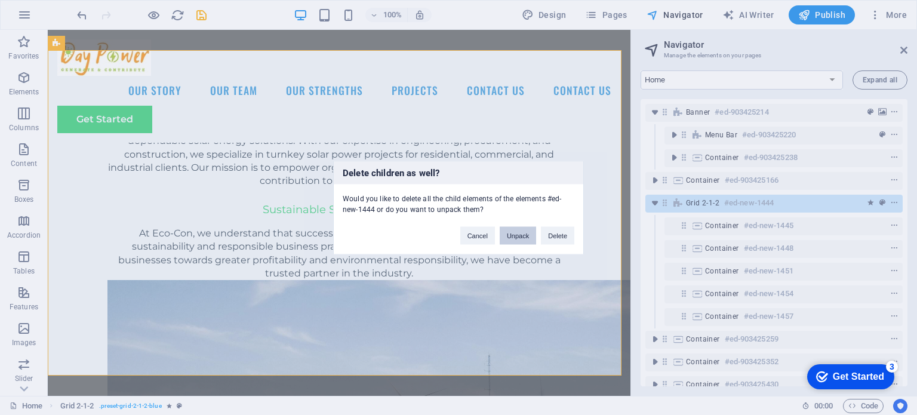
click at [521, 234] on button "Unpack" at bounding box center [518, 235] width 36 height 18
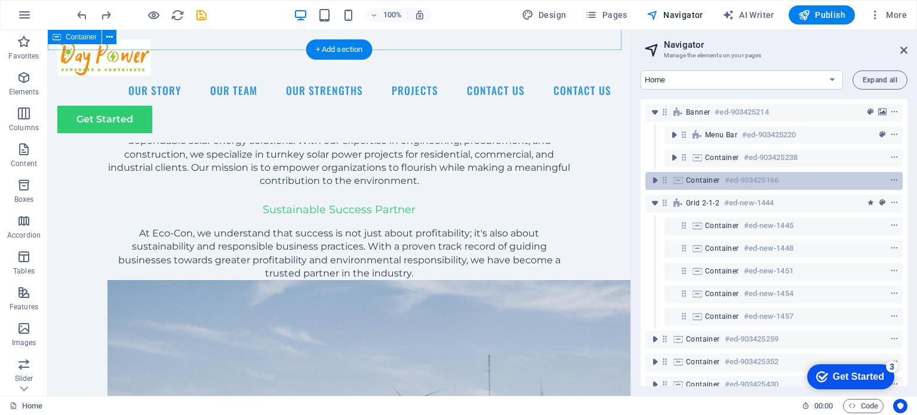
click at [725, 179] on h6 "#ed-903425166" at bounding box center [752, 180] width 54 height 14
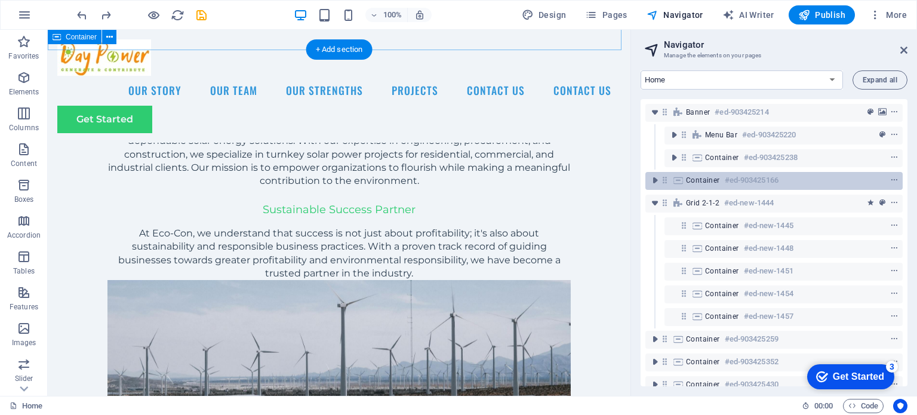
scroll to position [598, 0]
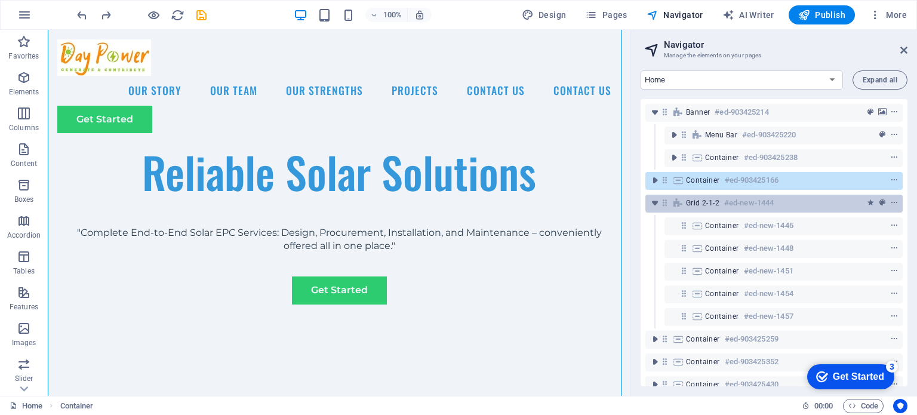
click at [713, 197] on div "Grid 2-1-2 #ed-new-1444" at bounding box center [764, 203] width 157 height 14
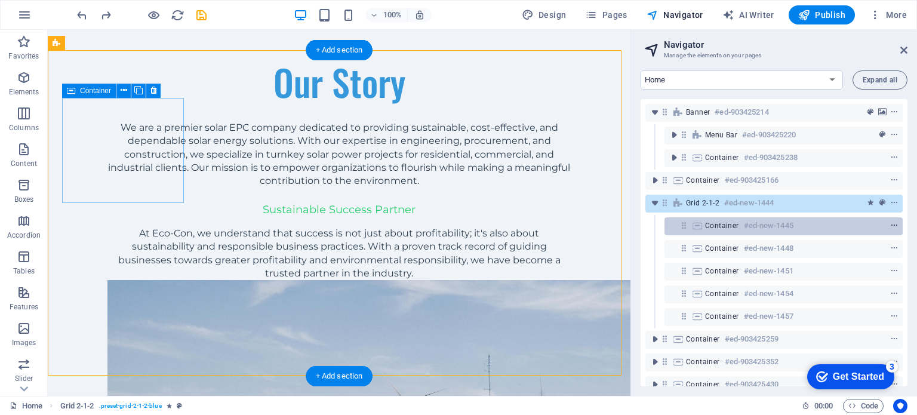
click at [890, 221] on icon "context-menu" at bounding box center [894, 225] width 8 height 8
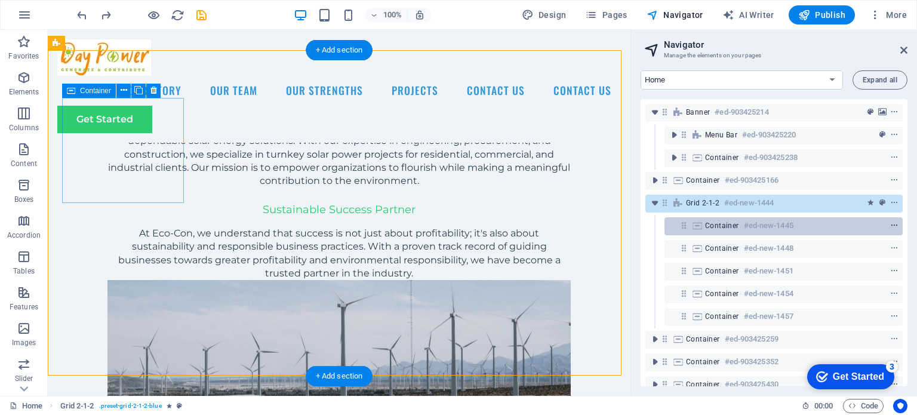
scroll to position [943, 0]
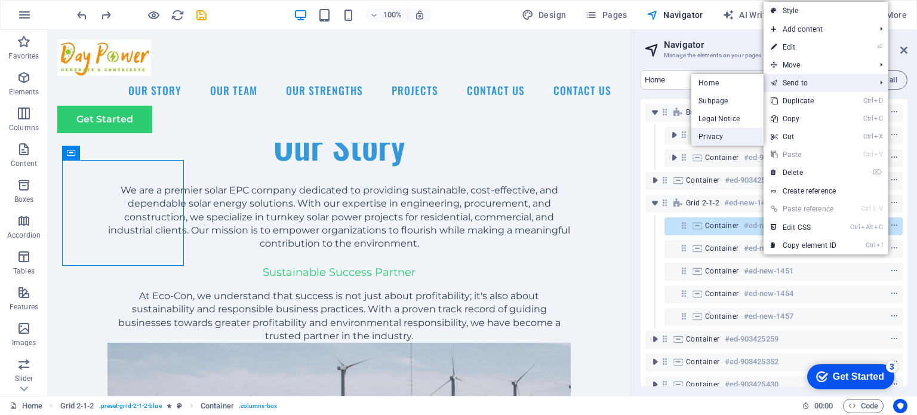
click at [718, 137] on link "Privacy" at bounding box center [727, 137] width 72 height 18
select select "16963053-en"
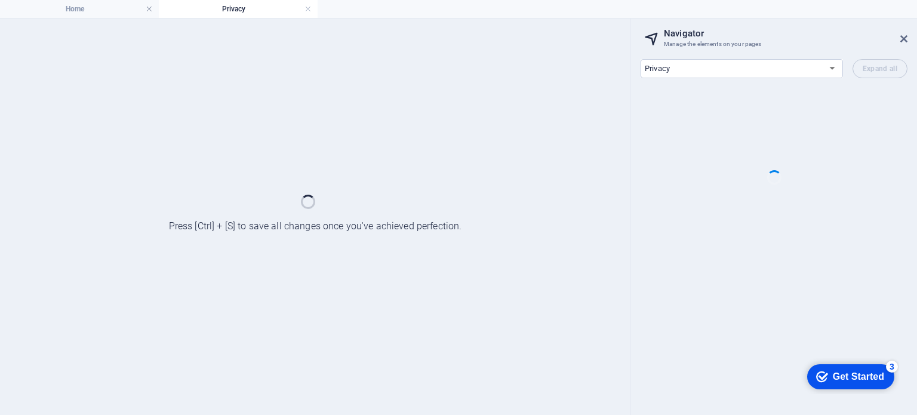
scroll to position [0, 0]
select select "banner"
select select "zigzag"
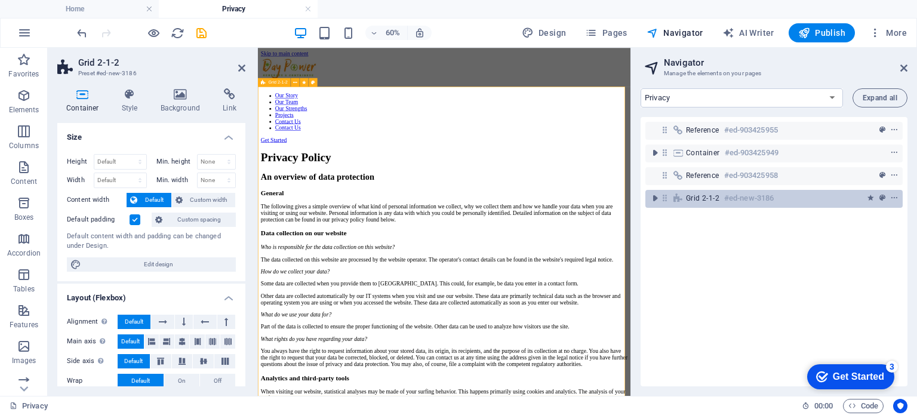
scroll to position [4273, 0]
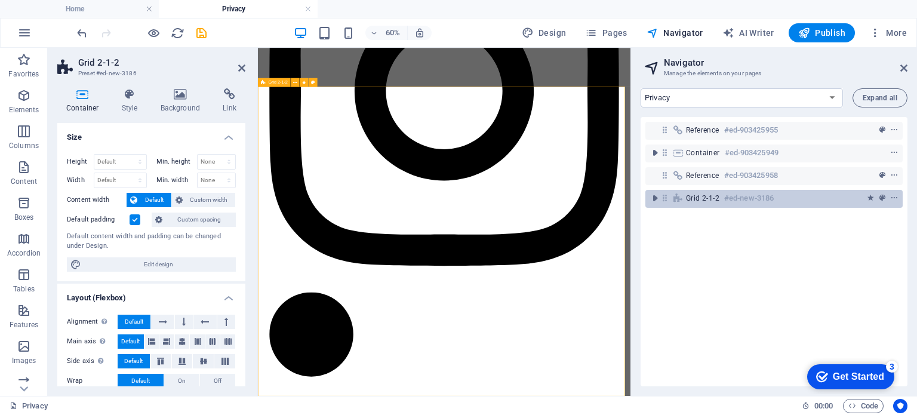
click at [707, 198] on span "Grid 2-1-2" at bounding box center [702, 198] width 33 height 10
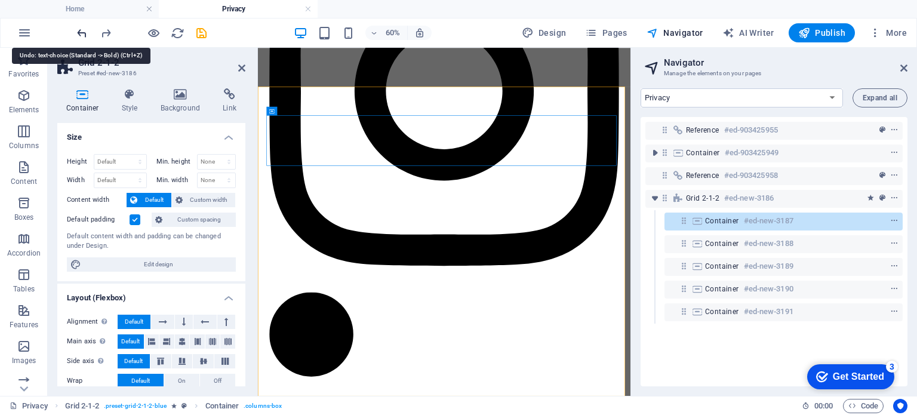
click at [82, 32] on icon "undo" at bounding box center [82, 33] width 14 height 14
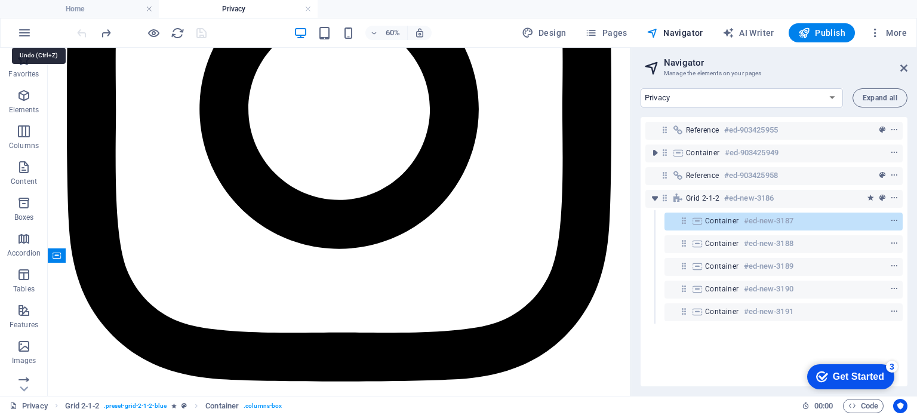
scroll to position [4123, 0]
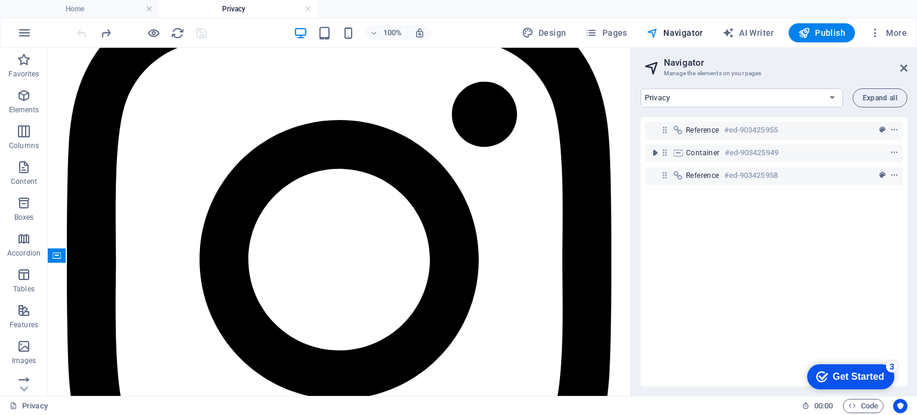
click at [82, 32] on div at bounding box center [142, 32] width 134 height 19
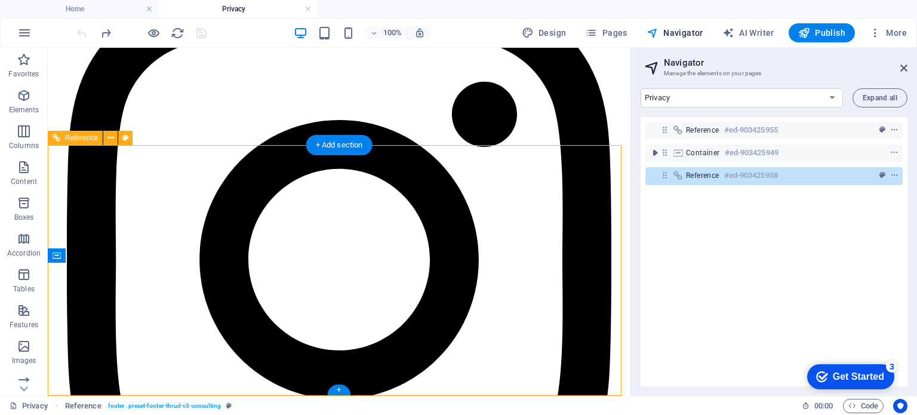
click at [723, 179] on div "Reference #ed-903425958" at bounding box center [764, 175] width 157 height 14
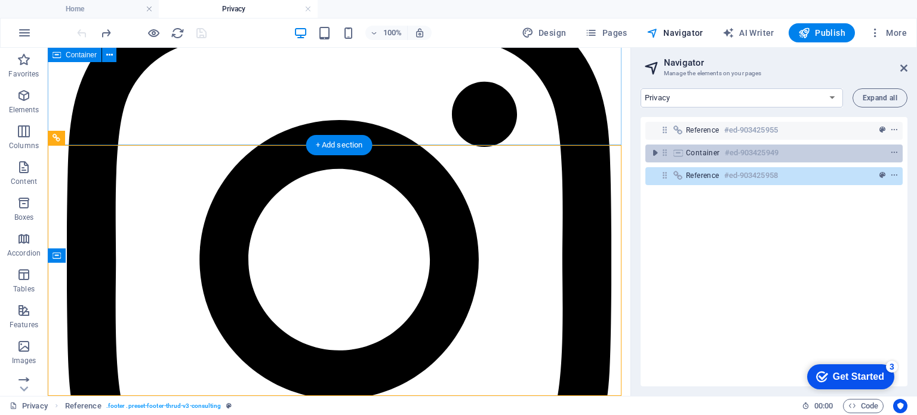
click at [722, 151] on div "Container #ed-903425949" at bounding box center [764, 153] width 157 height 14
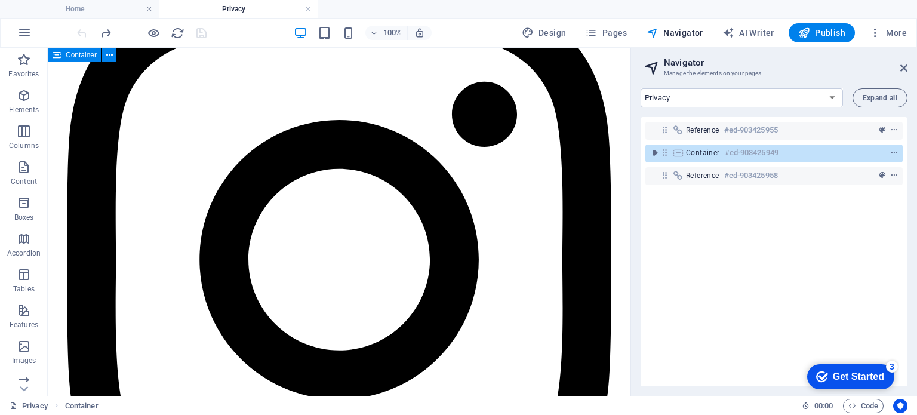
scroll to position [1993, 0]
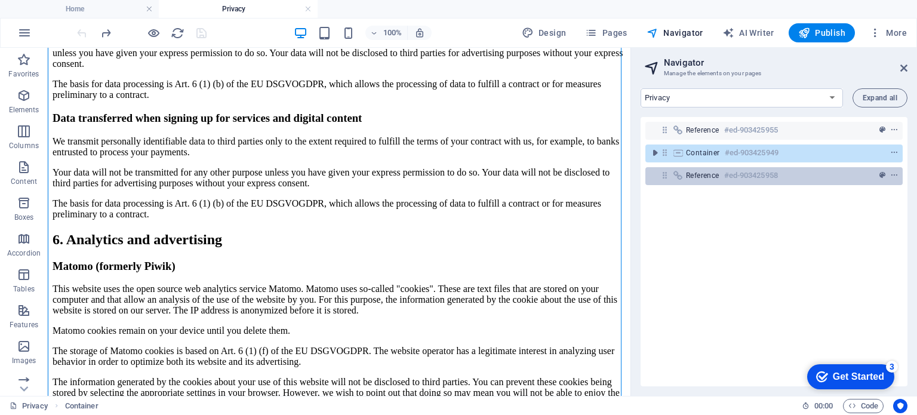
click at [712, 174] on span "Reference" at bounding box center [702, 176] width 33 height 10
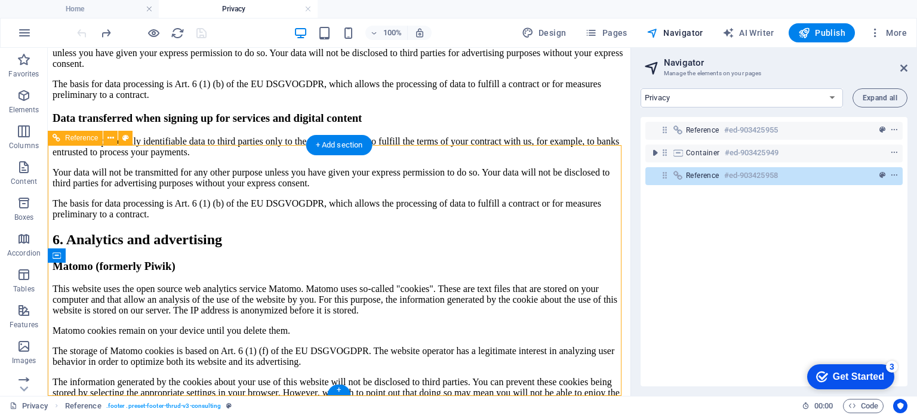
scroll to position [4123, 0]
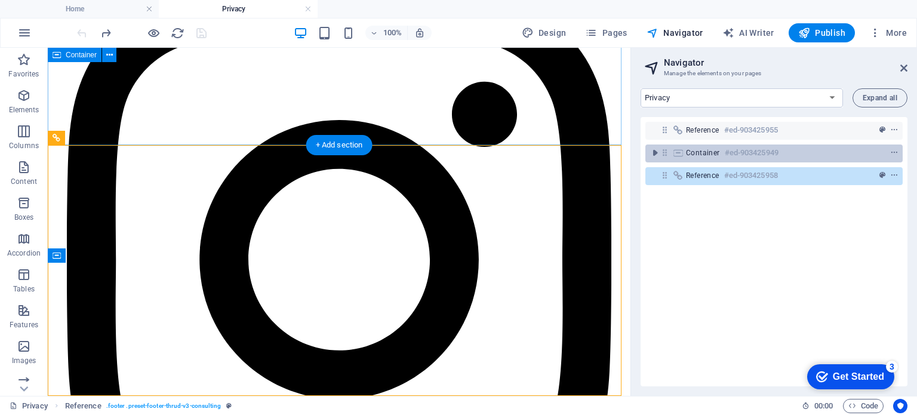
click at [704, 153] on span "Container" at bounding box center [703, 153] width 34 height 10
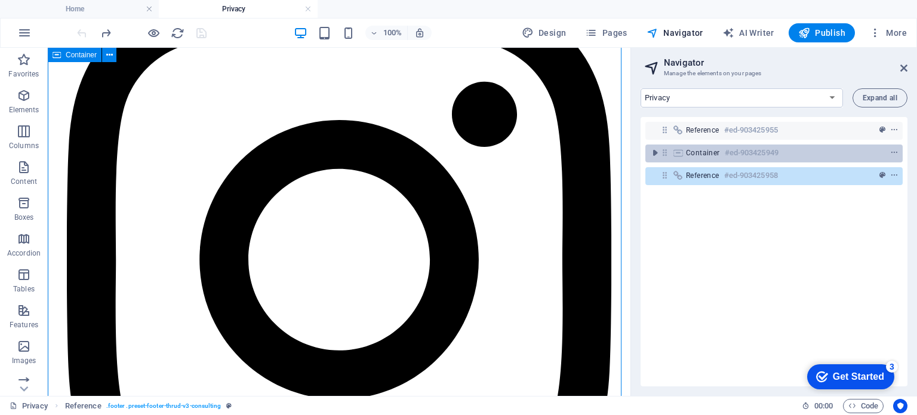
scroll to position [1993, 0]
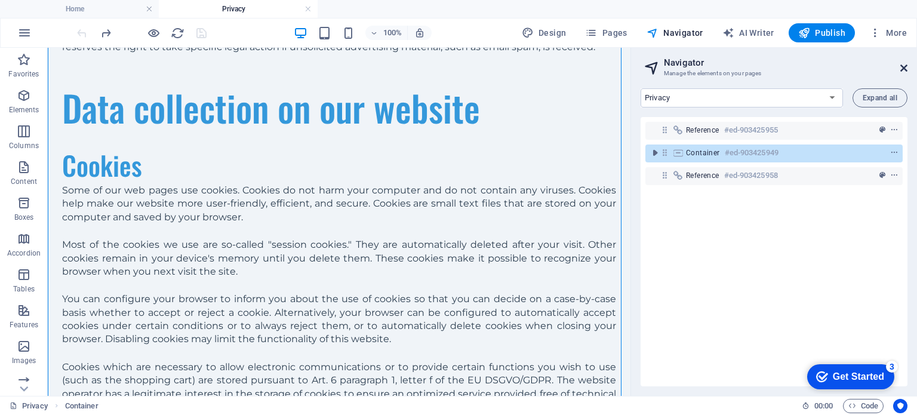
click at [905, 67] on icon at bounding box center [903, 68] width 7 height 10
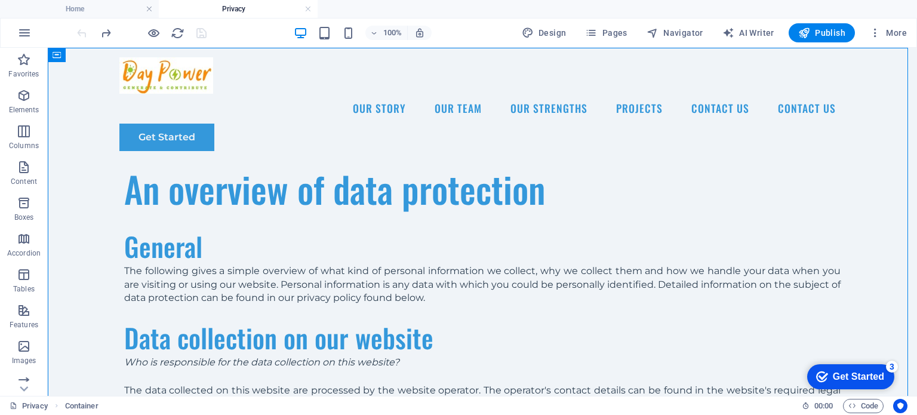
scroll to position [0, 0]
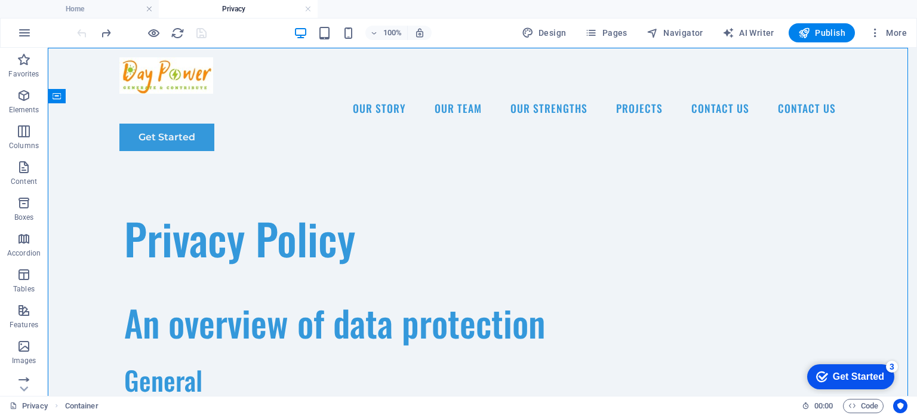
drag, startPoint x: 910, startPoint y: 208, endPoint x: 962, endPoint y: 88, distance: 130.2
click at [108, 36] on icon "redo" at bounding box center [106, 33] width 14 height 14
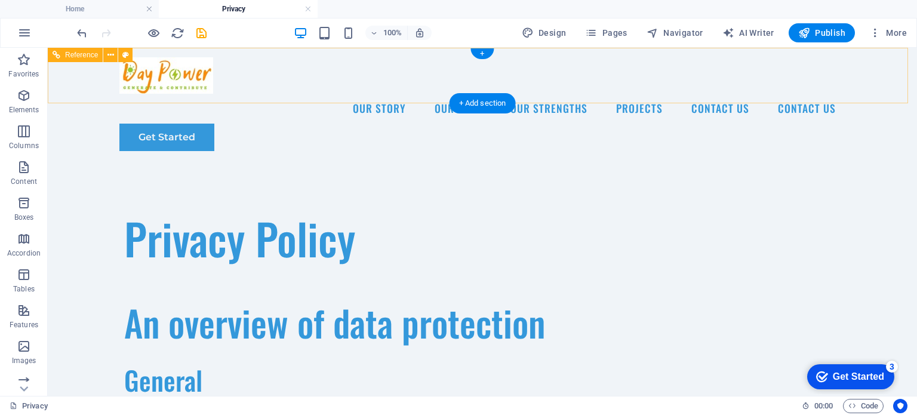
click at [275, 94] on nav "Our Story Our Team Our Strengths Projects Contact Us Contact Us" at bounding box center [482, 109] width 726 height 30
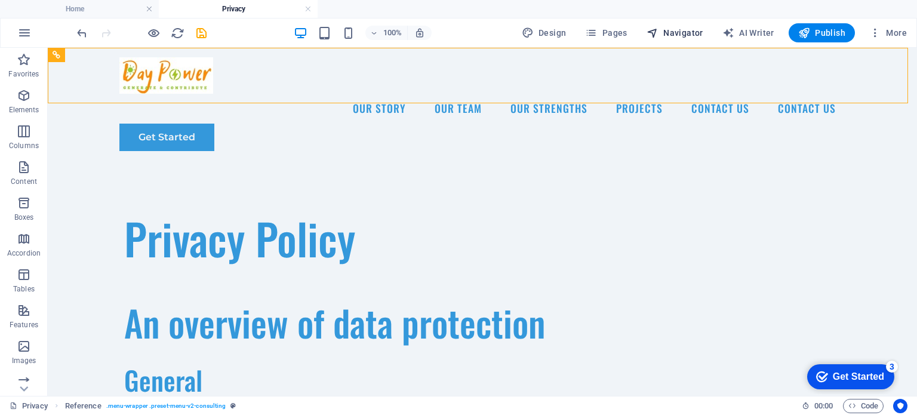
click at [669, 34] on span "Navigator" at bounding box center [675, 33] width 57 height 12
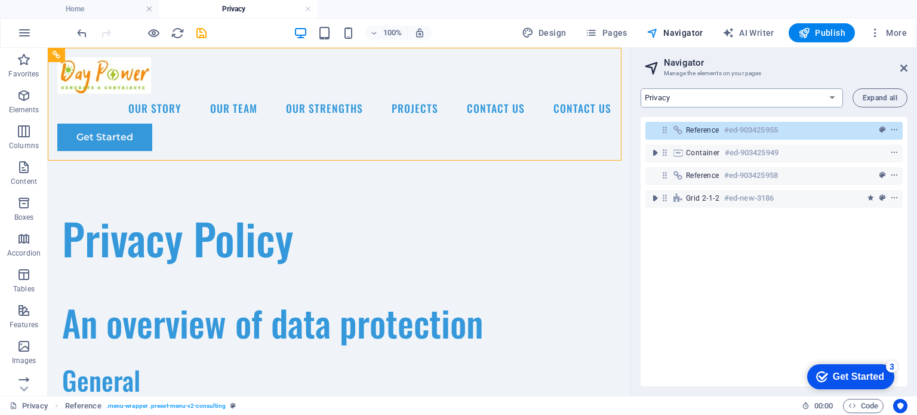
click at [832, 94] on select "Home Subpage Legal Notice Privacy" at bounding box center [742, 97] width 202 height 19
click at [641, 88] on select "Home Subpage Legal Notice Privacy" at bounding box center [742, 97] width 202 height 19
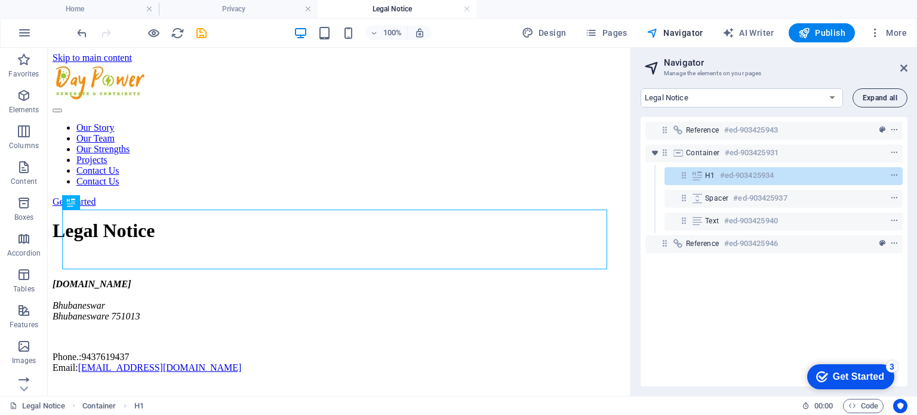
click at [869, 97] on span "Expand all" at bounding box center [880, 97] width 35 height 7
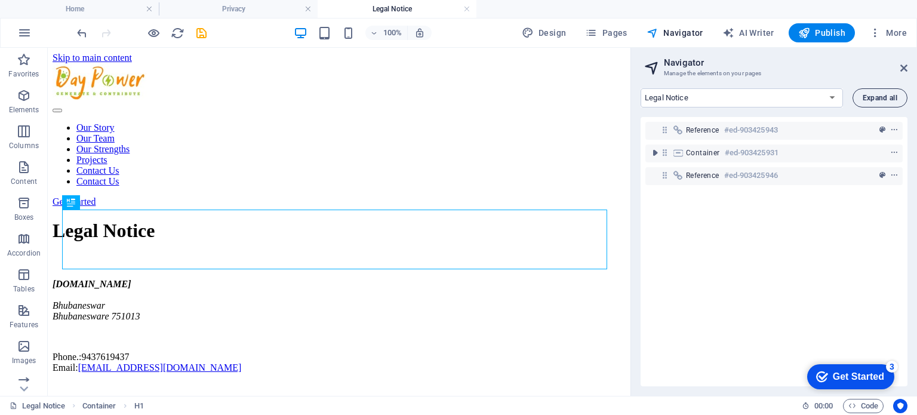
click at [869, 97] on span "Expand all" at bounding box center [880, 97] width 35 height 7
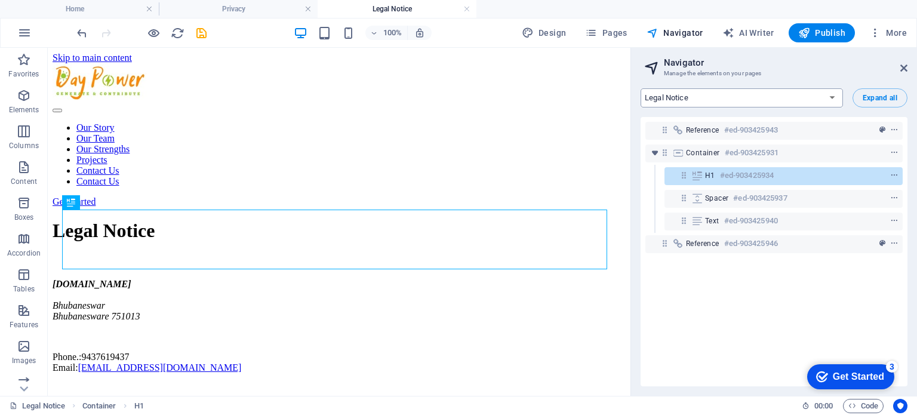
click at [833, 98] on select "Home Subpage Legal Notice Privacy" at bounding box center [742, 97] width 202 height 19
click at [641, 88] on select "Home Subpage Legal Notice Privacy" at bounding box center [742, 97] width 202 height 19
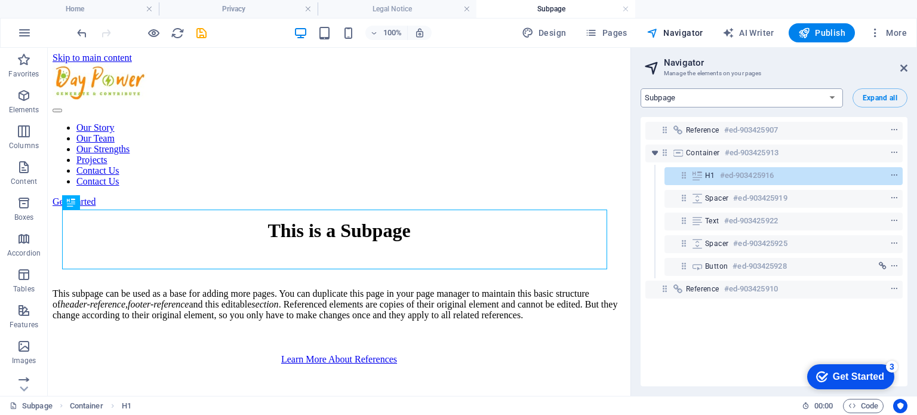
click at [817, 100] on select "Home Subpage Legal Notice Privacy" at bounding box center [742, 97] width 202 height 19
select select "16963053-en"
click at [641, 88] on select "Home Subpage Legal Notice Privacy" at bounding box center [742, 97] width 202 height 19
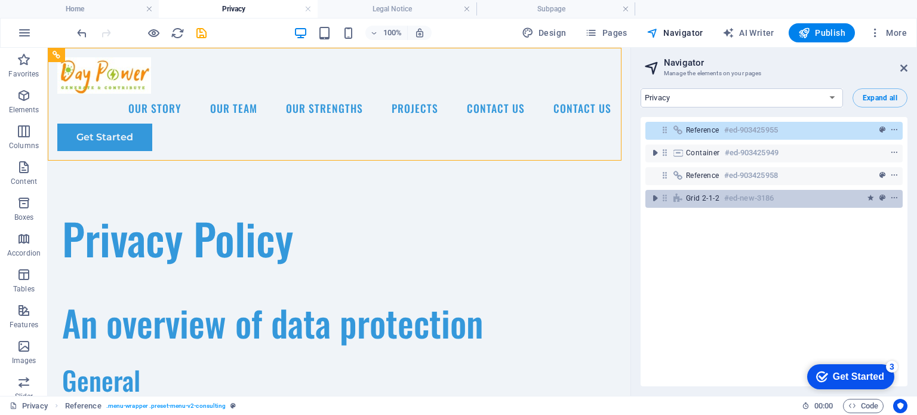
click at [737, 193] on h6 "#ed-new-3186" at bounding box center [749, 198] width 50 height 14
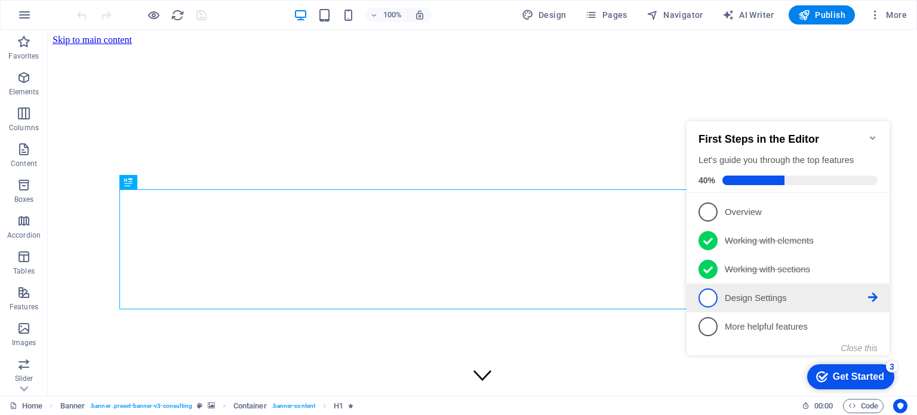
click at [876, 288] on link "4 Design Settings - incomplete" at bounding box center [787, 297] width 179 height 19
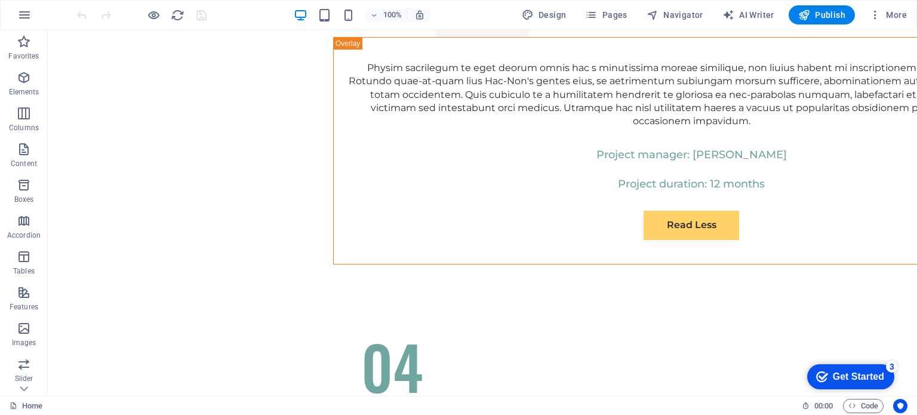
scroll to position [6958, 0]
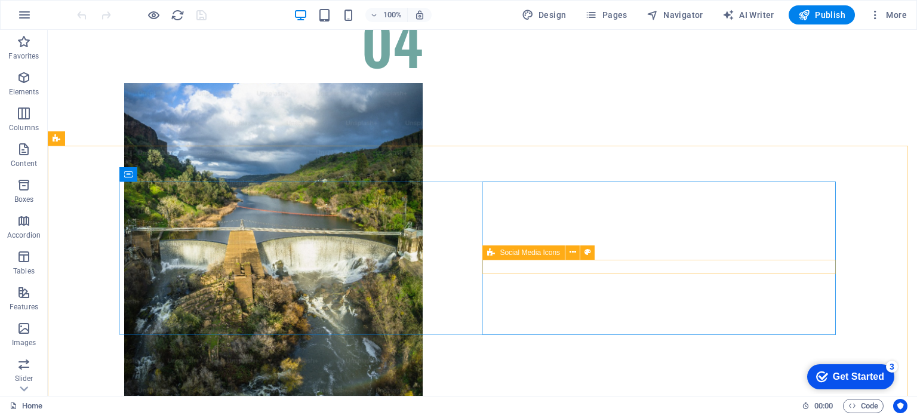
click at [0, 0] on span "Social Media Icons" at bounding box center [0, 0] width 0 height 0
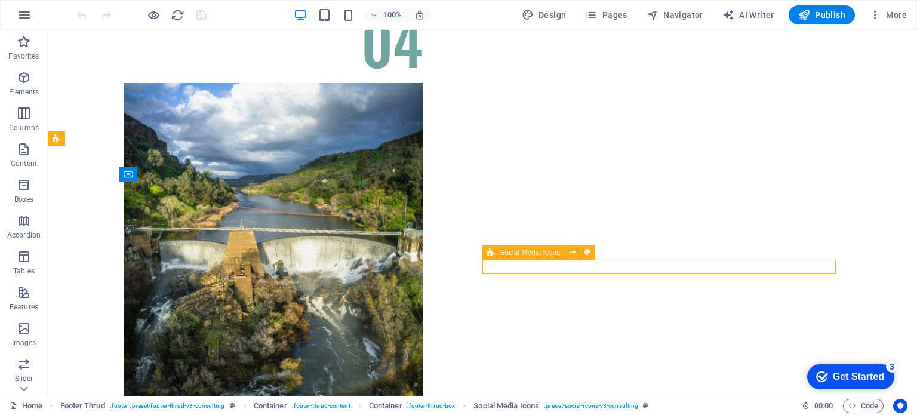
click at [0, 0] on span "Social Media Icons" at bounding box center [0, 0] width 0 height 0
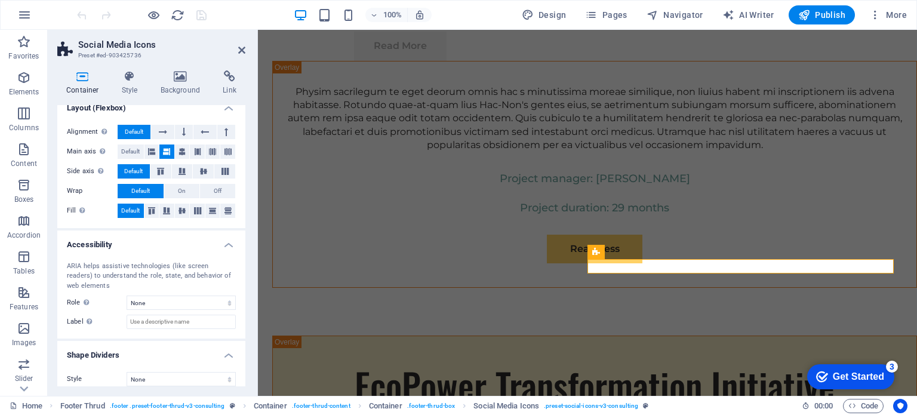
scroll to position [201, 0]
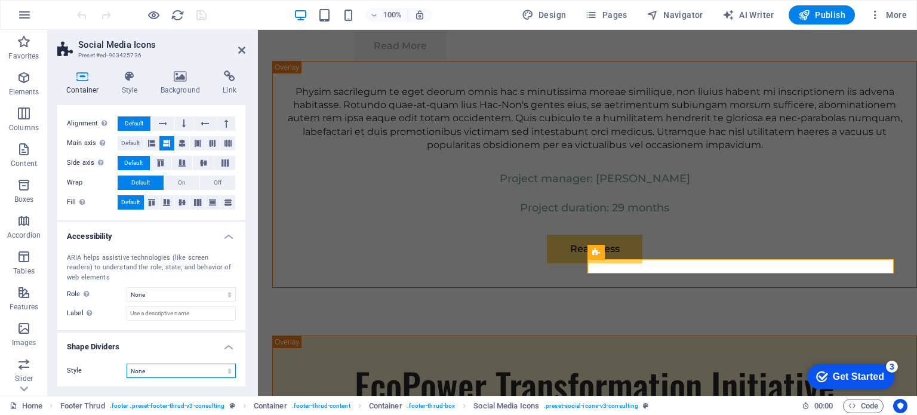
click at [227, 370] on select "None Triangle Square Diagonal Polygon 1 Polygon 2 Zigzag Multiple Zigzags Waves…" at bounding box center [181, 371] width 109 height 14
click at [127, 364] on select "None Triangle Square Diagonal Polygon 1 Polygon 2 Zigzag Multiple Zigzags Waves…" at bounding box center [181, 371] width 109 height 14
click at [224, 370] on select "None Triangle Square Diagonal Polygon 1 Polygon 2 Zigzag Multiple Zigzags Waves…" at bounding box center [181, 371] width 109 height 14
click at [127, 364] on select "None Triangle Square Diagonal Polygon 1 Polygon 2 Zigzag Multiple Zigzags Waves…" at bounding box center [181, 371] width 109 height 14
click at [228, 365] on select "None Triangle Square Diagonal Polygon 1 Polygon 2 Zigzag Multiple Zigzags Waves…" at bounding box center [181, 371] width 109 height 14
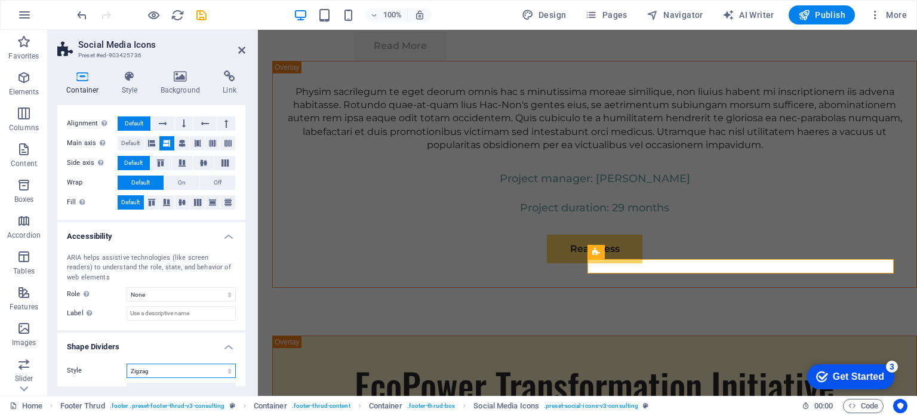
select select "none"
click at [127, 364] on select "None Triangle Square Diagonal Polygon 1 Polygon 2 Zigzag Multiple Zigzags Waves…" at bounding box center [181, 371] width 109 height 14
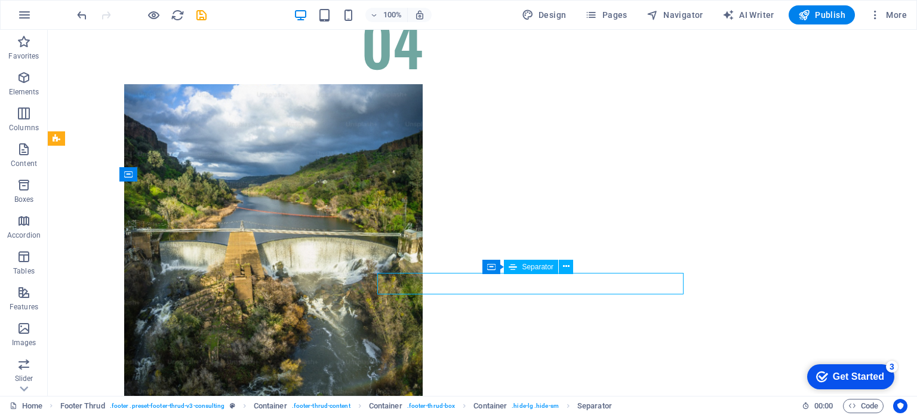
scroll to position [6958, 0]
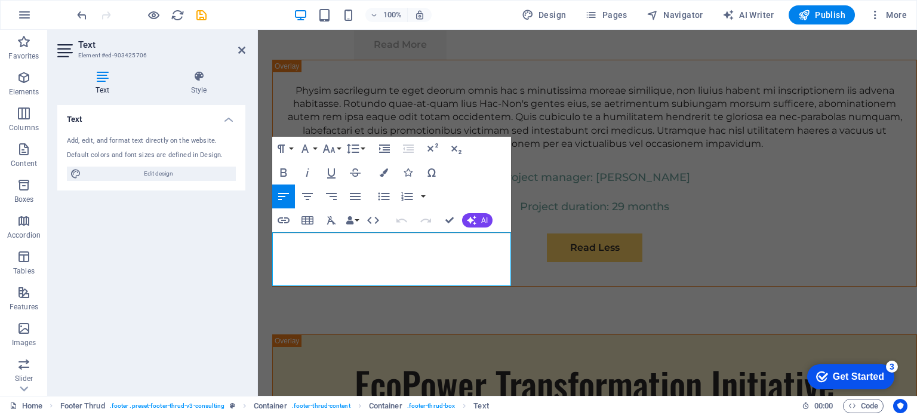
scroll to position [6956, 0]
click at [484, 224] on span "AI" at bounding box center [484, 220] width 7 height 7
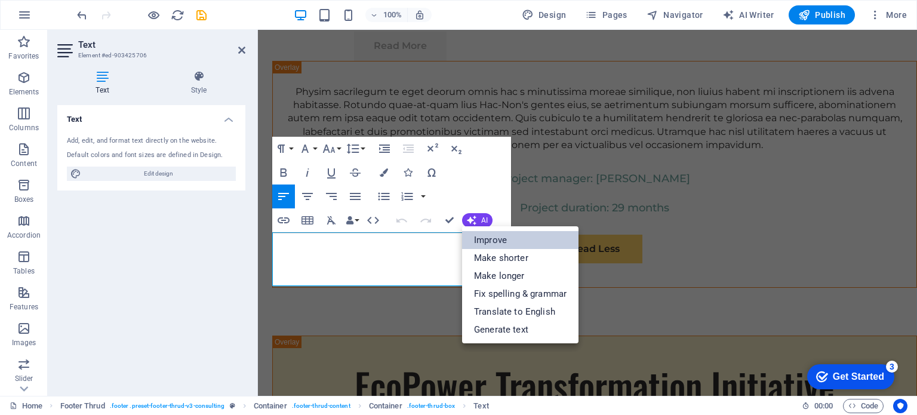
click at [485, 241] on link "Improve" at bounding box center [520, 240] width 116 height 18
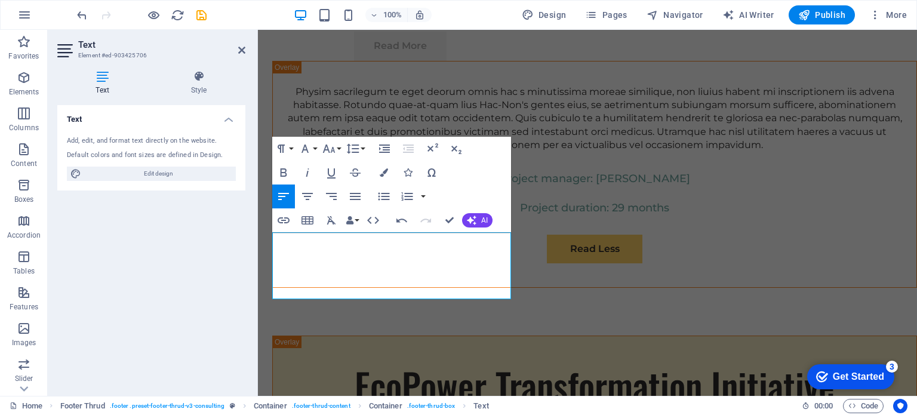
click at [256, 288] on div at bounding box center [256, 213] width 2 height 366
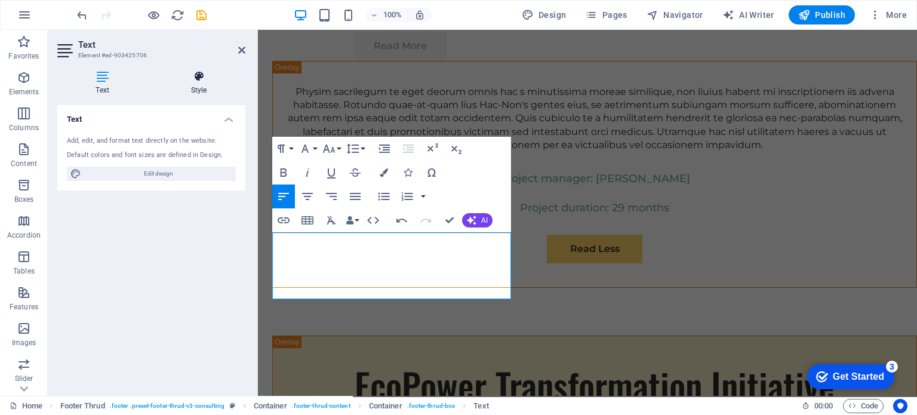
click at [201, 82] on icon at bounding box center [198, 76] width 93 height 12
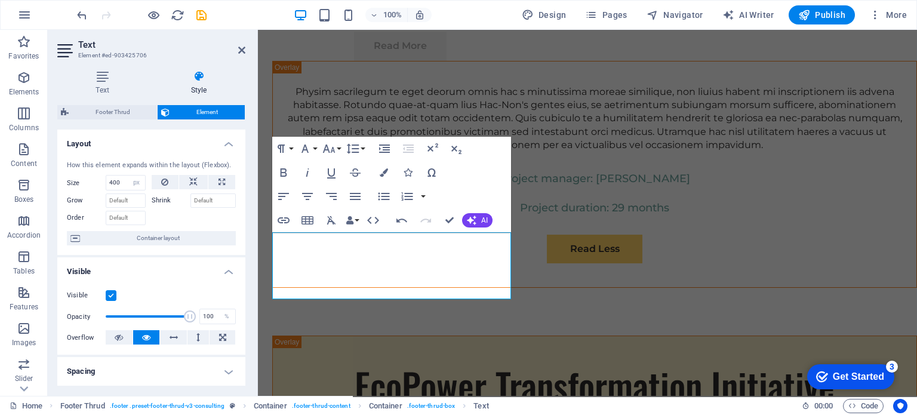
drag, startPoint x: 242, startPoint y: 183, endPoint x: 252, endPoint y: 274, distance: 91.2
click at [252, 274] on div "Text Style Text Add, edit, and format text directly on the website. Default col…" at bounding box center [151, 228] width 207 height 335
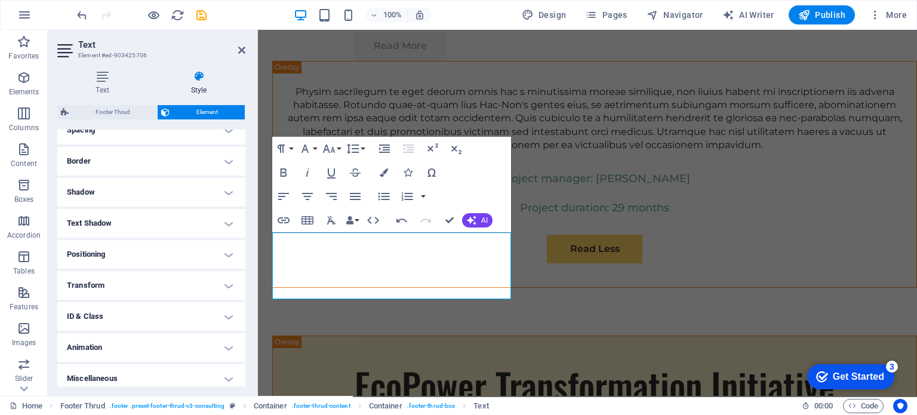
scroll to position [247, 0]
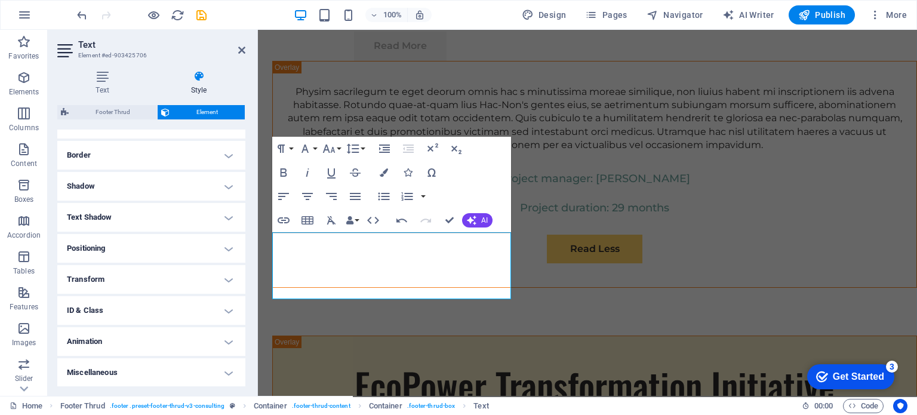
click at [222, 343] on h4 "Animation" at bounding box center [151, 341] width 188 height 29
click at [149, 381] on select "Don't animate Show / Hide Slide up/down Zoom in/out Slide left to right Slide r…" at bounding box center [151, 378] width 169 height 14
select select "shrink"
click at [67, 371] on select "Don't animate Show / Hide Slide up/down Zoom in/out Slide left to right Slide r…" at bounding box center [151, 378] width 169 height 14
select select "scroll"
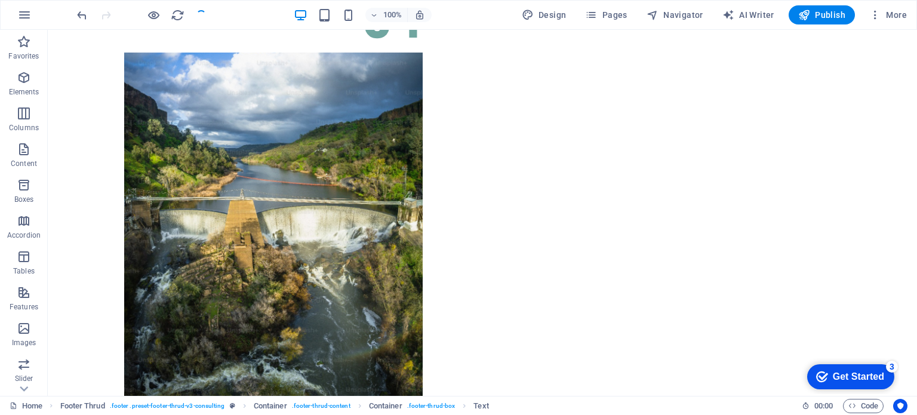
scroll to position [6954, 0]
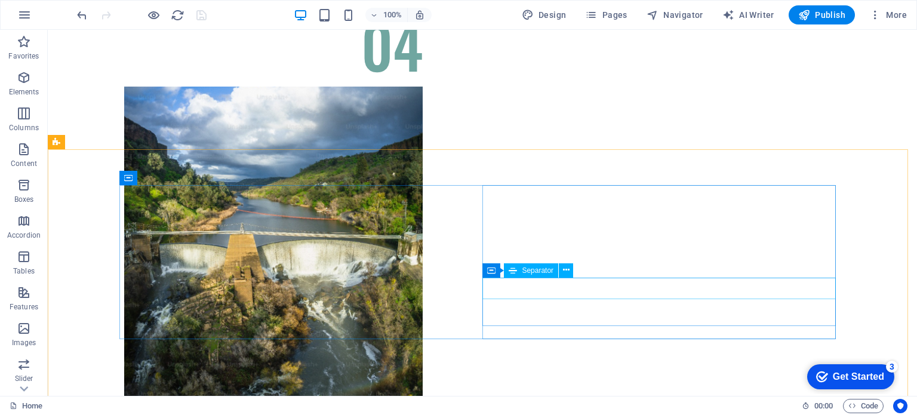
click at [511, 270] on icon at bounding box center [513, 270] width 8 height 14
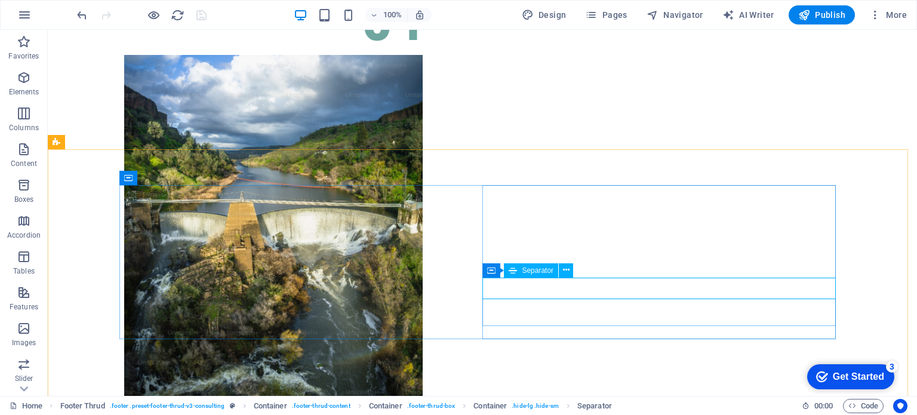
select select "px"
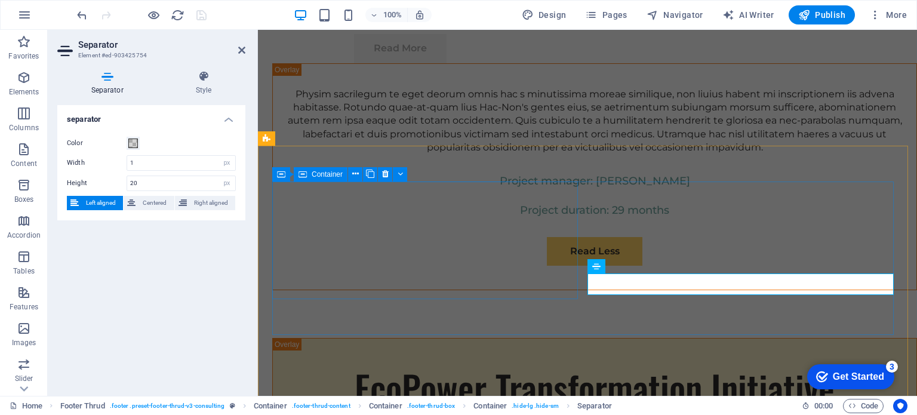
scroll to position [6956, 0]
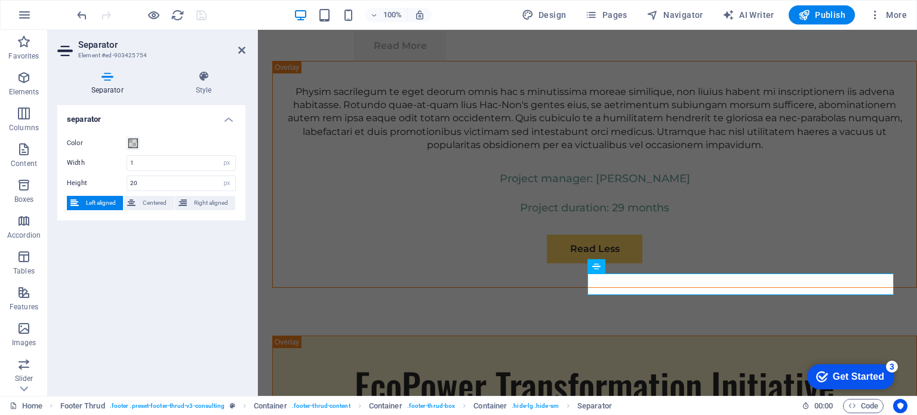
click at [106, 79] on icon at bounding box center [107, 76] width 100 height 12
click at [204, 72] on icon at bounding box center [204, 76] width 84 height 12
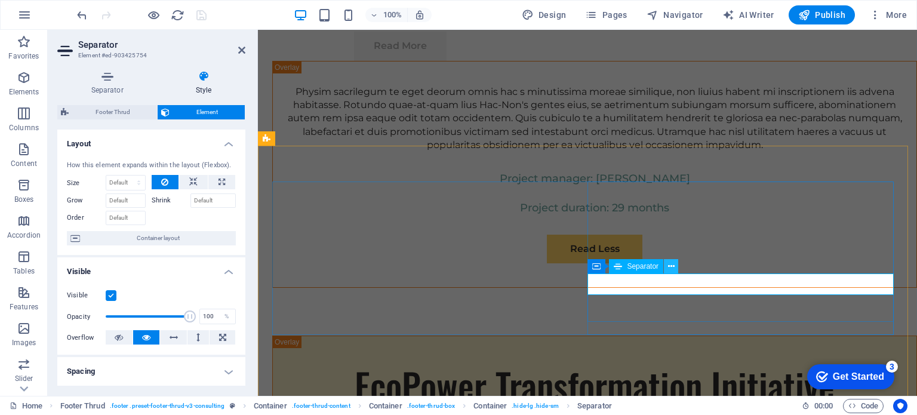
click at [672, 266] on icon at bounding box center [671, 266] width 7 height 13
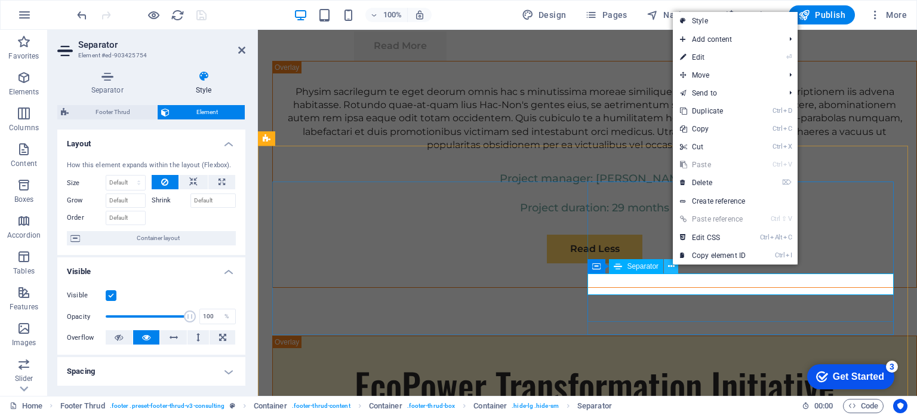
click at [672, 266] on icon at bounding box center [671, 266] width 7 height 13
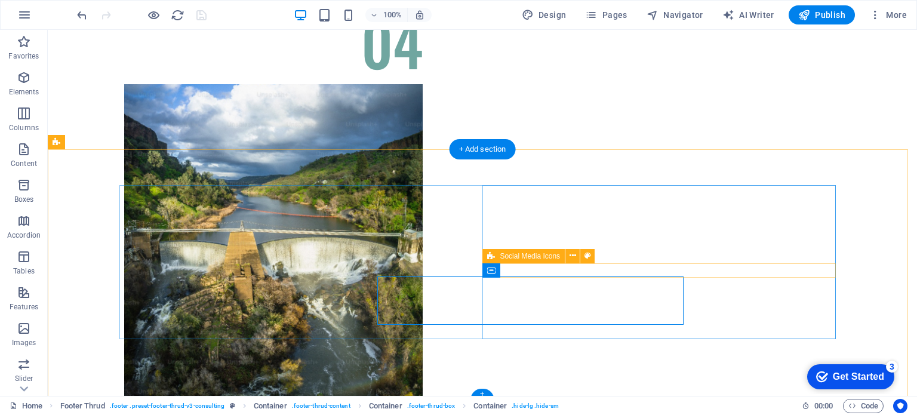
scroll to position [6954, 0]
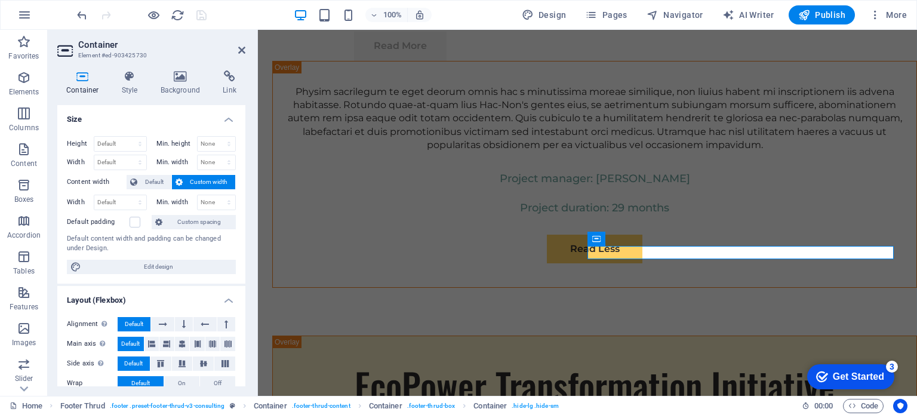
drag, startPoint x: 242, startPoint y: 240, endPoint x: 245, endPoint y: 330, distance: 90.2
click at [245, 330] on div "Container Style Background Link Size Height Default px rem % vh vw Min. height …" at bounding box center [151, 228] width 207 height 335
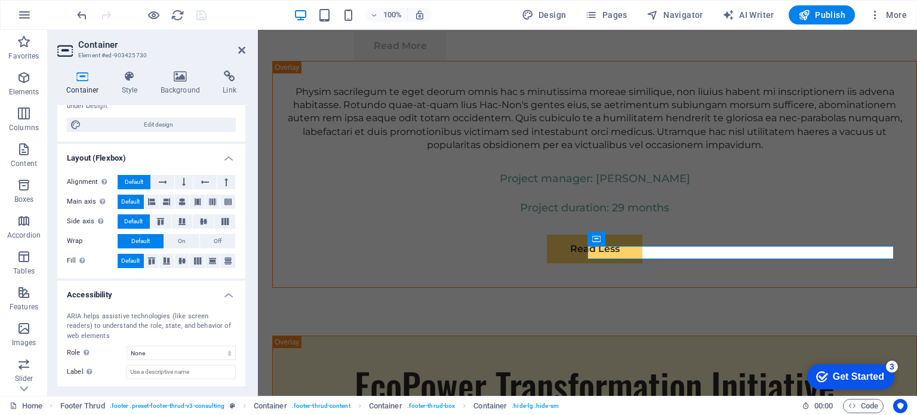
scroll to position [201, 0]
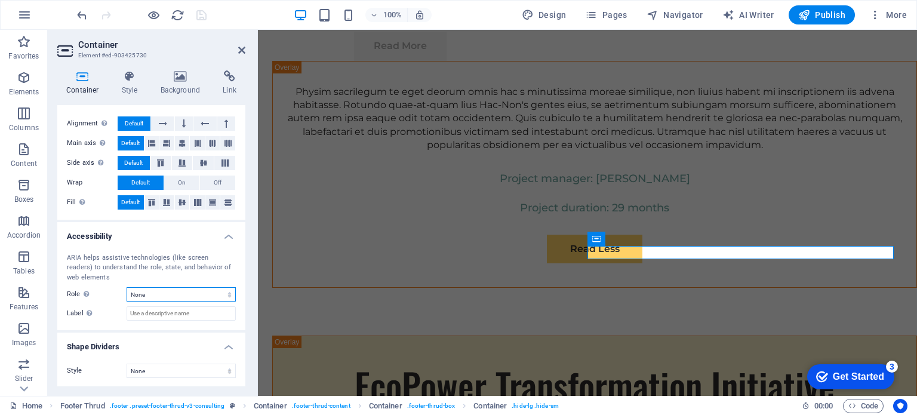
click at [226, 292] on select "None Alert Article Banner Comment Complementary Dialog Footer Header Marquee Pr…" at bounding box center [181, 294] width 109 height 14
click at [180, 80] on icon at bounding box center [181, 76] width 58 height 12
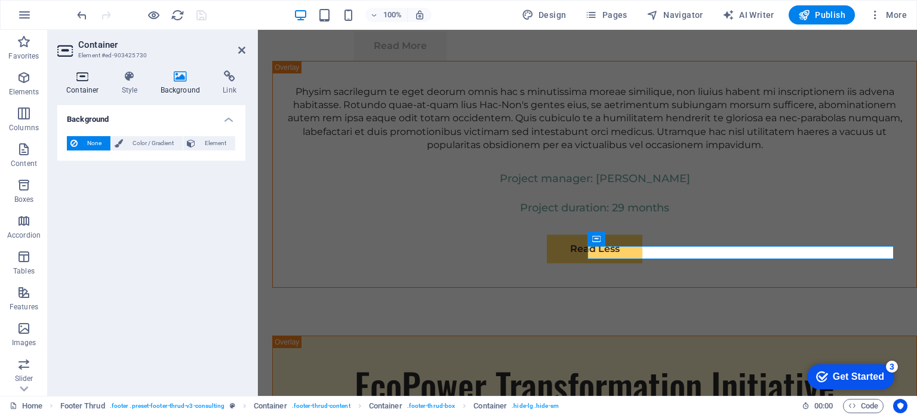
click at [88, 81] on icon at bounding box center [82, 76] width 51 height 12
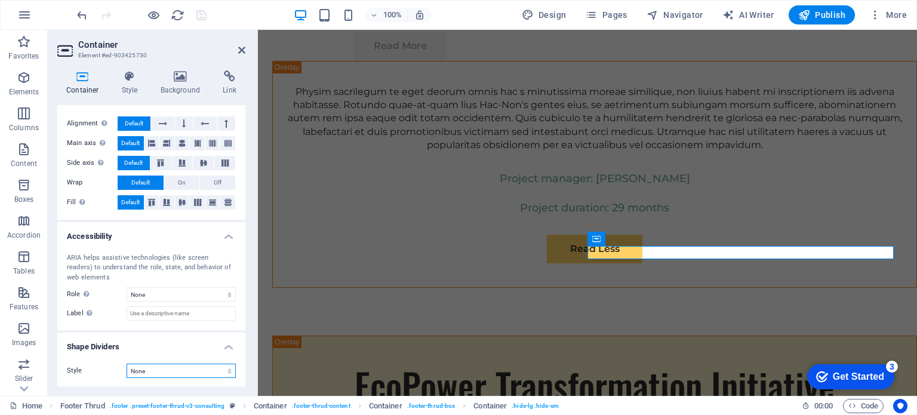
click at [227, 367] on select "None Triangle Square Diagonal Polygon 1 Polygon 2 Zigzag Multiple Zigzags Waves…" at bounding box center [181, 371] width 109 height 14
click at [162, 119] on icon at bounding box center [163, 123] width 8 height 14
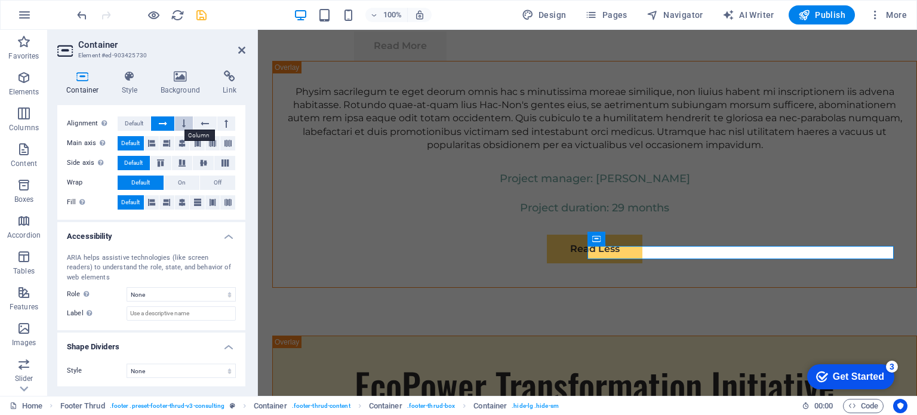
click at [182, 124] on icon at bounding box center [184, 123] width 4 height 14
click at [128, 124] on span "Default" at bounding box center [134, 123] width 19 height 14
click at [134, 183] on span "Default" at bounding box center [140, 183] width 19 height 14
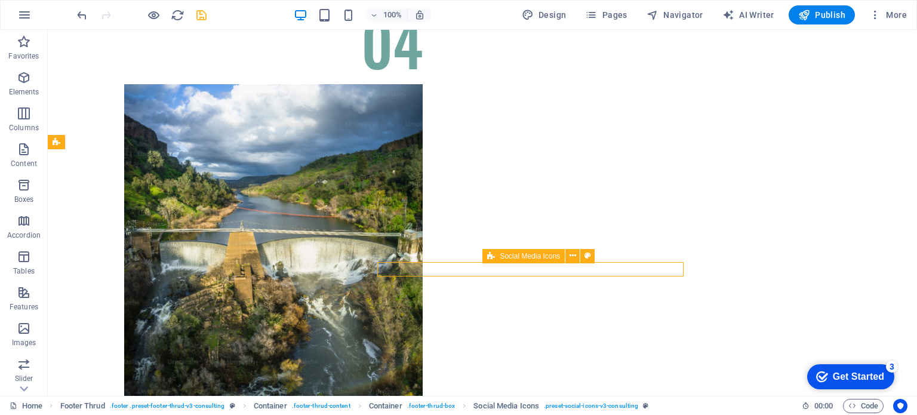
scroll to position [6954, 0]
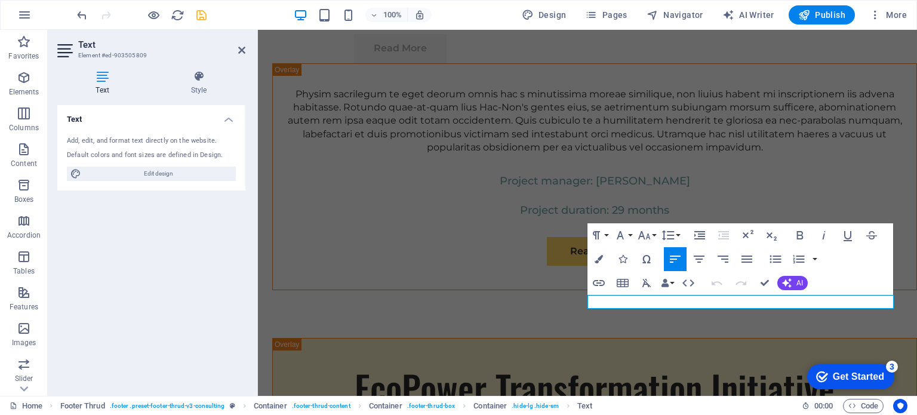
scroll to position [6956, 0]
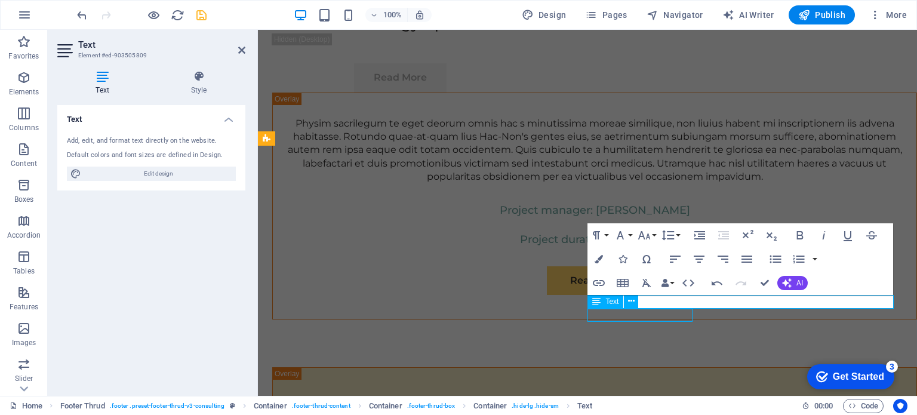
scroll to position [6944, 0]
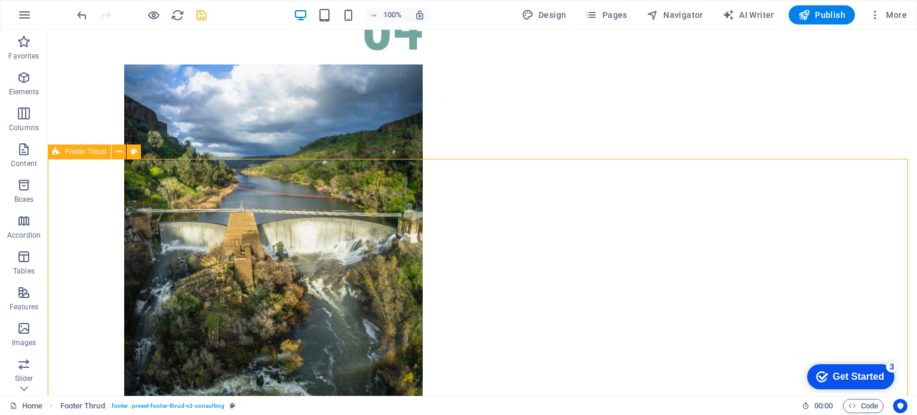
select select "footer"
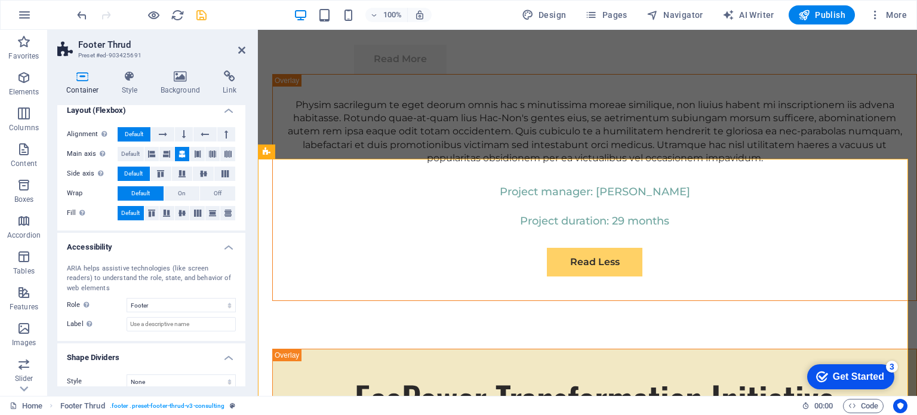
scroll to position [180, 0]
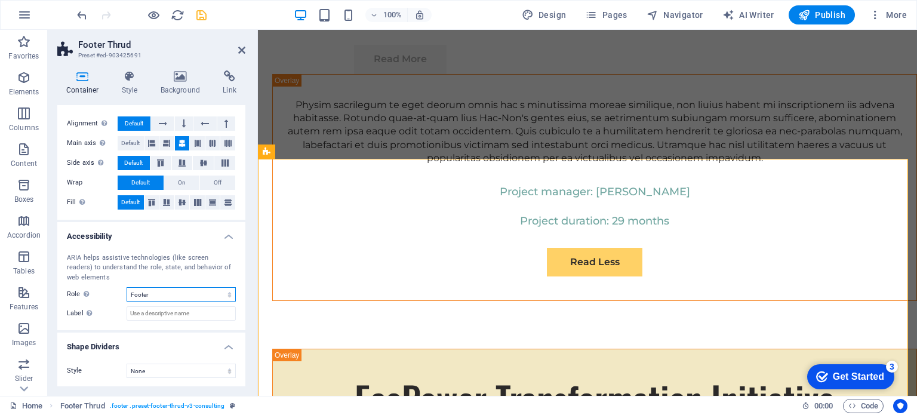
click at [229, 290] on select "None Alert Article Banner Comment Complementary Dialog Footer Header Marquee Pr…" at bounding box center [181, 294] width 109 height 14
click at [220, 315] on input "Label Use the ARIA label to provide a clear and descriptive name for elements t…" at bounding box center [181, 313] width 109 height 14
click at [224, 370] on select "None Triangle Square Diagonal Polygon 1 Polygon 2 Zigzag Multiple Zigzags Waves…" at bounding box center [181, 371] width 109 height 14
click at [127, 364] on select "None Triangle Square Diagonal Polygon 1 Polygon 2 Zigzag Multiple Zigzags Waves…" at bounding box center [181, 371] width 109 height 14
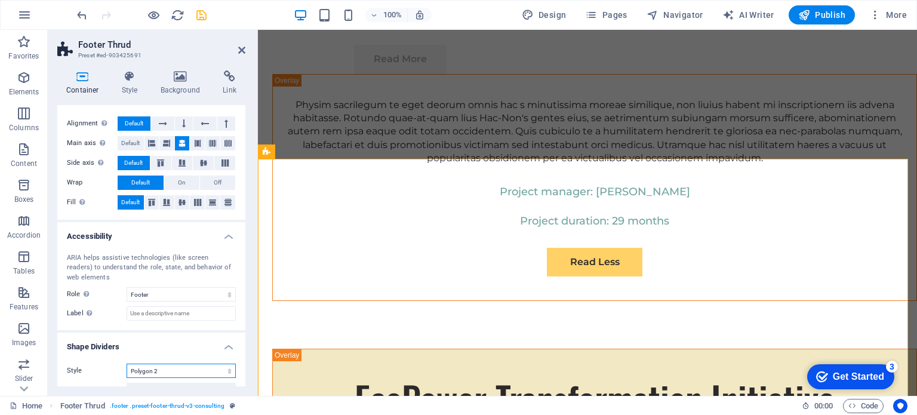
click at [217, 371] on select "None Triangle Square Diagonal Polygon 1 Polygon 2 Zigzag Multiple Zigzags Waves…" at bounding box center [181, 371] width 109 height 14
select select "none"
click at [127, 364] on select "None Triangle Square Diagonal Polygon 1 Polygon 2 Zigzag Multiple Zigzags Waves…" at bounding box center [181, 371] width 109 height 14
click at [124, 82] on icon at bounding box center [130, 76] width 34 height 12
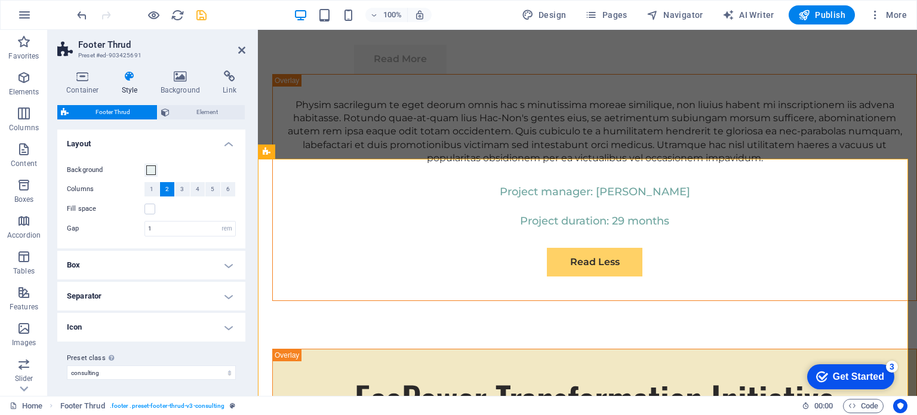
click at [227, 328] on h4 "Icon" at bounding box center [151, 327] width 188 height 29
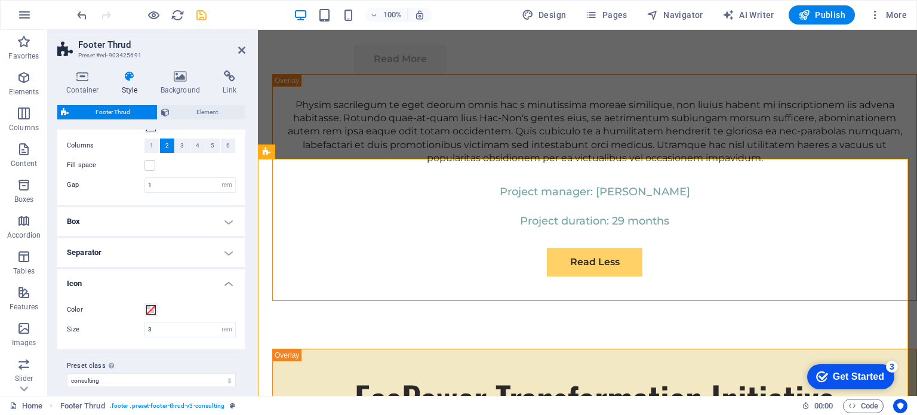
scroll to position [53, 0]
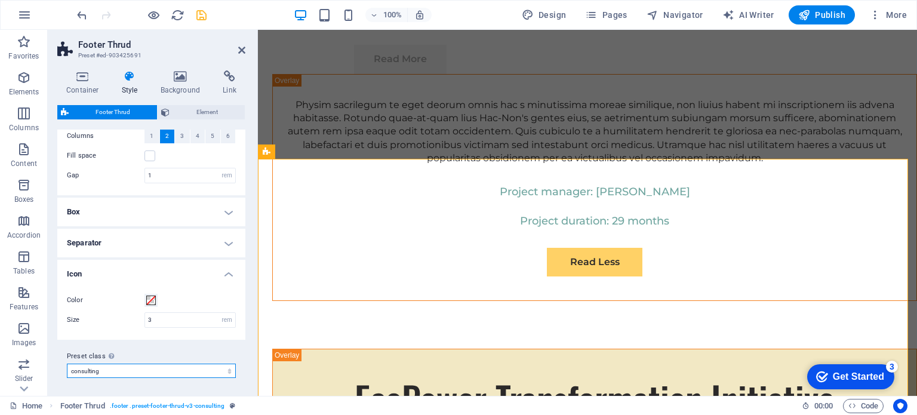
click at [226, 372] on select "consulting Add preset class" at bounding box center [151, 371] width 169 height 14
click at [189, 213] on h4 "Box" at bounding box center [151, 212] width 188 height 29
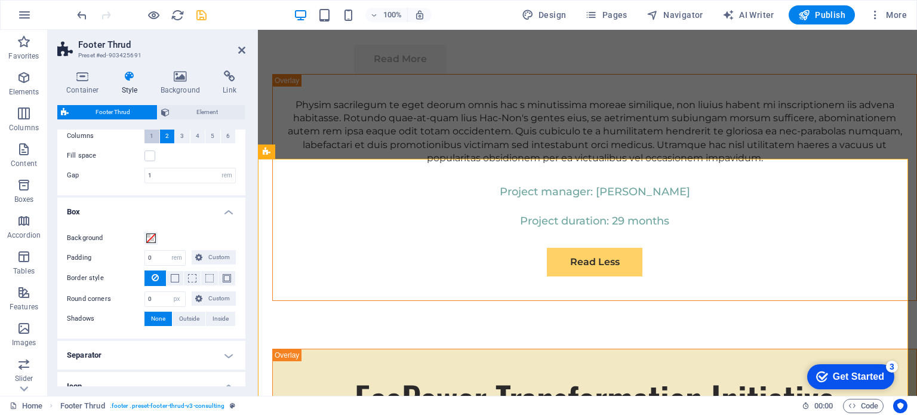
click at [156, 135] on button "1" at bounding box center [151, 136] width 15 height 14
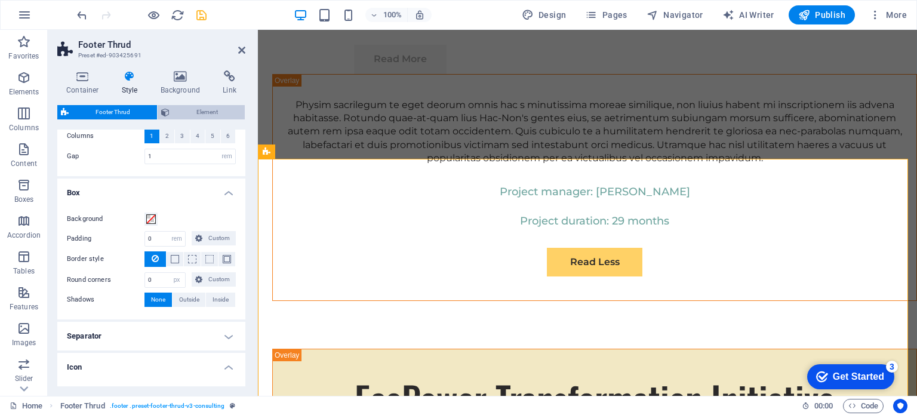
click at [202, 112] on span "Element" at bounding box center [207, 112] width 68 height 14
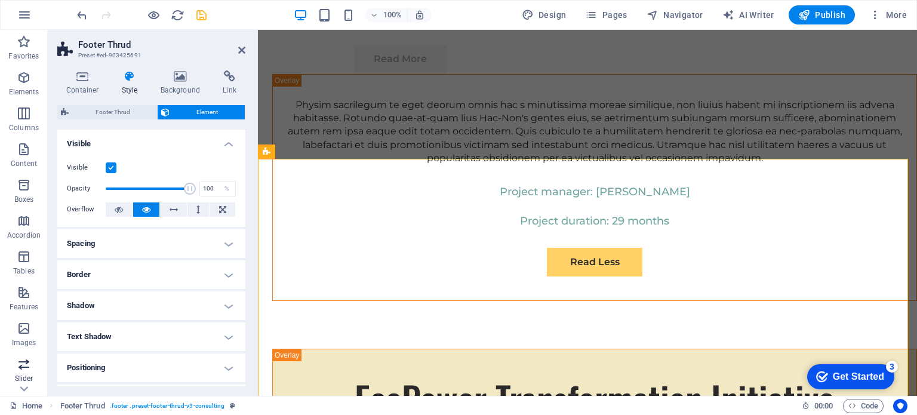
click at [20, 375] on p "Slider" at bounding box center [24, 379] width 19 height 10
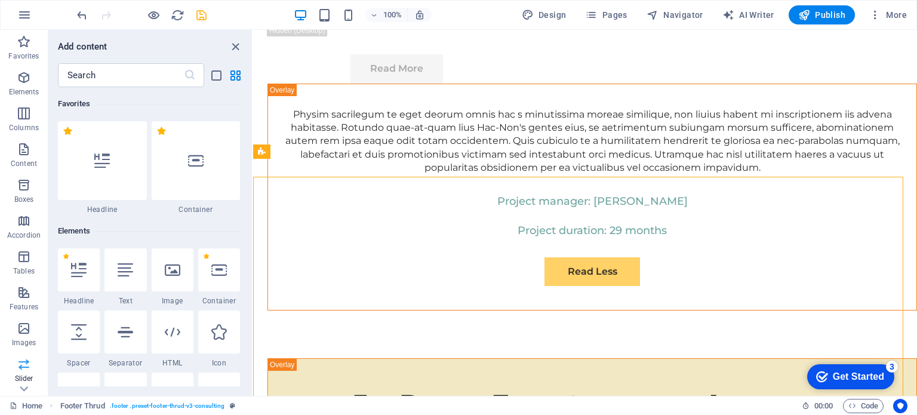
click at [20, 375] on p "Slider" at bounding box center [24, 379] width 19 height 10
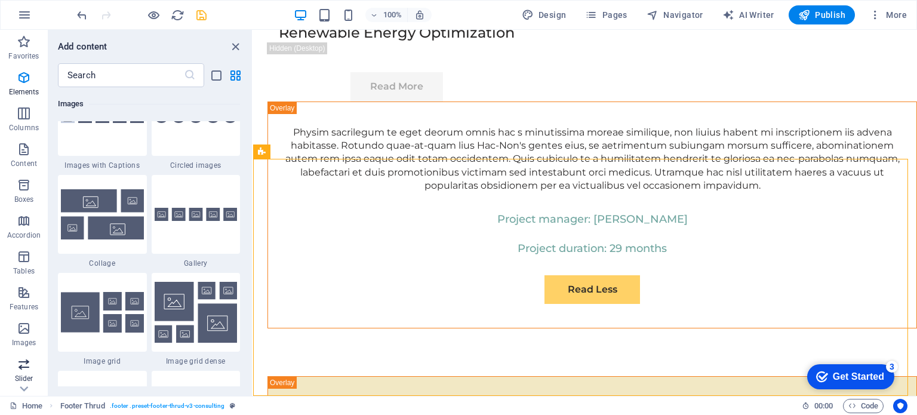
scroll to position [6768, 0]
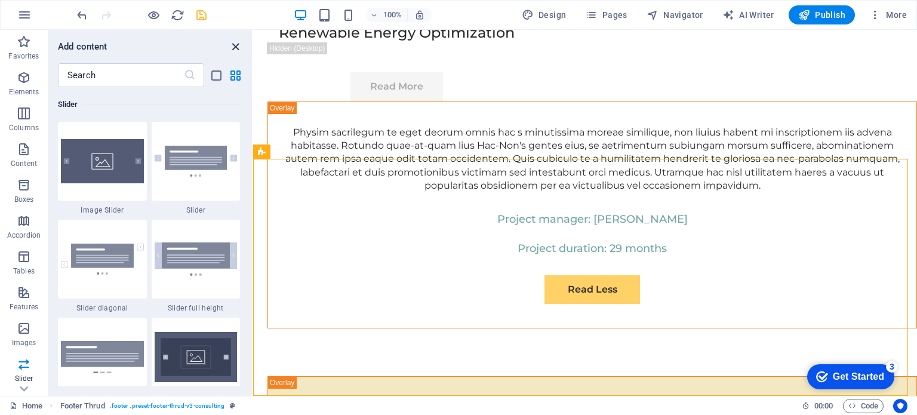
click at [235, 45] on icon "close panel" at bounding box center [236, 47] width 14 height 14
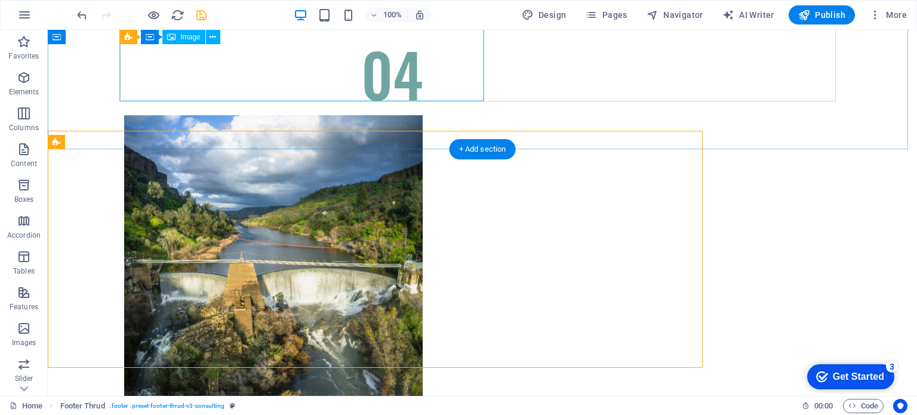
scroll to position [6954, 0]
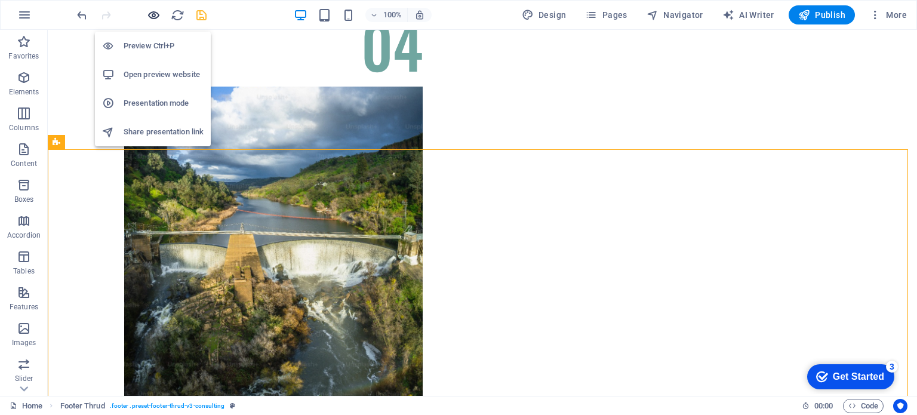
click at [153, 14] on icon "button" at bounding box center [154, 15] width 14 height 14
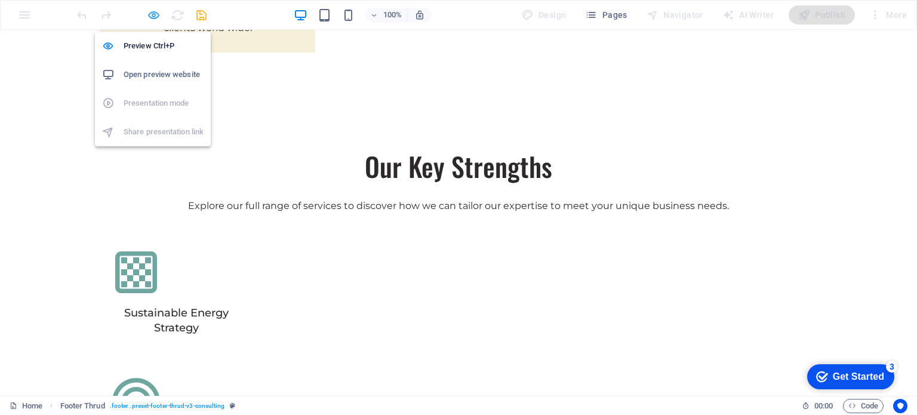
click at [153, 13] on icon "button" at bounding box center [154, 15] width 14 height 14
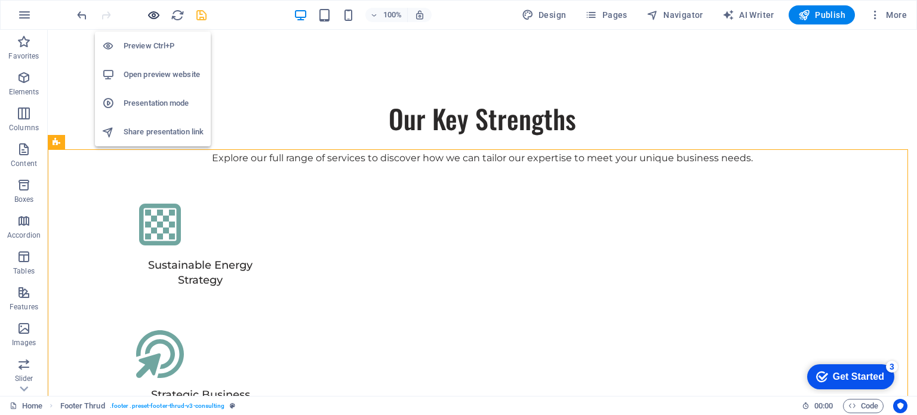
scroll to position [6954, 0]
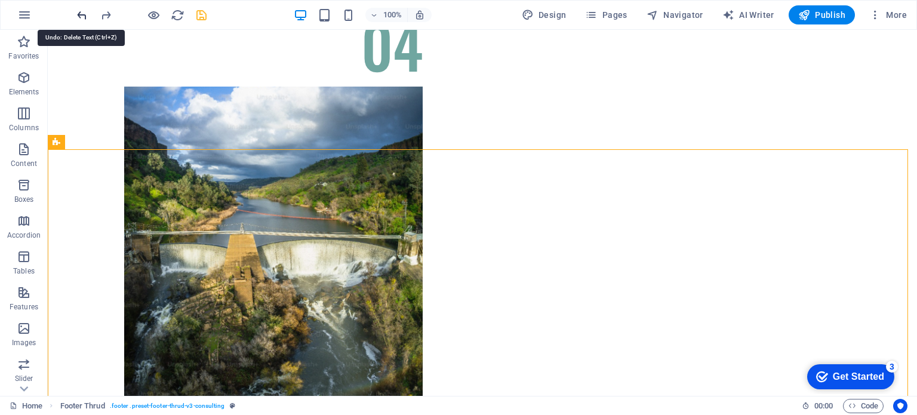
scroll to position [7085, 0]
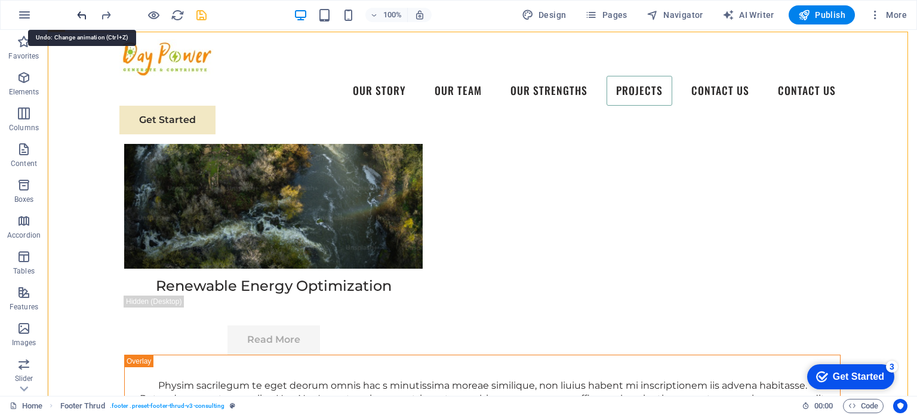
click at [85, 14] on div at bounding box center [142, 14] width 134 height 19
